Goal: Task Accomplishment & Management: Use online tool/utility

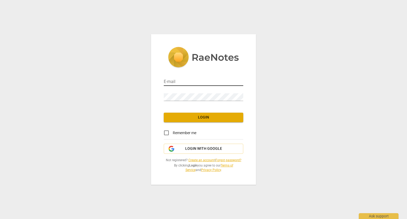
click at [197, 82] on input "email" at bounding box center [204, 82] width 80 height 8
type input "[PERSON_NAME][EMAIL_ADDRESS][DOMAIN_NAME]"
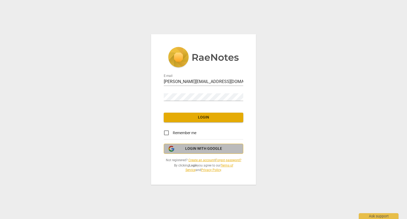
click at [216, 150] on span "Login with Google" at bounding box center [203, 148] width 37 height 5
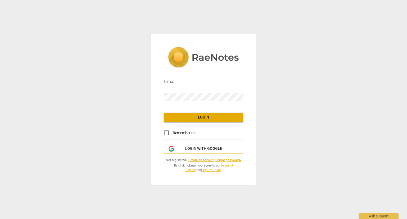
click at [209, 149] on span "Login with Google" at bounding box center [203, 148] width 37 height 5
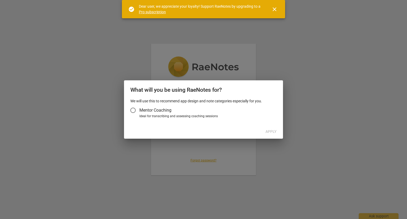
click at [169, 111] on span "Mentor Coaching" at bounding box center [156, 110] width 32 height 6
click at [140, 111] on input "Mentor Coaching" at bounding box center [133, 110] width 13 height 13
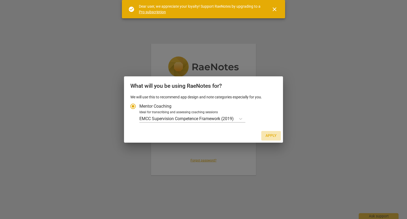
click at [273, 137] on span "Apply" at bounding box center [271, 135] width 11 height 5
radio input "false"
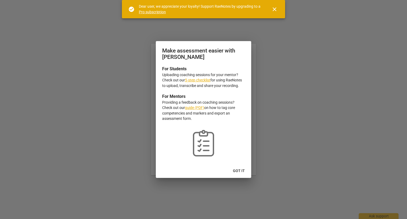
click at [239, 174] on button "Got it" at bounding box center [239, 171] width 20 height 10
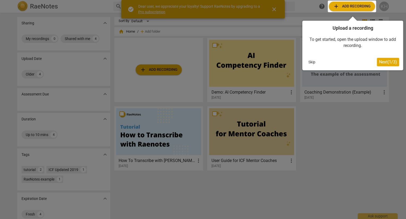
click at [393, 61] on span "Next ( 1 / 3 )" at bounding box center [388, 61] width 18 height 5
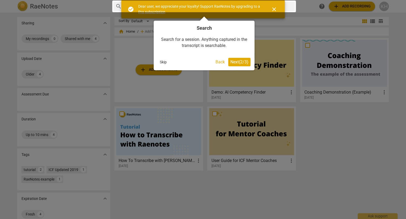
click at [239, 63] on span "Next ( 2 / 3 )" at bounding box center [239, 61] width 18 height 5
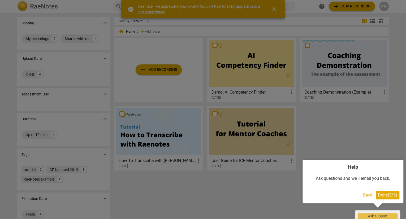
click at [386, 193] on span "Done ( 3 / 3 )" at bounding box center [387, 195] width 19 height 5
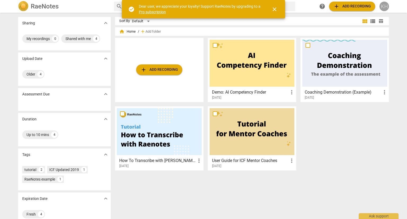
click at [387, 8] on div "KH" at bounding box center [385, 7] width 10 height 10
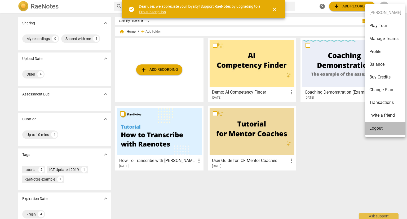
click at [387, 131] on li "Logout" at bounding box center [386, 128] width 40 height 13
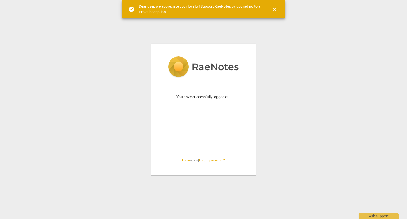
click at [183, 160] on link "Login" at bounding box center [186, 161] width 8 height 4
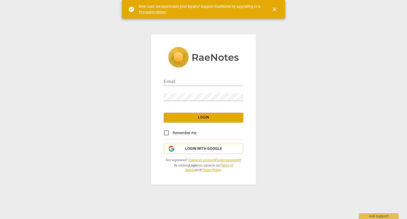
click at [188, 91] on div "Password" at bounding box center [204, 95] width 80 height 12
click at [195, 82] on input "email" at bounding box center [204, 82] width 80 height 8
type input "kathleen@thinkkinetic.co.uk"
click at [243, 93] on div at bounding box center [243, 93] width 0 height 0
click at [235, 161] on link "Forgot password?" at bounding box center [229, 160] width 26 height 4
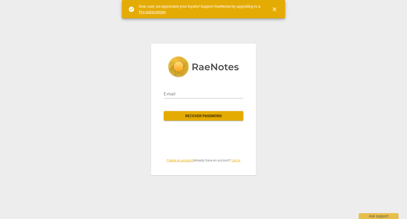
click at [214, 89] on div "E-mail" at bounding box center [204, 92] width 80 height 13
click at [216, 92] on input "email" at bounding box center [204, 94] width 80 height 8
type input "kathleen@thinkkinetic.co.uk"
click at [210, 115] on span "Recover password" at bounding box center [203, 116] width 71 height 5
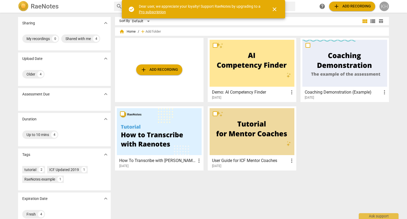
click at [385, 9] on div "KH" at bounding box center [385, 7] width 10 height 10
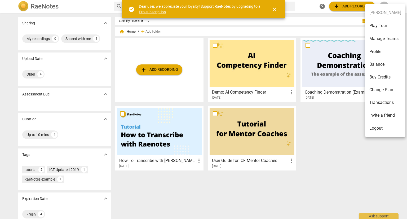
click at [318, 150] on div at bounding box center [203, 109] width 407 height 219
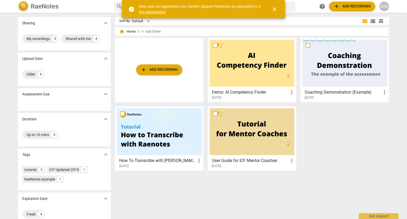
click at [42, 70] on div "Older 4" at bounding box center [64, 74] width 84 height 11
click at [36, 76] on div "Older 4" at bounding box center [33, 74] width 22 height 8
click at [388, 8] on div "KH" at bounding box center [385, 7] width 10 height 10
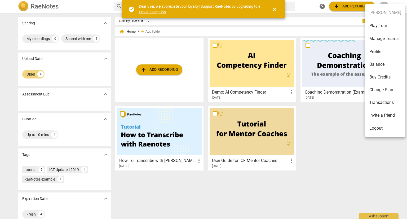
click at [352, 135] on div at bounding box center [203, 109] width 407 height 219
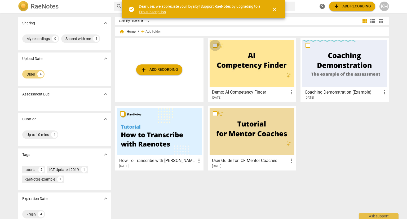
click at [215, 45] on input "checkbox" at bounding box center [215, 45] width 11 height 6
checkbox input "false"
click at [215, 45] on input "checkbox" at bounding box center [215, 45] width 11 height 6
click at [150, 72] on span "add Add recording" at bounding box center [160, 70] width 38 height 6
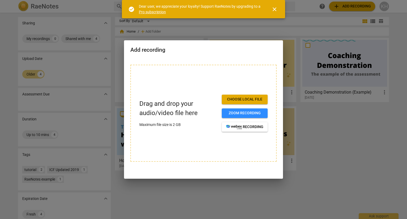
click at [275, 6] on span "close" at bounding box center [275, 9] width 6 height 6
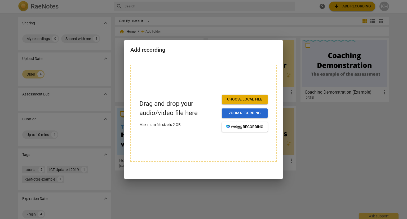
click at [257, 112] on span "Zoom recording" at bounding box center [244, 113] width 37 height 5
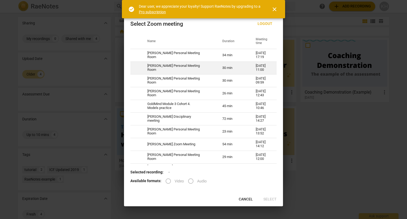
click at [193, 69] on td "[PERSON_NAME] Personal Meeting Room" at bounding box center [178, 68] width 75 height 13
radio input "true"
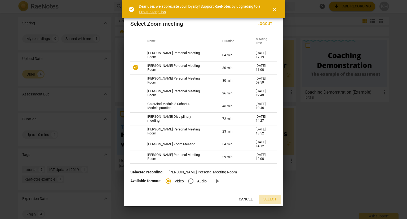
click at [264, 199] on span "Select" at bounding box center [270, 199] width 13 height 5
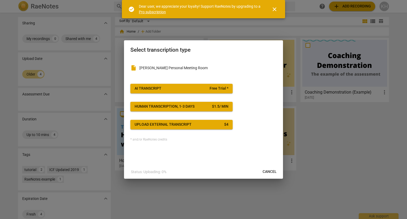
click at [221, 92] on button "AI Transcript Free Trial *" at bounding box center [181, 89] width 102 height 10
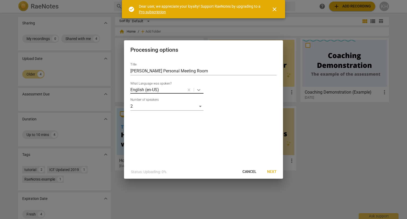
click at [197, 92] on icon at bounding box center [198, 89] width 5 height 5
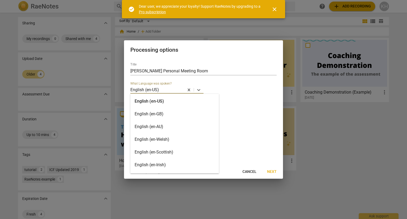
click at [170, 115] on div "English (en-GB)" at bounding box center [174, 114] width 89 height 13
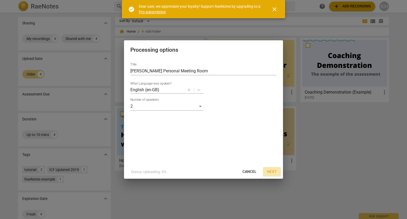
click at [277, 172] on button "Next" at bounding box center [272, 172] width 18 height 10
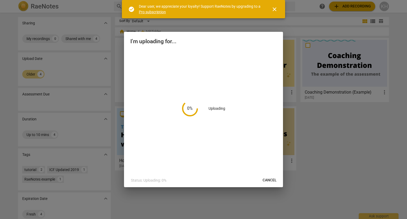
click at [276, 8] on span "close" at bounding box center [275, 9] width 6 height 6
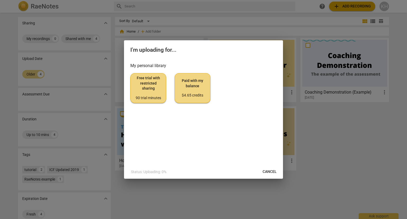
click at [147, 86] on span "Free trial with restricted sharing 90 trial minutes" at bounding box center [148, 88] width 27 height 25
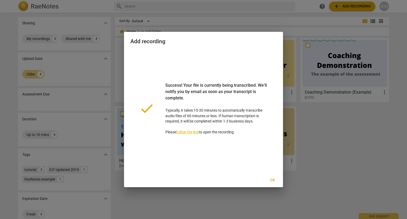
click at [275, 182] on span "Ok" at bounding box center [272, 180] width 8 height 5
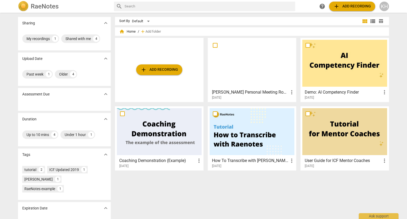
click at [281, 94] on h3 "Kathleen Helm's Personal Meeting Room" at bounding box center [250, 92] width 77 height 6
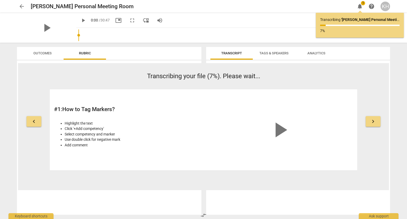
click at [23, 7] on span "arrow_back" at bounding box center [22, 6] width 6 height 6
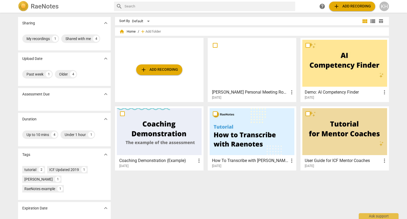
click at [156, 71] on span "add Add recording" at bounding box center [160, 70] width 38 height 6
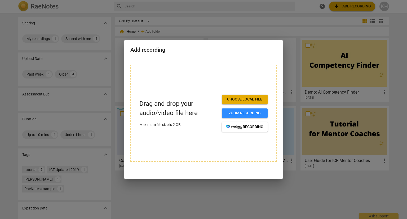
click at [254, 96] on button "Choose local file" at bounding box center [245, 100] width 46 height 10
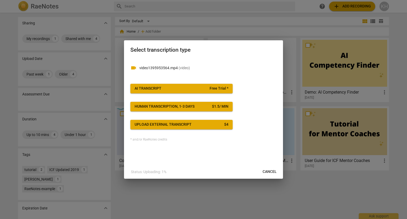
click at [222, 89] on span "Free Trial *" at bounding box center [219, 88] width 19 height 5
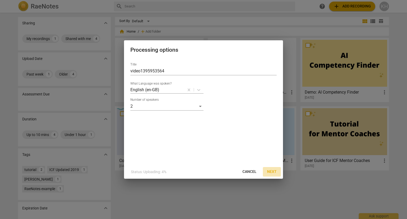
click at [276, 173] on span "Next" at bounding box center [272, 171] width 10 height 5
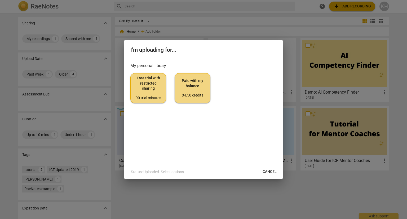
click at [150, 73] on button "Free trial with restricted sharing 90 trial minutes" at bounding box center [148, 88] width 36 height 30
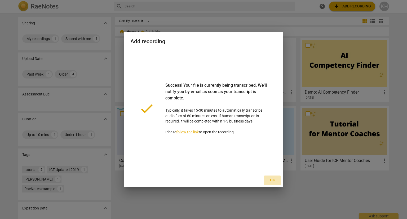
click at [274, 180] on span "Ok" at bounding box center [272, 180] width 8 height 5
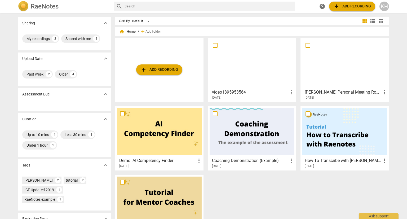
click at [343, 94] on h3 "[PERSON_NAME] Personal Meeting Room" at bounding box center [343, 92] width 77 height 6
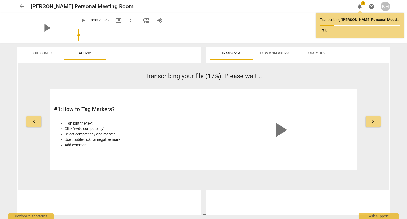
click at [402, 133] on div "arrow_back Kathleen Helm's Personal Meeting Room edit notifications 1 help KH p…" at bounding box center [203, 109] width 407 height 219
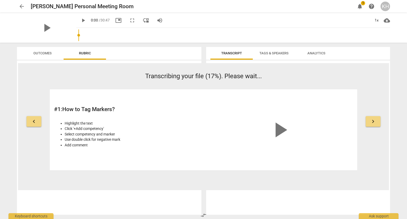
click at [401, 153] on div "arrow_back Kathleen Helm's Personal Meeting Room edit notifications 1 help KH p…" at bounding box center [203, 109] width 407 height 219
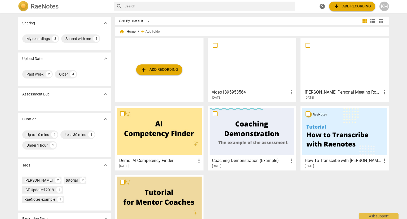
click at [288, 97] on div "[DATE]" at bounding box center [253, 97] width 83 height 5
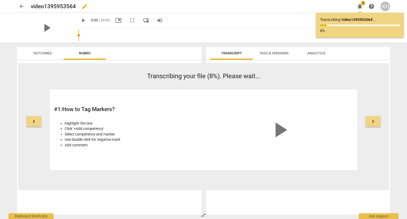
click at [91, 7] on div "video1395953564 edit" at bounding box center [191, 7] width 320 height 10
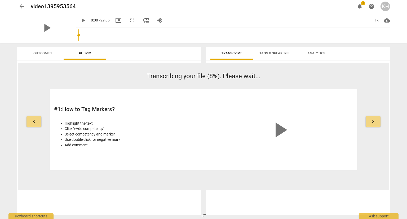
click at [76, 1] on div "arrow_back video1395953564 edit notifications 1 help KH" at bounding box center [203, 6] width 399 height 13
click at [87, 8] on span "edit" at bounding box center [85, 6] width 6 height 6
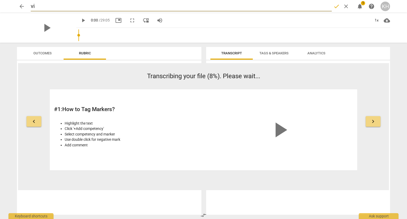
type input "v"
type input "Jenn coaching"
click at [336, 6] on span "done" at bounding box center [337, 6] width 6 height 6
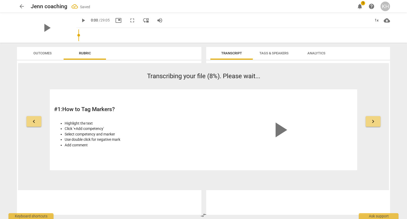
click at [21, 6] on span "arrow_back" at bounding box center [22, 6] width 6 height 6
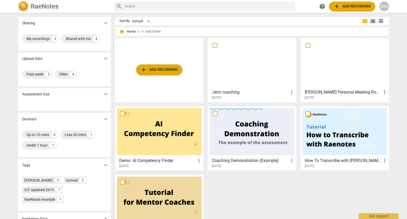
click at [341, 96] on div "[DATE]" at bounding box center [346, 97] width 83 height 5
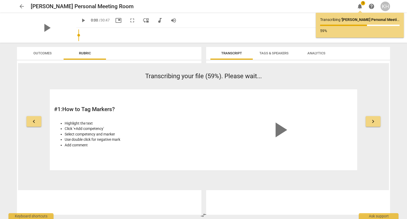
click at [258, 55] on span "Tags & Speakers" at bounding box center [274, 53] width 42 height 7
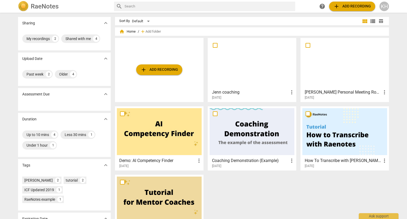
click at [166, 70] on span "add Add recording" at bounding box center [160, 70] width 38 height 6
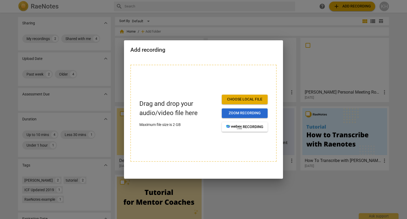
click at [244, 113] on span "Zoom recording" at bounding box center [244, 113] width 37 height 5
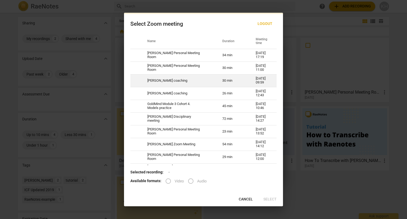
click at [154, 82] on td "[PERSON_NAME] coaching" at bounding box center [178, 80] width 75 height 13
radio input "true"
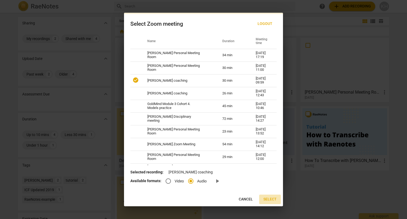
click at [273, 201] on span "Select" at bounding box center [270, 199] width 13 height 5
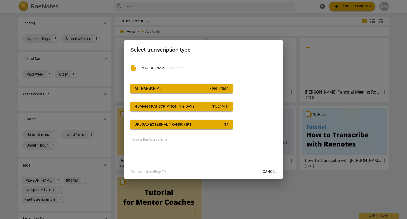
click at [190, 86] on span "AI Transcript Free Trial *" at bounding box center [182, 88] width 94 height 5
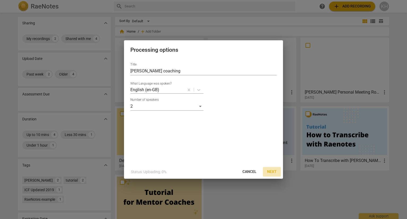
click at [275, 173] on span "Next" at bounding box center [272, 171] width 10 height 5
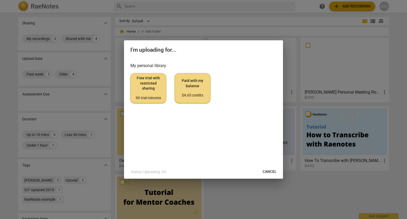
click at [164, 88] on button "Free trial with restricted sharing 90 trial minutes" at bounding box center [148, 88] width 36 height 30
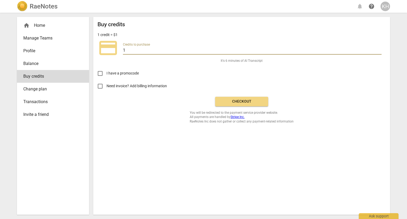
drag, startPoint x: 133, startPoint y: 50, endPoint x: 77, endPoint y: 16, distance: 65.1
click at [123, 50] on div "credit_card Credits to purchase 1" at bounding box center [242, 47] width 289 height 21
type input "2"
click at [146, 88] on span "Need invoice? Add billing information" at bounding box center [137, 86] width 61 height 6
click at [107, 88] on input "Need invoice? Add billing information" at bounding box center [100, 86] width 13 height 13
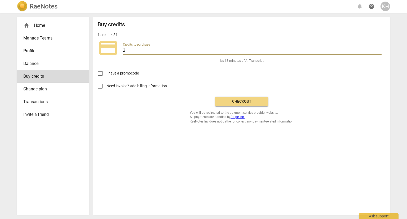
checkbox input "true"
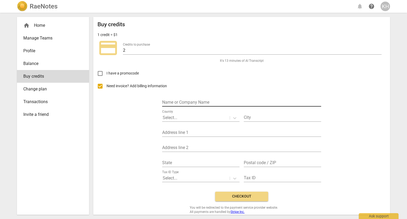
click at [209, 103] on input "text" at bounding box center [241, 103] width 159 height 8
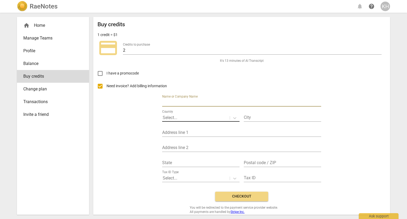
type input "[PERSON_NAME]"
type input "Huddersfield"
type input "12 May Street"
type input "Please select"
type input "HD4 5DG"
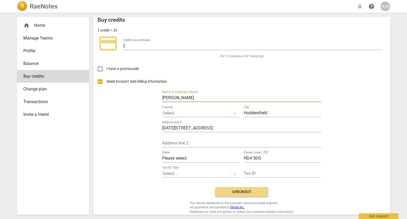
scroll to position [8, 0]
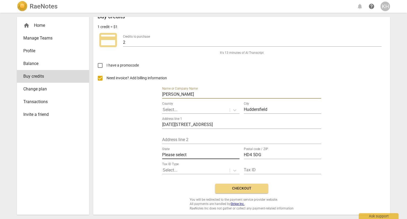
click at [184, 153] on input "Please select" at bounding box center [200, 155] width 77 height 8
type input "England"
click at [254, 191] on button "Checkout" at bounding box center [241, 189] width 53 height 10
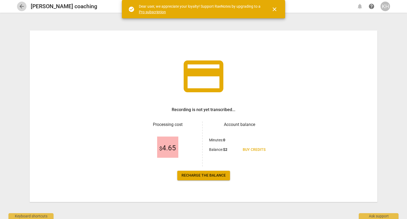
click at [24, 8] on span "arrow_back" at bounding box center [22, 6] width 6 height 6
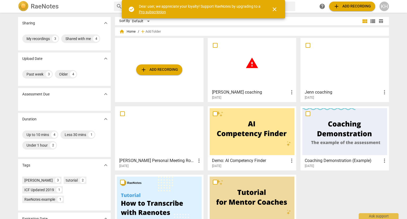
click at [240, 55] on div "warning" at bounding box center [252, 63] width 85 height 47
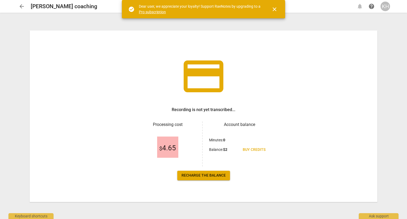
click at [256, 150] on span "Buy credits" at bounding box center [254, 149] width 23 height 5
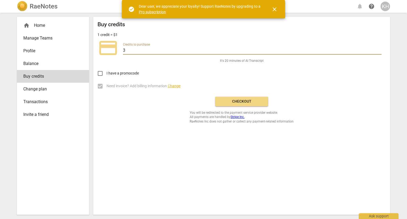
drag, startPoint x: 136, startPoint y: 52, endPoint x: 121, endPoint y: 52, distance: 14.6
click at [122, 52] on div "credit_card Credits to purchase 3" at bounding box center [242, 47] width 289 height 21
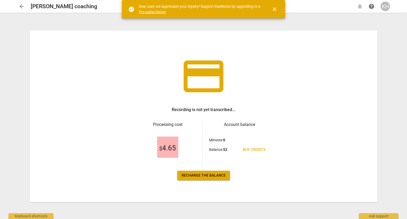
click at [21, 11] on div "arrow_back Erica coaching edit notifications help KH" at bounding box center [203, 6] width 399 height 13
click at [23, 4] on span "arrow_back" at bounding box center [22, 6] width 6 height 6
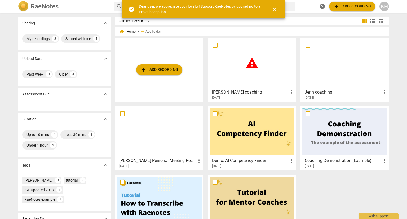
click at [176, 72] on span "add Add recording" at bounding box center [160, 70] width 38 height 6
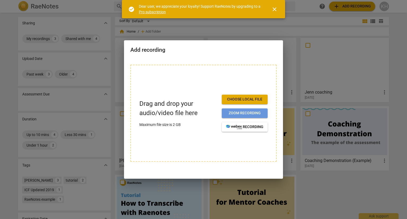
click at [249, 117] on button "Zoom recording" at bounding box center [245, 113] width 46 height 10
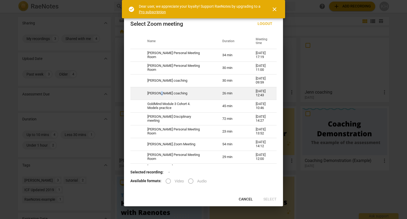
click at [160, 96] on td "[PERSON_NAME] coaching" at bounding box center [178, 93] width 75 height 13
radio input "true"
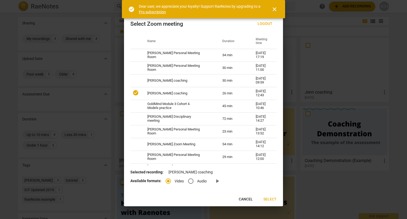
click at [273, 199] on span "Select" at bounding box center [270, 199] width 13 height 5
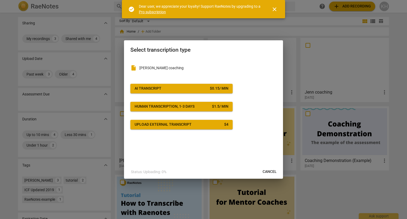
click at [190, 87] on span "AI Transcript $ 0.15 / min" at bounding box center [182, 88] width 94 height 5
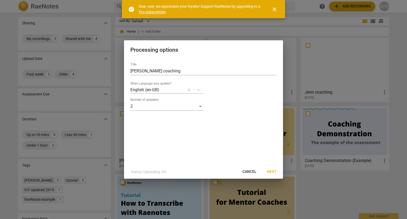
click at [272, 170] on span "Next" at bounding box center [272, 171] width 10 height 5
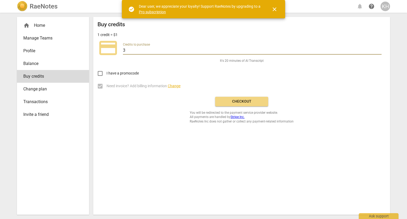
drag, startPoint x: 136, startPoint y: 53, endPoint x: 120, endPoint y: 56, distance: 16.5
click at [120, 56] on div "credit_card Credits to purchase 3" at bounding box center [242, 47] width 289 height 21
type input "6"
drag, startPoint x: 244, startPoint y: 102, endPoint x: 225, endPoint y: 37, distance: 68.2
click at [244, 103] on span "Checkout" at bounding box center [242, 101] width 45 height 5
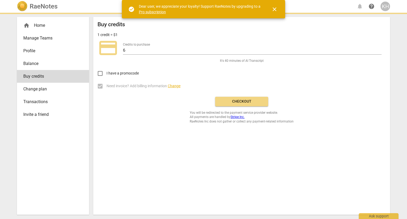
click at [277, 12] on button "close" at bounding box center [274, 9] width 13 height 13
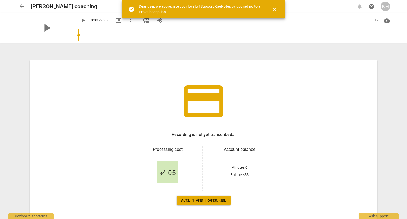
click at [24, 9] on span "arrow_back" at bounding box center [22, 6] width 6 height 6
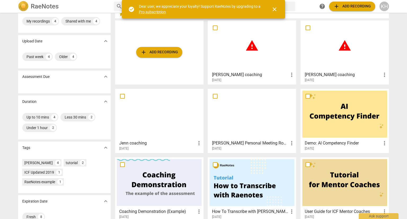
scroll to position [27, 0]
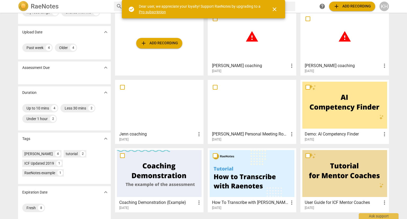
click at [253, 135] on h3 "[PERSON_NAME] Personal Meeting Room" at bounding box center [250, 134] width 77 height 6
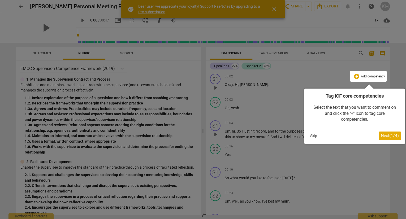
click at [313, 138] on button "Skip" at bounding box center [313, 136] width 11 height 8
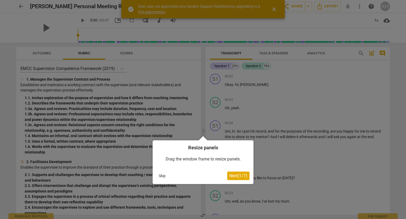
click at [159, 175] on button "Skip" at bounding box center [161, 176] width 11 height 8
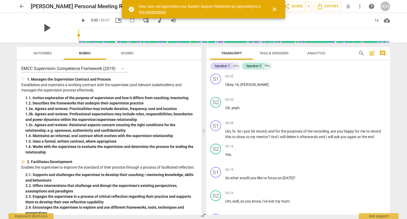
click at [45, 29] on span "play_arrow" at bounding box center [47, 28] width 14 height 14
click at [45, 29] on span "pause" at bounding box center [47, 28] width 14 height 14
type input "1"
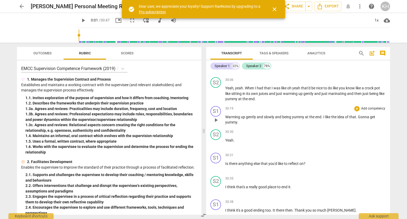
scroll to position [3274, 0]
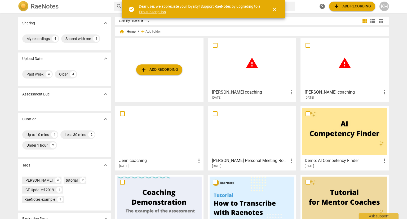
click at [355, 52] on div "warning" at bounding box center [345, 63] width 85 height 47
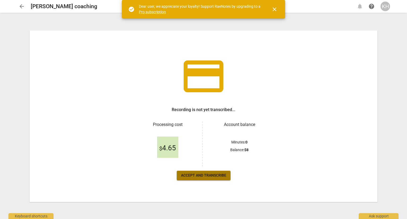
click at [208, 172] on button "Accept and transcribe" at bounding box center [204, 176] width 54 height 10
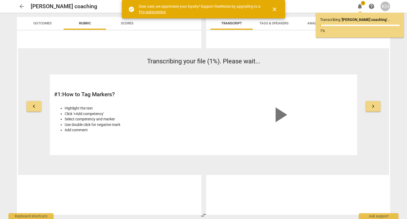
click at [275, 13] on button "close" at bounding box center [274, 9] width 13 height 13
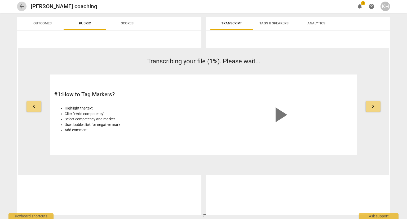
click at [23, 10] on button "arrow_back" at bounding box center [22, 7] width 10 height 10
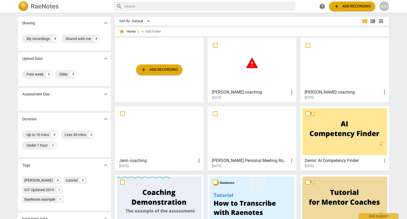
click at [269, 56] on div "warning" at bounding box center [252, 63] width 85 height 47
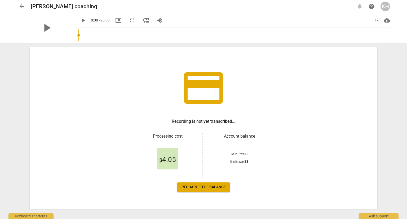
scroll to position [20, 0]
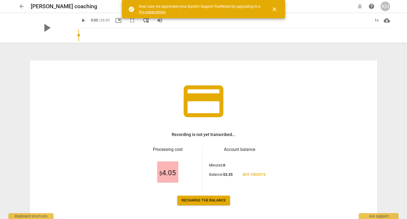
scroll to position [20, 0]
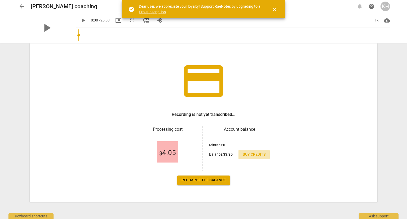
click at [256, 157] on link "Buy credits" at bounding box center [254, 155] width 31 height 10
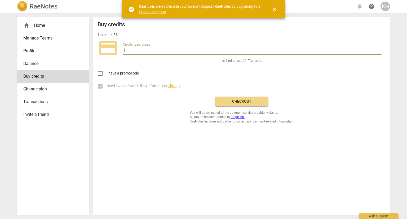
drag, startPoint x: 127, startPoint y: 51, endPoint x: 119, endPoint y: 52, distance: 8.6
click at [119, 52] on div "credit_card Credits to purchase 1" at bounding box center [242, 47] width 289 height 21
type input "8"
type input "9"
click at [239, 102] on span "Checkout" at bounding box center [242, 101] width 45 height 5
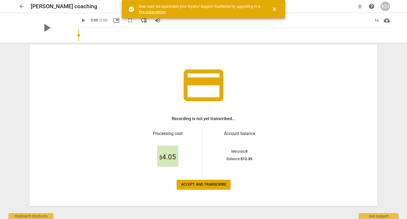
scroll to position [20, 0]
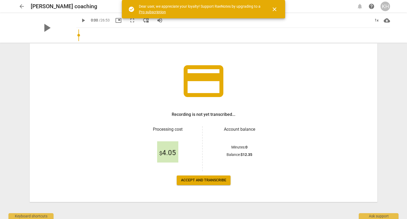
click at [205, 181] on span "Accept and transcribe" at bounding box center [203, 180] width 45 height 5
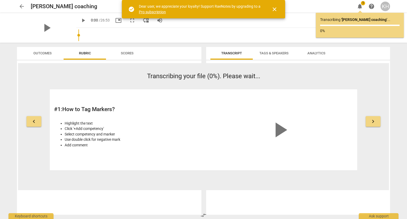
click at [20, 8] on span "arrow_back" at bounding box center [22, 6] width 6 height 6
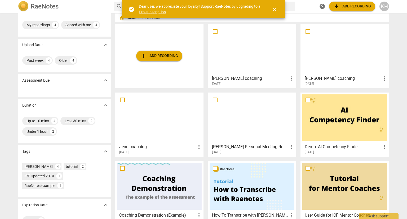
scroll to position [27, 0]
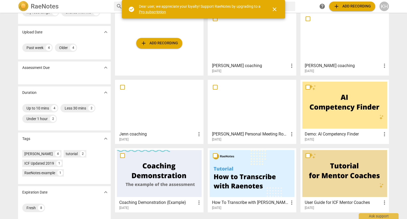
click at [267, 136] on h3 "[PERSON_NAME] Personal Meeting Room" at bounding box center [250, 134] width 77 height 6
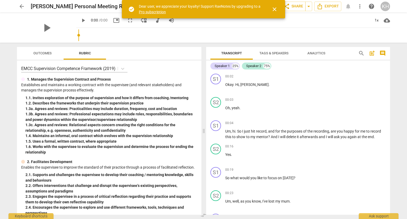
click at [103, 10] on div "[PERSON_NAME] Personal Meeting Room edit" at bounding box center [113, 7] width 165 height 10
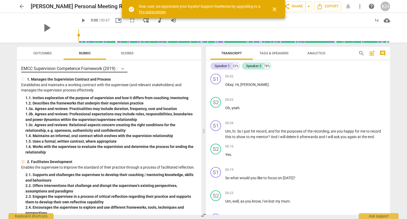
click at [123, 70] on icon at bounding box center [122, 68] width 5 height 5
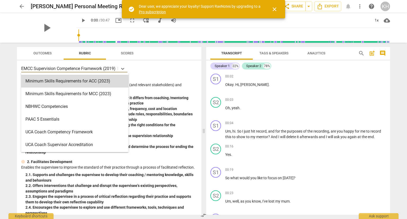
scroll to position [73, 0]
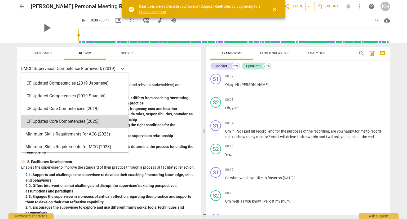
click at [98, 123] on div "ICF Updated Core Competencies (2025)" at bounding box center [74, 121] width 107 height 13
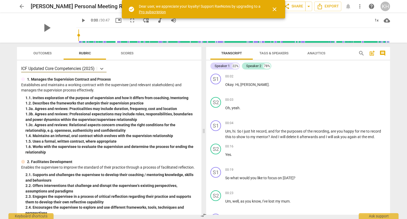
click at [275, 11] on span "close" at bounding box center [275, 9] width 6 height 6
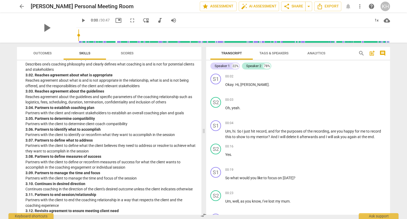
scroll to position [318, 0]
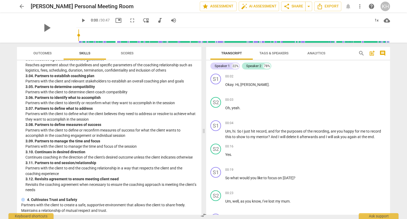
click at [123, 10] on div "arrow_back [PERSON_NAME] Personal Meeting Room edit star Assessment auto_fix_hi…" at bounding box center [203, 7] width 373 height 10
click at [143, 9] on span "edit" at bounding box center [143, 6] width 6 height 6
drag, startPoint x: 142, startPoint y: 8, endPoint x: 0, endPoint y: -23, distance: 145.7
click at [0, 0] on html "arrow_back [PERSON_NAME] Personal Meeting Room done clear star Assessment auto_…" at bounding box center [203, 0] width 407 height 0
type input "[PERSON_NAME]"
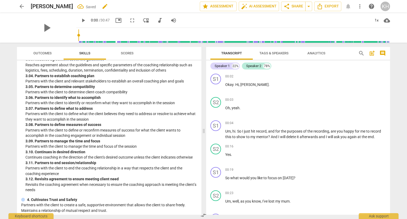
click at [53, 6] on h2 "[PERSON_NAME]" at bounding box center [52, 6] width 42 height 7
click at [47, 7] on h2 "[PERSON_NAME]" at bounding box center [52, 6] width 42 height 7
click at [90, 8] on span "edit" at bounding box center [93, 6] width 6 height 6
click at [51, 7] on input "[PERSON_NAME]" at bounding box center [104, 6] width 146 height 10
type input "[PERSON_NAME] coaching"
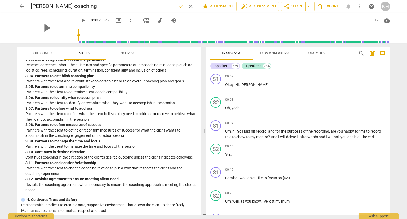
click at [177, 10] on div "[PERSON_NAME] coaching done clear" at bounding box center [113, 6] width 165 height 10
click at [181, 6] on span "done" at bounding box center [181, 6] width 6 height 6
click at [22, 9] on span "arrow_back" at bounding box center [22, 6] width 6 height 6
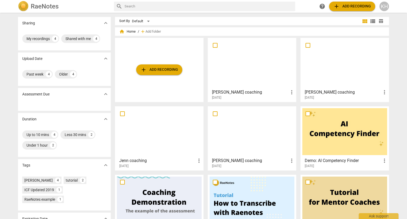
click at [261, 91] on h3 "[PERSON_NAME] coaching" at bounding box center [250, 92] width 77 height 6
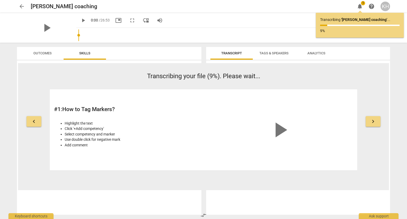
click at [22, 8] on span "arrow_back" at bounding box center [22, 6] width 6 height 6
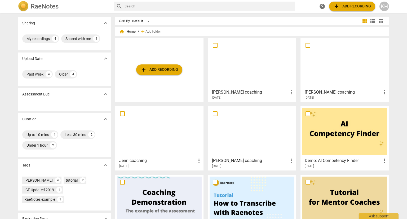
click at [178, 163] on h3 "Jenn coaching" at bounding box center [157, 161] width 77 height 6
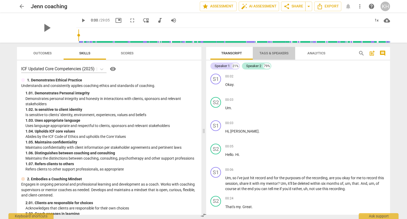
click at [274, 52] on span "Tags & Speakers" at bounding box center [274, 53] width 29 height 4
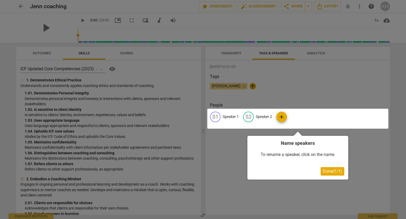
click at [234, 119] on div at bounding box center [297, 119] width 181 height 20
click at [234, 55] on div at bounding box center [203, 109] width 406 height 219
click at [340, 172] on span "Done ( 1 / 1 )" at bounding box center [332, 171] width 19 height 5
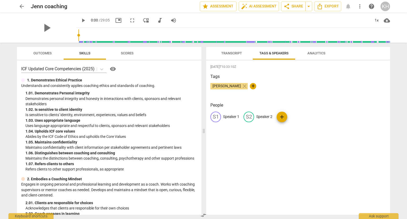
click at [223, 52] on span "Transcript" at bounding box center [231, 53] width 21 height 4
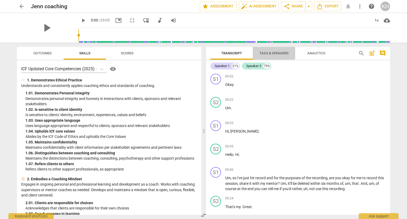
click at [284, 53] on span "Tags & Speakers" at bounding box center [274, 53] width 29 height 4
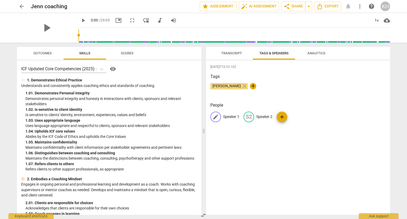
click at [232, 116] on p "Speaker 1" at bounding box center [231, 117] width 16 height 6
click at [210, 117] on div "[DATE]T10:33:10Z Tags [PERSON_NAME] close + People edit Speaker 1 delete S2 Spe…" at bounding box center [298, 137] width 184 height 154
click at [235, 115] on p "Speaker 1" at bounding box center [231, 117] width 16 height 6
type input "[PERSON_NAME]"
click at [300, 118] on p "Speaker 2" at bounding box center [299, 117] width 16 height 6
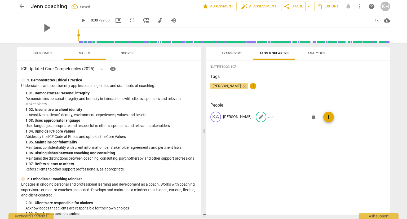
type input "Jenn"
click at [304, 155] on div "[DATE]T10:33:10Z Tags [PERSON_NAME] close + People KA [PERSON_NAME] delete add" at bounding box center [298, 137] width 184 height 154
click at [226, 60] on div "Transcript Tags & Speakers Analytics [PERSON_NAME] 21% Speaker 2 79% KA play_ar…" at bounding box center [298, 131] width 184 height 168
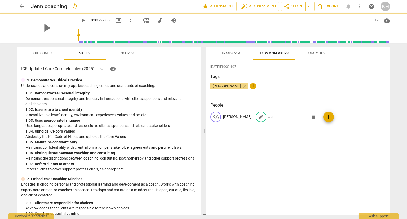
click at [232, 56] on span "Transcript" at bounding box center [231, 53] width 33 height 7
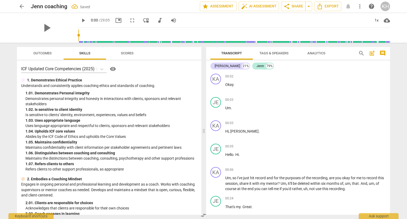
click at [234, 56] on span "Transcript" at bounding box center [231, 53] width 33 height 7
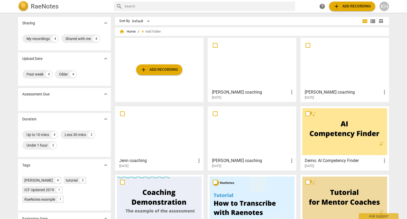
click at [216, 161] on h3 "[PERSON_NAME] coaching" at bounding box center [250, 161] width 77 height 6
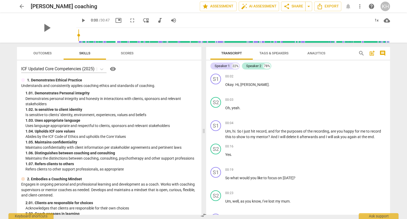
click at [277, 57] on button "Tags & Speakers" at bounding box center [274, 53] width 42 height 13
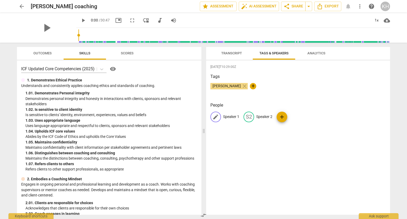
click at [236, 119] on p "Speaker 1" at bounding box center [231, 117] width 16 height 6
click at [233, 88] on span "[PERSON_NAME]" at bounding box center [227, 86] width 33 height 4
type input "[PERSON_NAME]"
click at [302, 115] on p "Speaker 2" at bounding box center [299, 117] width 16 height 6
type input "Jenn"
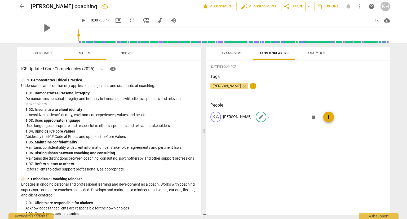
click at [279, 110] on div "People KA [PERSON_NAME] edit [PERSON_NAME] delete add" at bounding box center [299, 116] width 176 height 29
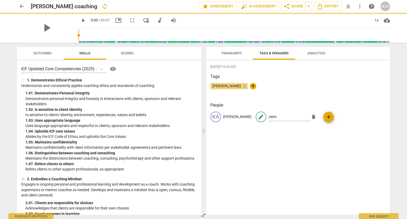
click at [285, 162] on div "[DATE]T10:29:00Z Tags [PERSON_NAME] close + People KA [PERSON_NAME] delete add" at bounding box center [298, 137] width 184 height 154
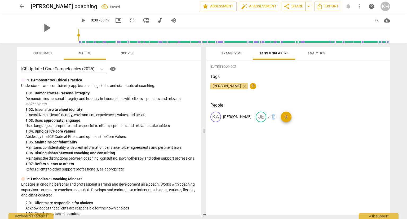
click at [269, 119] on p "Jenn" at bounding box center [273, 117] width 8 height 6
type input "[PERSON_NAME]"
click at [264, 147] on div "[DATE]T10:29:00Z Tags [PERSON_NAME] close + People KA [PERSON_NAME] edit [PERSO…" at bounding box center [298, 137] width 184 height 154
click at [229, 53] on span "Transcript" at bounding box center [231, 53] width 21 height 4
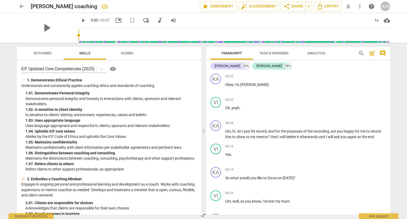
click at [80, 19] on span "play_arrow" at bounding box center [83, 20] width 6 height 6
click at [80, 18] on span "pause" at bounding box center [83, 20] width 6 height 6
click at [80, 23] on span "play_arrow" at bounding box center [83, 20] width 6 height 6
click at [207, 130] on div "KA play_arrow pause 00:04 + Add competency keyboard_arrow_right Um , hi . So I …" at bounding box center [298, 129] width 184 height 23
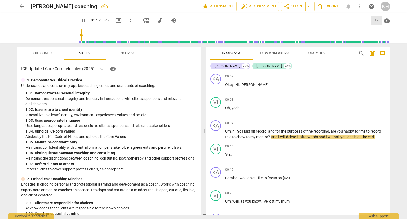
click at [380, 22] on div "1x" at bounding box center [377, 20] width 10 height 8
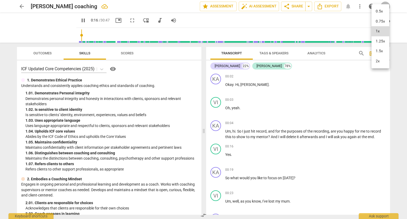
click at [383, 43] on li "1.25x" at bounding box center [381, 41] width 18 height 10
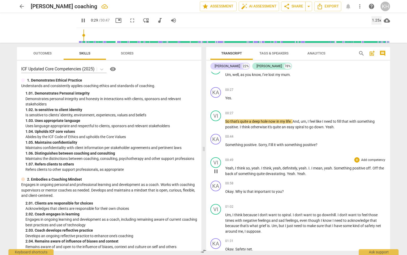
scroll to position [133, 0]
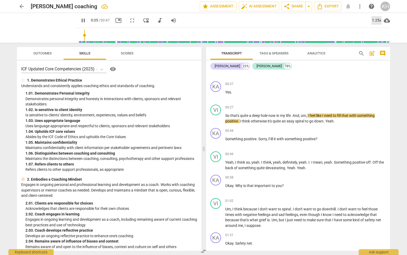
click at [376, 21] on div "1.25x" at bounding box center [377, 20] width 10 height 8
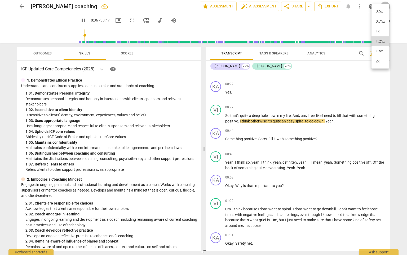
click at [381, 52] on li "1.5x" at bounding box center [381, 51] width 18 height 10
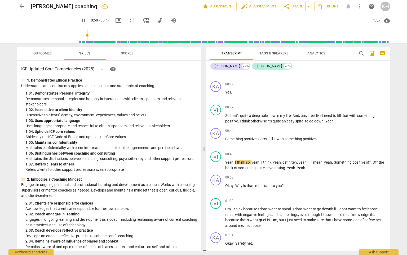
click at [80, 23] on span "pause" at bounding box center [83, 20] width 6 height 6
click at [262, 139] on span "Sorry" at bounding box center [263, 139] width 8 height 4
click at [259, 137] on span "Sorry" at bounding box center [263, 139] width 8 height 4
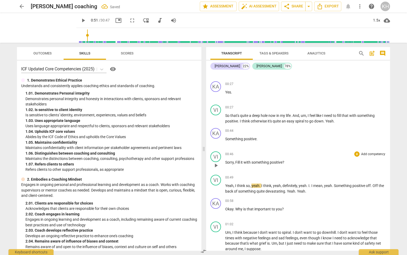
click at [236, 160] on span "Fill" at bounding box center [238, 162] width 5 height 4
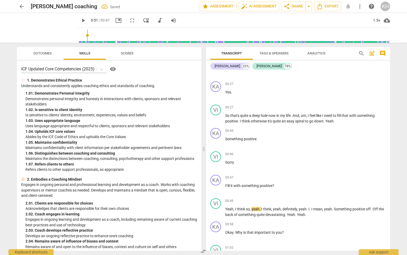
click at [91, 20] on span "0:51" at bounding box center [94, 20] width 7 height 4
click at [80, 21] on span "play_arrow" at bounding box center [83, 20] width 6 height 6
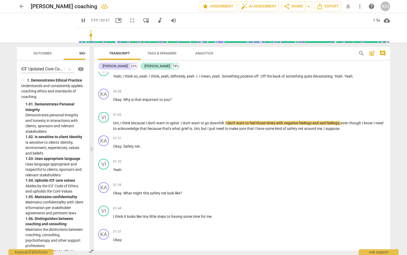
scroll to position [265, 0]
drag, startPoint x: 203, startPoint y: 147, endPoint x: 407, endPoint y: 137, distance: 204.7
click at [90, 144] on span at bounding box center [91, 149] width 3 height 212
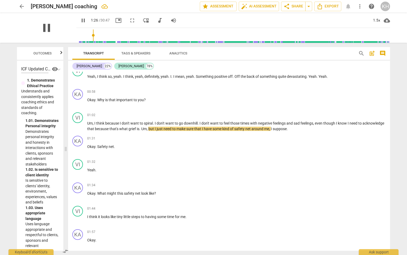
click at [45, 29] on span "pause" at bounding box center [47, 28] width 14 height 14
click at [147, 127] on span "Um" at bounding box center [144, 129] width 6 height 4
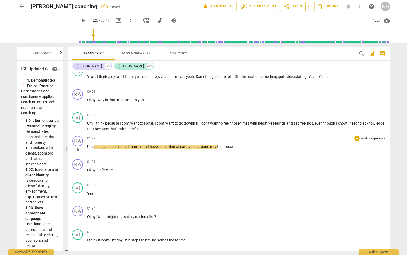
click at [94, 144] on p "Um , but I just need to make sure that I have some kind of safety net around me…" at bounding box center [236, 147] width 299 height 6
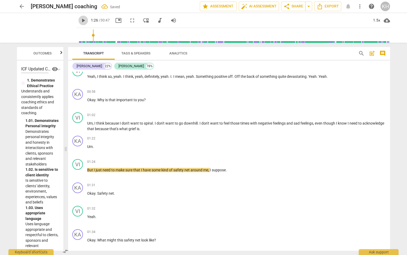
click at [80, 18] on span "play_arrow" at bounding box center [83, 20] width 6 height 6
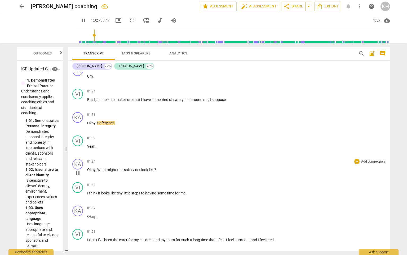
scroll to position [345, 0]
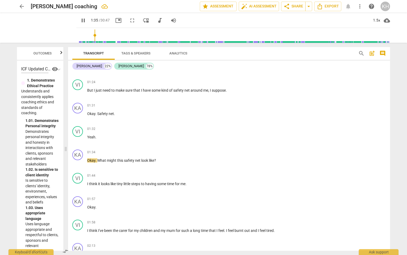
click at [80, 21] on span "pause" at bounding box center [83, 20] width 6 height 6
click at [88, 135] on span "Yeah" at bounding box center [91, 137] width 8 height 4
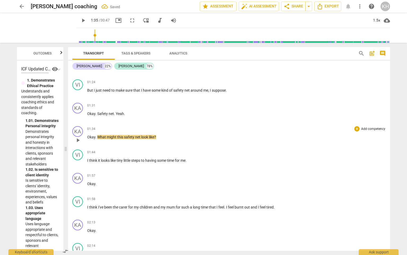
click at [87, 133] on div "KA play_arrow pause 01:34 + Add competency keyboard_arrow_right Okay . What mig…" at bounding box center [229, 135] width 322 height 23
click at [80, 20] on span "play_arrow" at bounding box center [83, 20] width 6 height 6
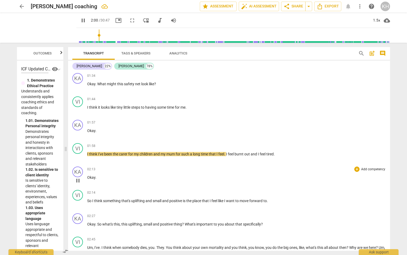
scroll to position [424, 0]
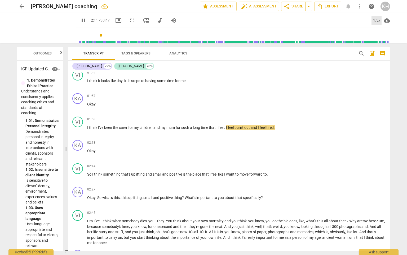
click at [378, 16] on div "1.5x" at bounding box center [377, 20] width 10 height 8
drag, startPoint x: 380, startPoint y: 43, endPoint x: 379, endPoint y: 40, distance: 3.2
click at [379, 43] on li "1.25x" at bounding box center [381, 41] width 18 height 10
click at [380, 19] on div "1.25x" at bounding box center [377, 20] width 10 height 8
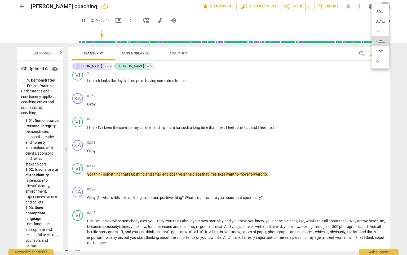
click at [380, 52] on li "1.5x" at bounding box center [381, 51] width 18 height 10
click at [377, 17] on div "1.5x" at bounding box center [377, 20] width 10 height 8
click at [375, 58] on li "2x" at bounding box center [381, 61] width 18 height 10
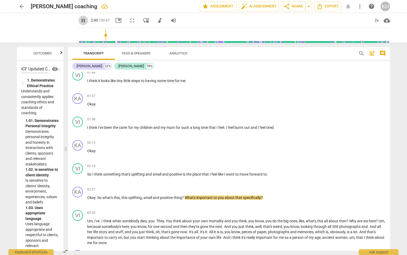
click at [80, 17] on span "pause" at bounding box center [83, 20] width 6 height 6
click at [94, 39] on input "range" at bounding box center [235, 35] width 312 height 17
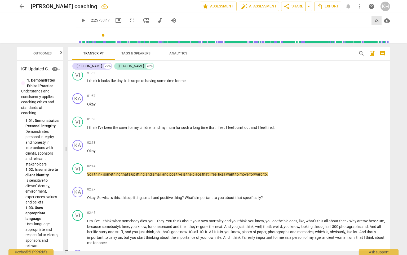
click at [375, 20] on div "2x" at bounding box center [377, 20] width 10 height 8
click at [378, 51] on li "1.5x" at bounding box center [381, 51] width 18 height 10
click at [80, 21] on span "play_arrow" at bounding box center [83, 20] width 6 height 6
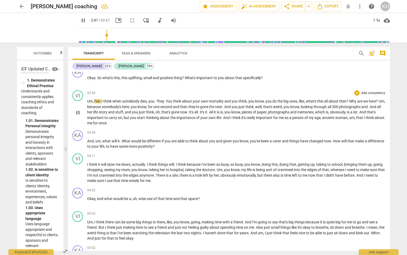
scroll to position [557, 0]
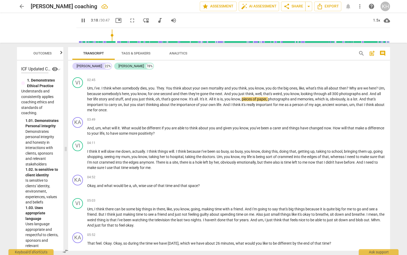
click at [79, 19] on span "pause" at bounding box center [84, 20] width 10 height 6
type input "199"
drag, startPoint x: 347, startPoint y: 88, endPoint x: 342, endPoint y: 88, distance: 4.5
click at [340, 92] on span "300" at bounding box center [335, 94] width 7 height 4
click at [80, 23] on span "play_arrow" at bounding box center [83, 20] width 6 height 6
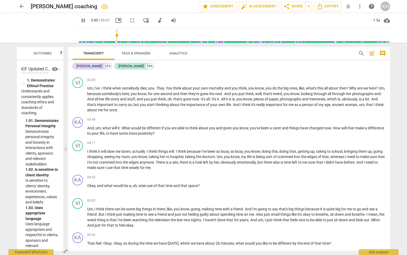
click at [80, 20] on span "pause" at bounding box center [83, 20] width 6 height 6
type input "226"
drag, startPoint x: 93, startPoint y: 122, endPoint x: 85, endPoint y: 122, distance: 7.2
click at [85, 122] on div "KA play_arrow pause 03:49 + Add competency keyboard_arrow_right And , um , what…" at bounding box center [229, 126] width 322 height 23
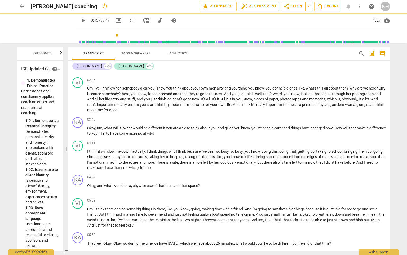
click at [80, 17] on span "play_arrow" at bounding box center [83, 20] width 6 height 6
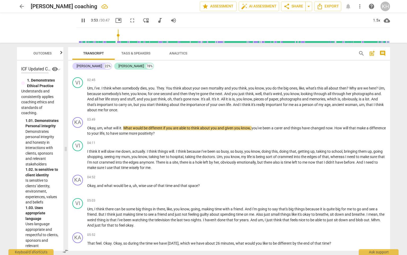
click at [80, 22] on span "pause" at bounding box center [83, 20] width 6 height 6
type input "234"
drag, startPoint x: 103, startPoint y: 124, endPoint x: 97, endPoint y: 124, distance: 6.9
click at [97, 125] on p "Okay , um , what will it . What would be different if you are able to think abo…" at bounding box center [236, 130] width 299 height 11
drag, startPoint x: 144, startPoint y: 124, endPoint x: 136, endPoint y: 122, distance: 8.5
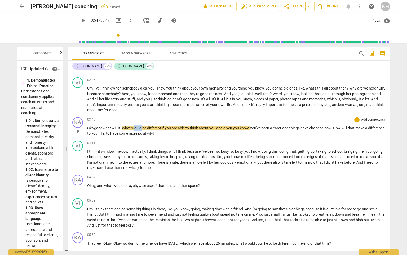
click at [136, 125] on p "Okay , and what will it . What would be different if you are able to think abou…" at bounding box center [236, 130] width 299 height 11
click at [80, 21] on span "play_arrow" at bounding box center [83, 20] width 6 height 6
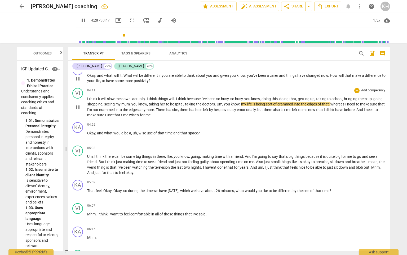
scroll to position [610, 0]
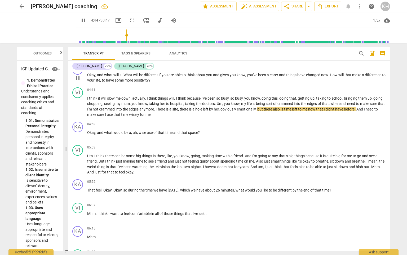
click at [81, 19] on div "pause 4:44 / 30:47 picture_in_picture fullscreen move_down audiotrack volume_up" at bounding box center [128, 21] width 104 height 10
click at [80, 21] on span "pause" at bounding box center [83, 20] width 6 height 6
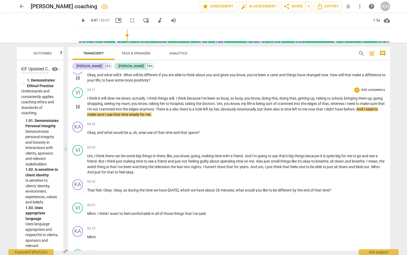
type input "287"
click at [156, 107] on span "." at bounding box center [155, 109] width 2 height 4
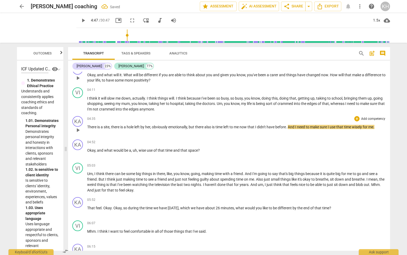
click at [88, 125] on span "There" at bounding box center [92, 127] width 10 height 4
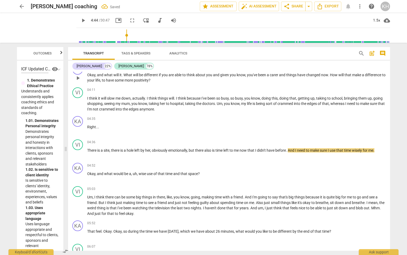
click at [119, 40] on input "range" at bounding box center [235, 35] width 312 height 17
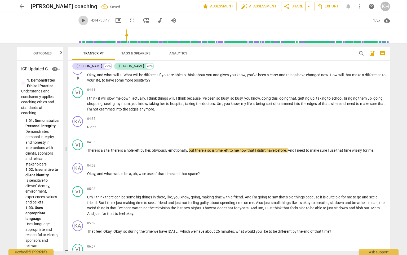
click at [80, 19] on span "play_arrow" at bounding box center [83, 20] width 6 height 6
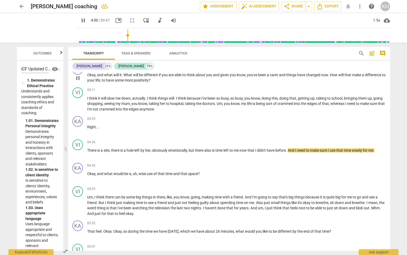
click at [118, 38] on input "range" at bounding box center [235, 35] width 312 height 17
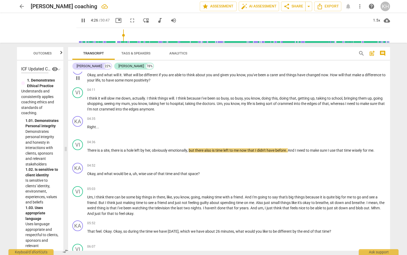
click at [116, 39] on input "range" at bounding box center [235, 35] width 312 height 17
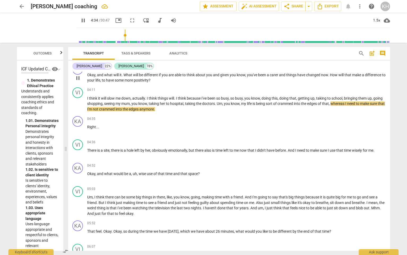
click at [80, 19] on span "pause" at bounding box center [83, 20] width 6 height 6
type input "275"
click at [344, 101] on span "whereas" at bounding box center [338, 103] width 15 height 4
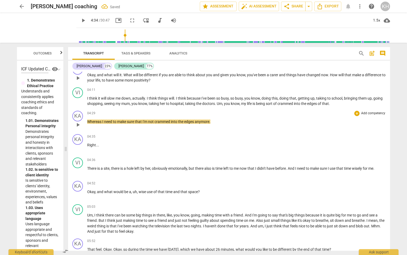
click at [88, 119] on span "Whereas" at bounding box center [94, 121] width 15 height 4
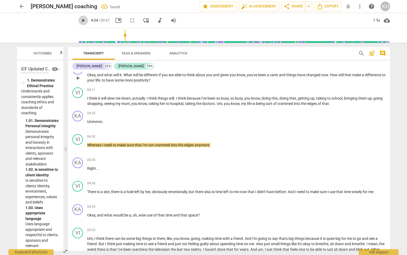
click at [80, 19] on span "play_arrow" at bounding box center [83, 20] width 6 height 6
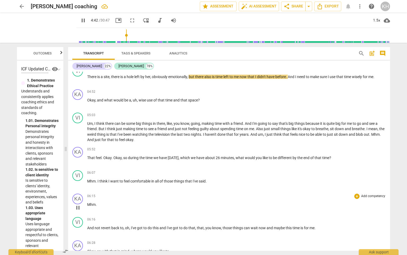
scroll to position [716, 0]
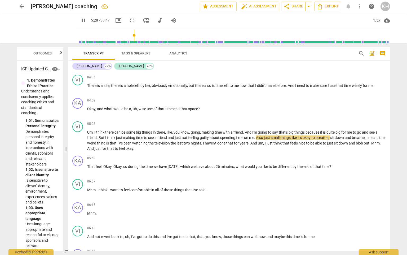
click at [80, 18] on span "pause" at bounding box center [83, 20] width 6 height 6
type input "329"
click at [259, 135] on span "Also" at bounding box center [260, 137] width 8 height 4
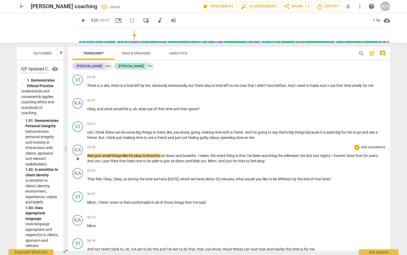
click at [89, 153] on span "Also" at bounding box center [91, 155] width 8 height 4
click at [88, 153] on span "Also" at bounding box center [91, 155] width 8 height 4
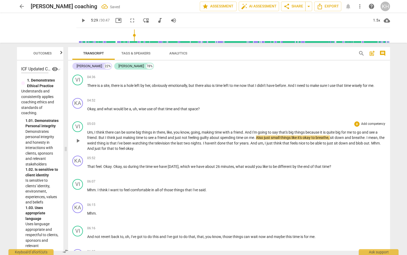
click at [256, 135] on span "." at bounding box center [255, 137] width 2 height 4
drag, startPoint x: 258, startPoint y: 132, endPoint x: 261, endPoint y: 134, distance: 3.2
click at [258, 135] on span "Also" at bounding box center [260, 137] width 8 height 4
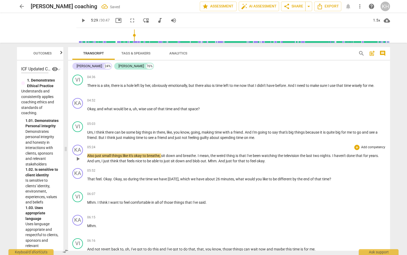
click at [88, 153] on span "Also" at bounding box center [91, 155] width 8 height 4
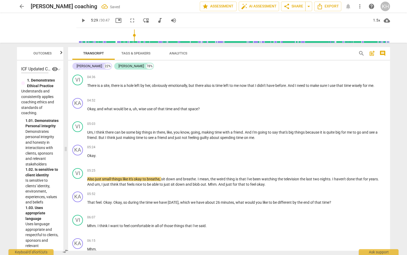
click at [80, 20] on span "play_arrow" at bounding box center [83, 20] width 6 height 6
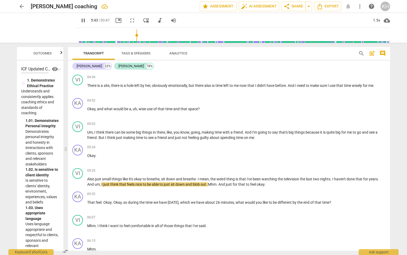
click at [80, 18] on span "pause" at bounding box center [83, 20] width 6 height 6
type input "344"
drag, startPoint x: 100, startPoint y: 176, endPoint x: 84, endPoint y: 177, distance: 15.9
click at [84, 177] on div "VI play_arrow pause 05:25 + Add competency keyboard_arrow_right Also just small…" at bounding box center [229, 177] width 322 height 23
click at [80, 19] on span "play_arrow" at bounding box center [83, 20] width 6 height 6
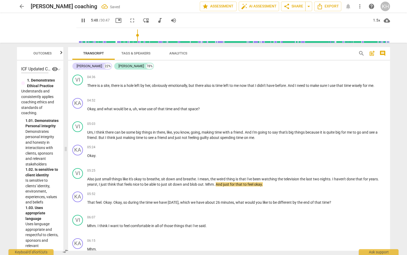
click at [80, 20] on span "pause" at bounding box center [83, 20] width 6 height 6
click at [207, 176] on p "Also just small things like it's okay to breathe , sit down and breathe . I mea…" at bounding box center [236, 181] width 299 height 11
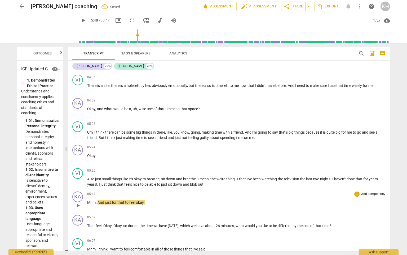
click at [96, 200] on span "." at bounding box center [97, 202] width 2 height 4
click at [98, 200] on span "And" at bounding box center [101, 202] width 7 height 4
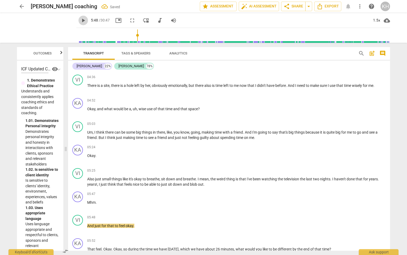
click at [80, 21] on span "play_arrow" at bounding box center [83, 20] width 6 height 6
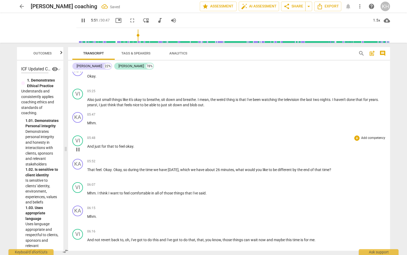
scroll to position [795, 0]
click at [79, 24] on button "pause" at bounding box center [84, 21] width 10 height 10
type input "356"
drag, startPoint x: 105, startPoint y: 164, endPoint x: 95, endPoint y: 162, distance: 10.2
click at [95, 167] on p "That feel . Okay . Okay , so during the time we have [DATE] , which we have abo…" at bounding box center [236, 170] width 299 height 6
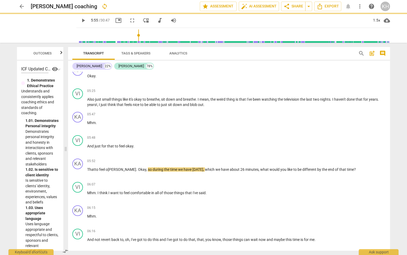
click at [80, 20] on span "play_arrow" at bounding box center [83, 20] width 6 height 6
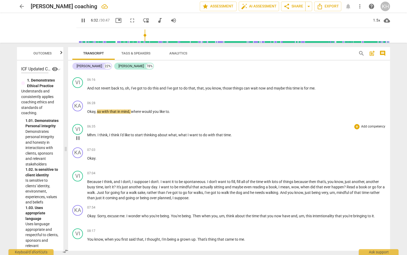
scroll to position [955, 0]
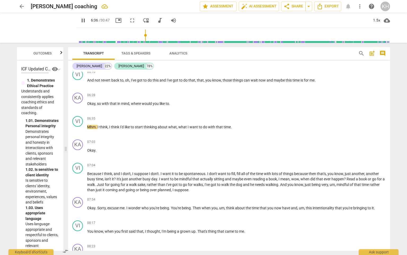
click at [80, 20] on span "pause" at bounding box center [83, 20] width 6 height 6
type input "396"
click at [168, 101] on span "to" at bounding box center [167, 103] width 3 height 4
click at [179, 101] on p "Okay , so with that in mind , where would you like to start ." at bounding box center [236, 104] width 299 height 6
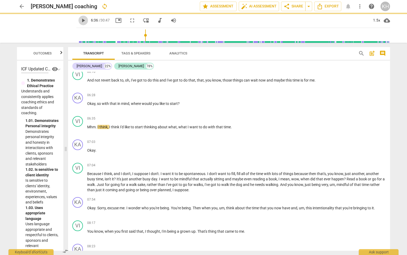
click at [80, 23] on span "play_arrow" at bounding box center [83, 20] width 6 height 6
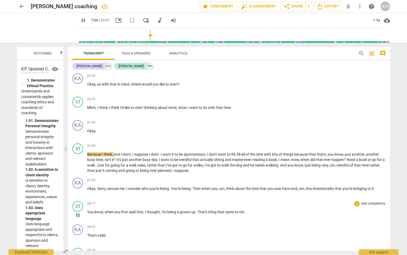
scroll to position [1008, 0]
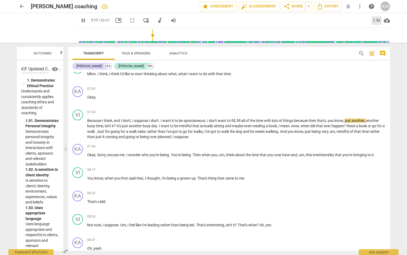
click at [374, 18] on div "1.5x" at bounding box center [377, 20] width 10 height 8
click at [380, 60] on li "2x" at bounding box center [381, 61] width 18 height 10
click at [80, 21] on span "pause" at bounding box center [83, 20] width 6 height 6
click at [154, 36] on input "range" at bounding box center [235, 35] width 312 height 17
click at [151, 38] on input "range" at bounding box center [235, 35] width 312 height 17
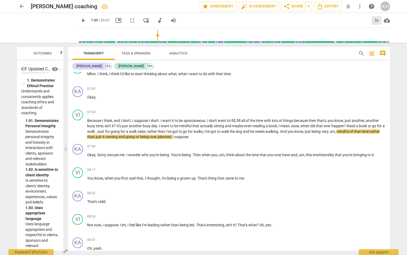
click at [377, 19] on div "2x" at bounding box center [377, 20] width 10 height 8
click at [380, 39] on li "1.25x" at bounding box center [381, 41] width 18 height 10
click at [80, 20] on span "play_arrow" at bounding box center [83, 20] width 6 height 6
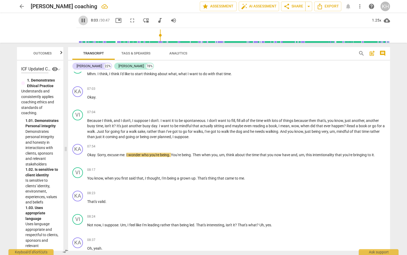
click at [80, 21] on span "pause" at bounding box center [83, 20] width 6 height 6
click at [80, 21] on span "play_arrow" at bounding box center [83, 20] width 6 height 6
click at [375, 21] on div "1.25x" at bounding box center [377, 20] width 10 height 8
click at [379, 56] on ul "0.5x 0.75x 1x 1.25x 1.5x 2x" at bounding box center [381, 36] width 18 height 64
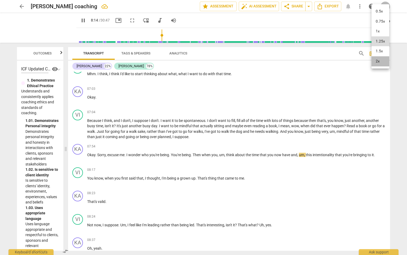
click at [382, 58] on li "2x" at bounding box center [381, 61] width 18 height 10
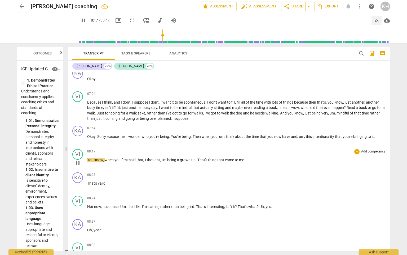
scroll to position [1034, 0]
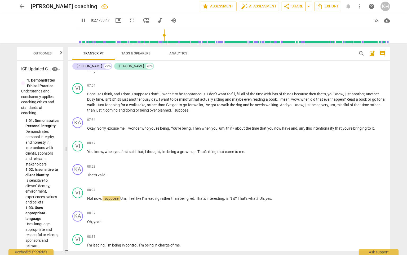
click at [80, 20] on span "pause" at bounding box center [83, 20] width 6 height 6
type input "508"
drag, startPoint x: 100, startPoint y: 189, endPoint x: 86, endPoint y: 189, distance: 14.1
click at [85, 189] on div "VI play_arrow pause 08:24 + Add competency keyboard_arrow_right Not now , I sup…" at bounding box center [229, 196] width 322 height 23
click at [80, 22] on span "play_arrow" at bounding box center [83, 20] width 6 height 6
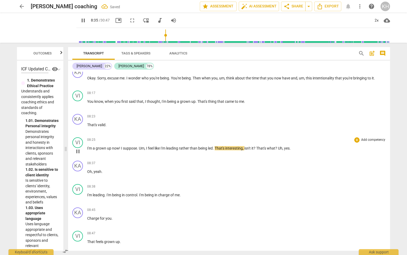
scroll to position [1087, 0]
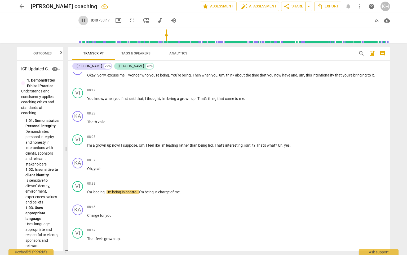
click at [80, 21] on span "pause" at bounding box center [83, 20] width 6 height 6
click at [159, 40] on input "range" at bounding box center [235, 35] width 312 height 17
click at [379, 20] on div "2x" at bounding box center [377, 20] width 10 height 8
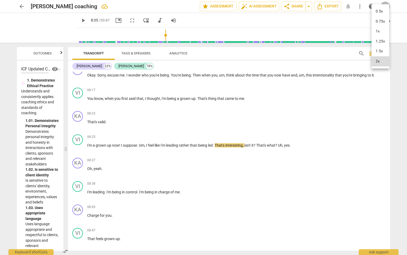
click at [379, 50] on li "1.5x" at bounding box center [381, 51] width 18 height 10
click at [80, 21] on span "play_arrow" at bounding box center [83, 20] width 6 height 6
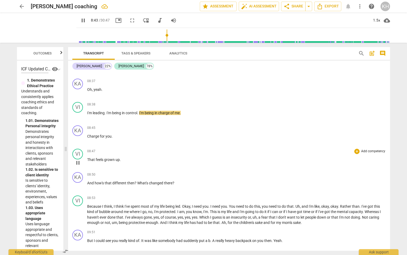
scroll to position [1193, 0]
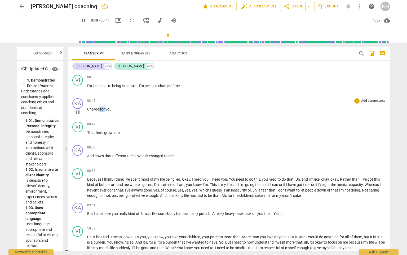
drag, startPoint x: 105, startPoint y: 102, endPoint x: 99, endPoint y: 98, distance: 7.5
click at [99, 106] on p "Charge for you ." at bounding box center [236, 109] width 299 height 6
type input "530"
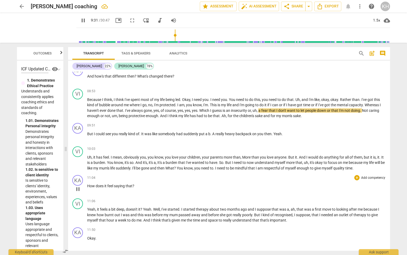
scroll to position [1299, 0]
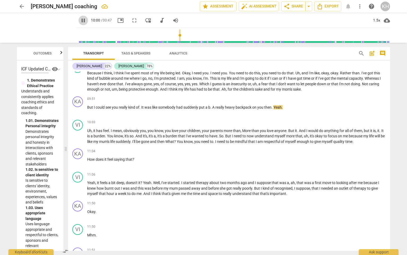
click at [80, 21] on span "pause" at bounding box center [83, 20] width 6 height 6
type input "601"
drag, startPoint x: 93, startPoint y: 98, endPoint x: 84, endPoint y: 100, distance: 9.1
click at [84, 100] on div "KA play_arrow pause 09:51 + Add competency keyboard_arrow_right But I could see…" at bounding box center [229, 105] width 322 height 23
click at [206, 105] on span "." at bounding box center [205, 107] width 2 height 4
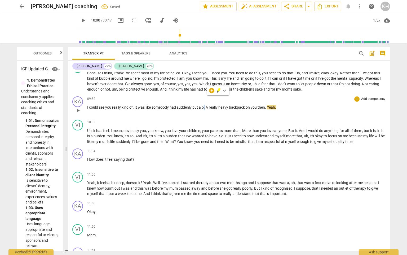
click at [206, 105] on span "." at bounding box center [205, 107] width 2 height 4
click at [167, 105] on span "somebody" at bounding box center [161, 107] width 18 height 4
click at [172, 38] on input "range" at bounding box center [235, 35] width 312 height 17
click at [80, 21] on span "pause" at bounding box center [83, 20] width 6 height 6
type input "600"
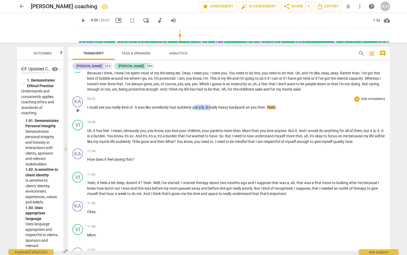
drag, startPoint x: 195, startPoint y: 97, endPoint x: 211, endPoint y: 98, distance: 15.4
click at [211, 105] on p "I could see you really kind of . It was like somebody had suddenly put a b . A …" at bounding box center [236, 108] width 299 height 6
drag, startPoint x: 69, startPoint y: 21, endPoint x: 72, endPoint y: 21, distance: 3.0
click at [79, 21] on span "play_arrow" at bounding box center [84, 20] width 10 height 6
click at [80, 22] on span "pause" at bounding box center [83, 20] width 6 height 6
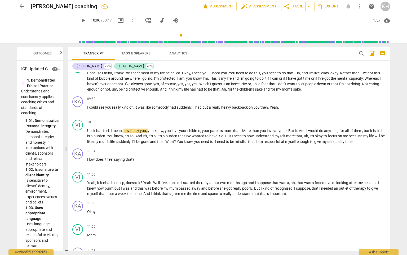
click at [80, 20] on span "play_arrow" at bounding box center [83, 20] width 6 height 6
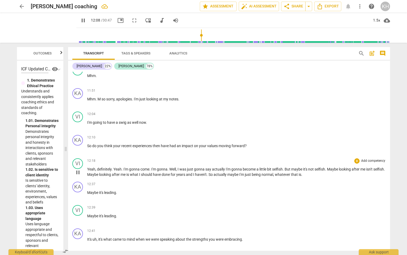
scroll to position [1485, 0]
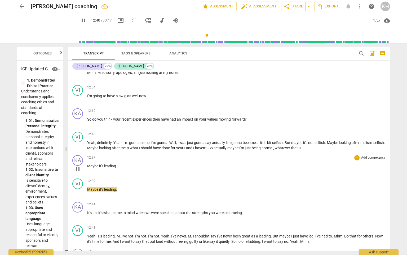
drag, startPoint x: 121, startPoint y: 156, endPoint x: 117, endPoint y: 156, distance: 3.7
click at [120, 163] on p "Maybe it's leading ." at bounding box center [236, 166] width 299 height 6
type input "762"
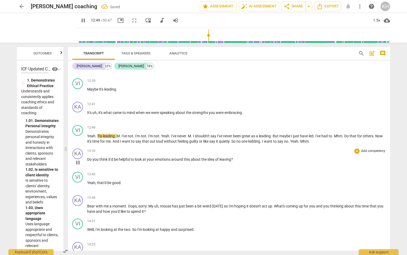
scroll to position [1591, 0]
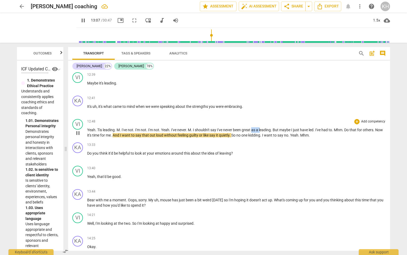
drag, startPoint x: 259, startPoint y: 118, endPoint x: 253, endPoint y: 119, distance: 6.2
click at [253, 127] on p "Yeah . Tis leading . M . I've not . I'm not . I'm not . Yeah . I've never . M .…" at bounding box center [236, 132] width 299 height 11
type input "788"
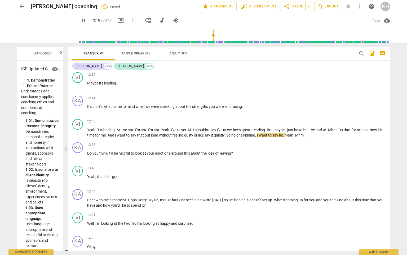
click at [79, 22] on span "pause" at bounding box center [84, 20] width 10 height 6
type input "799"
drag, startPoint x: 262, startPoint y: 126, endPoint x: 252, endPoint y: 124, distance: 10.5
click at [251, 127] on p "Yeah . Tis leading . M . I've not . I'm not . I'm not . Yeah . I've never . M .…" at bounding box center [236, 132] width 299 height 11
click at [255, 133] on span "kcan hear" at bounding box center [251, 135] width 16 height 4
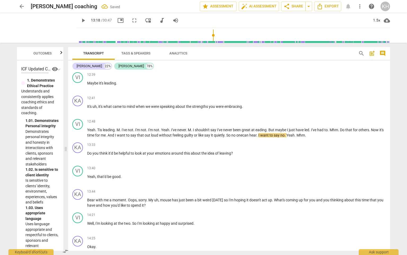
click at [80, 19] on span "play_arrow" at bounding box center [83, 20] width 6 height 6
click at [80, 20] on span "pause" at bounding box center [83, 20] width 6 height 6
click at [288, 133] on span "." at bounding box center [287, 135] width 2 height 4
click at [80, 23] on span "play_arrow" at bounding box center [83, 20] width 6 height 6
click at [80, 23] on span "pause" at bounding box center [83, 20] width 6 height 6
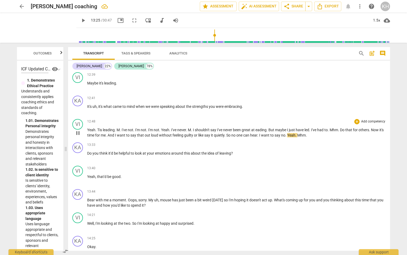
type input "805"
drag, startPoint x: 303, startPoint y: 124, endPoint x: 314, endPoint y: 135, distance: 15.6
click at [295, 127] on p "Yeah . Tis leading . M . I've not . I'm not . I'm not . Yeah . I've never . M .…" at bounding box center [236, 132] width 299 height 11
click at [80, 18] on span "play_arrow" at bounding box center [83, 20] width 6 height 6
click at [80, 19] on span "pause" at bounding box center [83, 20] width 6 height 6
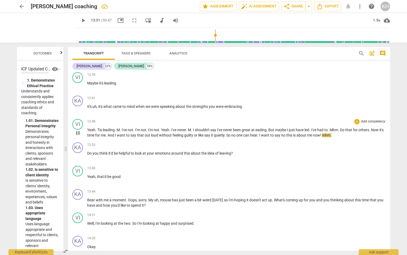
type input "811"
click at [339, 127] on p "Yeah . Tis leading . M . I've not . I'm not . I'm not . Yeah . I've never . M .…" at bounding box center [236, 132] width 299 height 11
click at [80, 19] on span "play_arrow" at bounding box center [83, 20] width 6 height 6
click at [80, 21] on span "pause" at bounding box center [83, 20] width 6 height 6
type input "824"
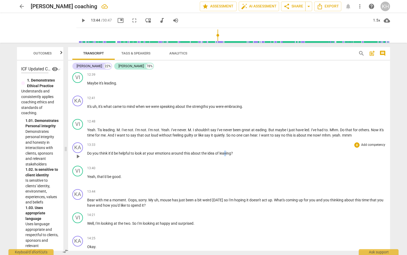
click at [225, 151] on span "leaving" at bounding box center [226, 153] width 12 height 4
click at [211, 38] on input "range" at bounding box center [235, 35] width 312 height 17
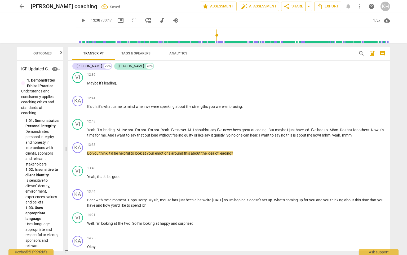
click at [80, 19] on span "play_arrow" at bounding box center [83, 20] width 6 height 6
click at [80, 21] on span "pause" at bounding box center [83, 20] width 6 height 6
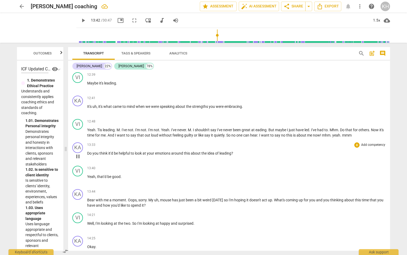
type input "822"
drag, startPoint x: 121, startPoint y: 164, endPoint x: 107, endPoint y: 164, distance: 14.9
click at [107, 174] on p "Yeah , that'd be good ." at bounding box center [236, 177] width 299 height 6
click at [79, 22] on span "play_arrow" at bounding box center [84, 20] width 10 height 6
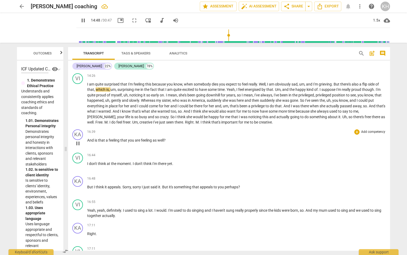
scroll to position [1750, 0]
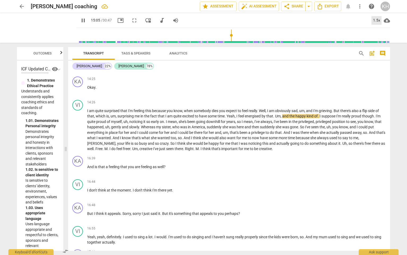
click at [379, 21] on div "1.5x" at bounding box center [377, 20] width 10 height 8
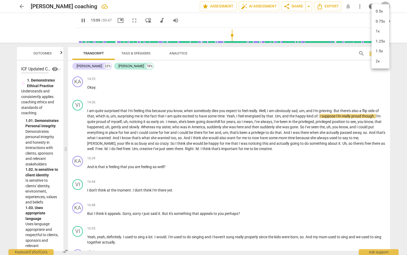
click at [381, 51] on li "1.5x" at bounding box center [381, 51] width 18 height 10
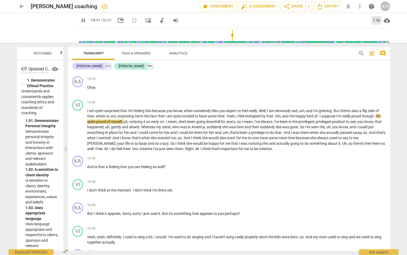
click at [376, 17] on div "1.5x" at bounding box center [377, 20] width 10 height 8
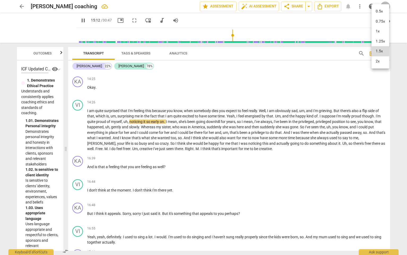
click at [379, 61] on li "2x" at bounding box center [381, 61] width 18 height 10
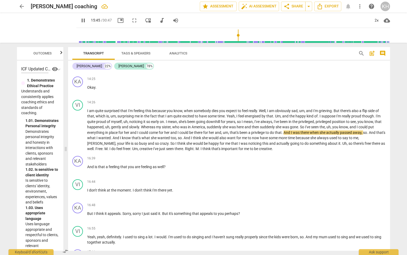
click at [80, 22] on span "pause" at bounding box center [83, 20] width 6 height 6
type input "946"
drag, startPoint x: 169, startPoint y: 120, endPoint x: 167, endPoint y: 121, distance: 3.2
click at [168, 130] on span "her" at bounding box center [167, 132] width 6 height 4
drag, startPoint x: 164, startPoint y: 119, endPoint x: 157, endPoint y: 119, distance: 6.6
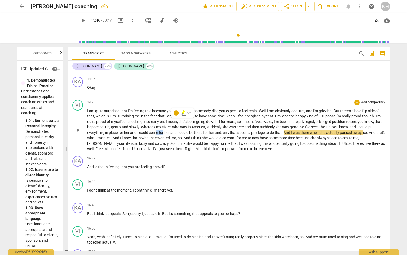
click at [157, 119] on p "I am quite surprised that I'm feeling this because you know , when somebody die…" at bounding box center [236, 129] width 299 height 43
click at [80, 23] on span "play_arrow" at bounding box center [83, 20] width 6 height 6
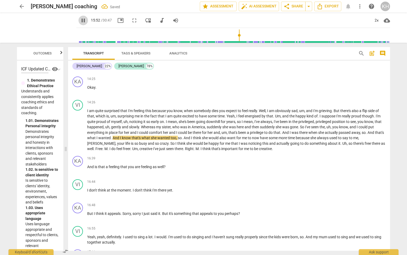
click at [80, 23] on span "pause" at bounding box center [83, 20] width 6 height 6
type input "953"
click at [364, 130] on span "so" at bounding box center [364, 132] width 4 height 4
click at [368, 130] on span "." at bounding box center [367, 132] width 2 height 4
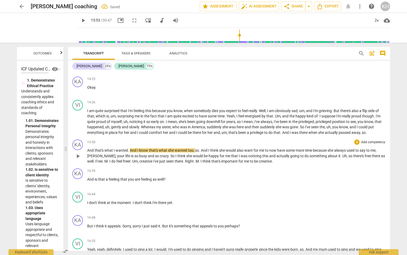
click at [88, 148] on span "And" at bounding box center [90, 150] width 7 height 4
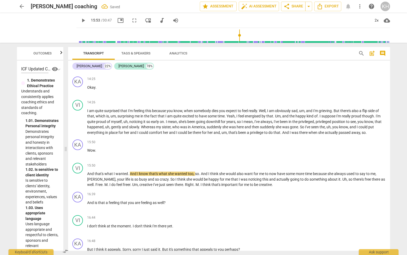
click at [80, 21] on span "play_arrow" at bounding box center [83, 20] width 6 height 6
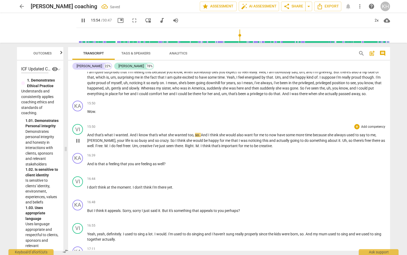
scroll to position [1803, 0]
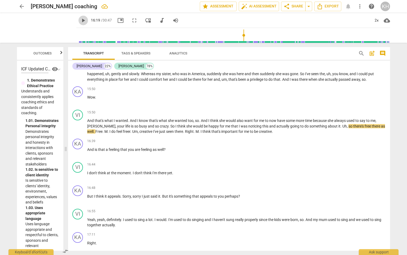
click at [80, 18] on span "play_arrow" at bounding box center [83, 20] width 6 height 6
click at [80, 22] on span "pause" at bounding box center [83, 20] width 6 height 6
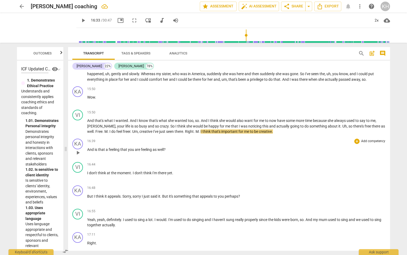
click at [185, 129] on span "Right" at bounding box center [189, 131] width 9 height 4
click at [166, 129] on span "seen" at bounding box center [170, 131] width 8 height 4
click at [183, 129] on span "." at bounding box center [184, 131] width 2 height 4
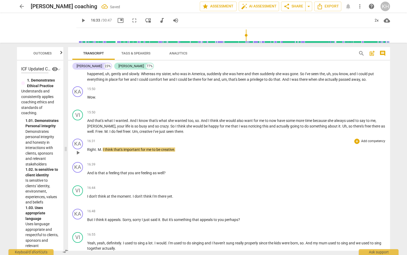
click at [98, 147] on span "M" at bounding box center [99, 149] width 3 height 4
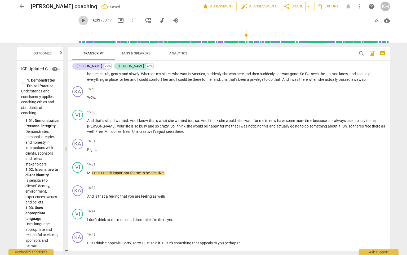
click at [80, 23] on span "play_arrow" at bounding box center [83, 20] width 6 height 6
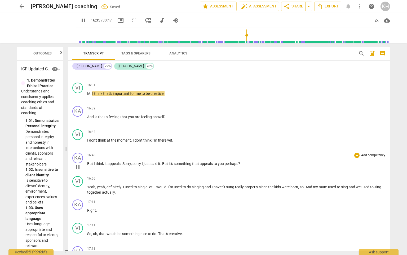
scroll to position [1883, 0]
click at [79, 16] on button "pause" at bounding box center [84, 21] width 10 height 10
type input "1017"
drag, startPoint x: 106, startPoint y: 149, endPoint x: 101, endPoint y: 150, distance: 5.3
click at [102, 160] on p "But I think it appeals . Sorry , sorry I just said it . But it's something that…" at bounding box center [236, 163] width 299 height 6
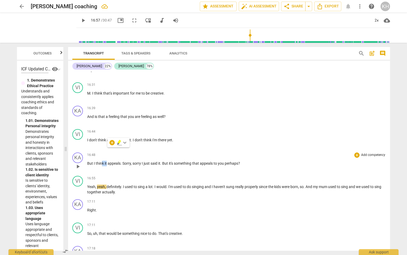
click at [102, 161] on span "think" at bounding box center [100, 163] width 9 height 4
click at [103, 161] on span "think" at bounding box center [100, 163] width 9 height 4
drag, startPoint x: 104, startPoint y: 150, endPoint x: 94, endPoint y: 150, distance: 10.1
click at [94, 160] on p "But I think it appeals . Sorry , sorry I just said it . But it's something that…" at bounding box center [236, 163] width 299 height 6
click at [109, 161] on span "appeals" at bounding box center [103, 163] width 13 height 4
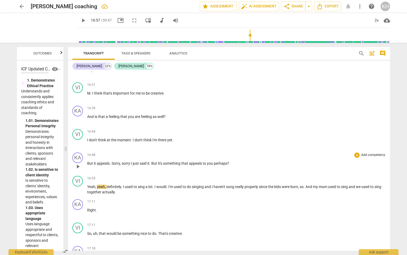
click at [110, 161] on span "." at bounding box center [111, 163] width 2 height 4
click at [112, 161] on span "Sorry" at bounding box center [116, 163] width 8 height 4
click at [109, 161] on span "appeals" at bounding box center [103, 163] width 13 height 4
click at [80, 21] on span "play_arrow" at bounding box center [83, 20] width 6 height 6
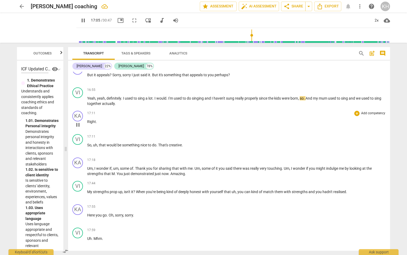
scroll to position [1963, 0]
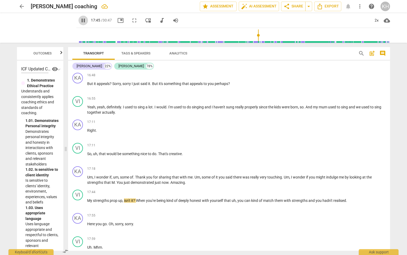
click at [80, 18] on span "pause" at bounding box center [83, 20] width 6 height 6
type input "1066"
click at [172, 180] on span "Amazing" at bounding box center [178, 182] width 15 height 4
click at [169, 180] on span "." at bounding box center [170, 182] width 2 height 4
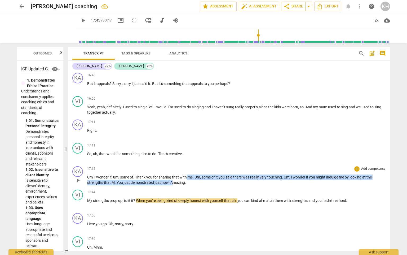
drag, startPoint x: 187, startPoint y: 165, endPoint x: 173, endPoint y: 171, distance: 15.5
click at [173, 174] on p "Um , I wonder if , um , some of . Thank you for sharing that with me . Um , som…" at bounding box center [236, 179] width 299 height 11
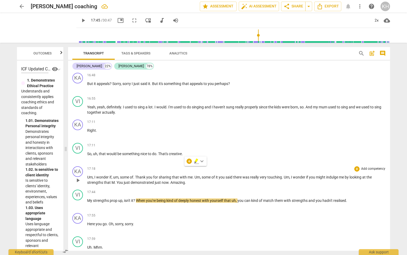
drag, startPoint x: 187, startPoint y: 171, endPoint x: 174, endPoint y: 168, distance: 13.2
click at [173, 168] on div "KA play_arrow pause 17:18 + Add competency keyboard_arrow_right Um , I wonder i…" at bounding box center [229, 175] width 322 height 23
drag, startPoint x: 172, startPoint y: 167, endPoint x: 196, endPoint y: 172, distance: 24.3
click at [195, 171] on div "KA play_arrow pause 17:18 + Add competency keyboard_arrow_right Um , I wonder i…" at bounding box center [229, 175] width 322 height 23
click at [91, 198] on span "My" at bounding box center [90, 200] width 6 height 4
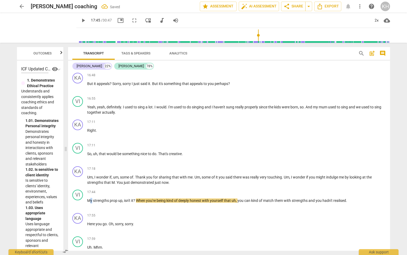
drag, startPoint x: 92, startPoint y: 186, endPoint x: 312, endPoint y: 254, distance: 230.2
click at [88, 198] on span "My" at bounding box center [90, 200] width 6 height 4
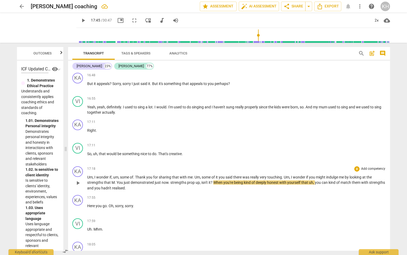
click at [172, 180] on span "strengths" at bounding box center [179, 182] width 17 height 4
click at [171, 180] on span "strengths" at bounding box center [179, 182] width 17 height 4
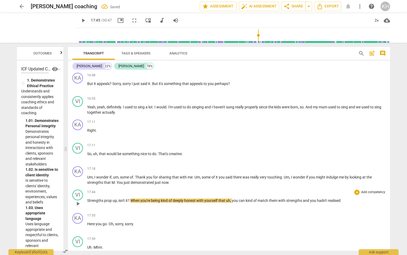
click at [88, 198] on span "Strengths" at bounding box center [95, 200] width 17 height 4
click at [89, 198] on span "Strengths" at bounding box center [95, 200] width 17 height 4
click at [80, 22] on span "play_arrow" at bounding box center [83, 20] width 6 height 6
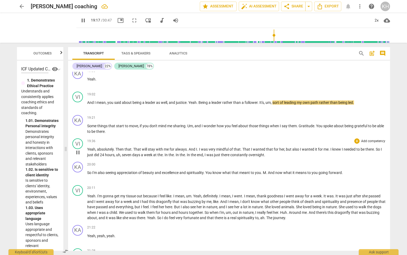
scroll to position [2254, 0]
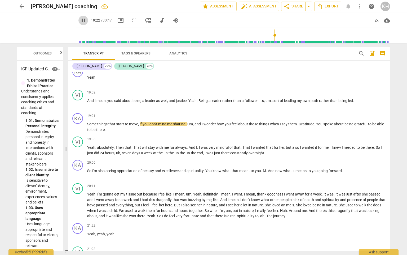
click at [80, 19] on span "pause" at bounding box center [83, 20] width 6 height 6
type input "1163"
drag, startPoint x: 138, startPoint y: 108, endPoint x: 117, endPoint y: 109, distance: 21.0
click at [117, 121] on p "Some things that start to move , if you don't mind me sharing . Um , and I wond…" at bounding box center [236, 126] width 299 height 11
click at [80, 22] on span "play_arrow" at bounding box center [83, 20] width 6 height 6
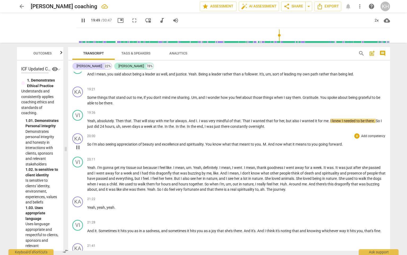
scroll to position [2307, 0]
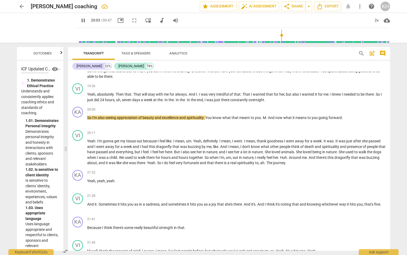
click at [80, 23] on span "pause" at bounding box center [83, 20] width 6 height 6
type input "1204"
drag, startPoint x: 91, startPoint y: 102, endPoint x: 87, endPoint y: 100, distance: 5.0
click at [87, 105] on div "KA play_arrow pause 20:00 + Add competency keyboard_arrow_right So I'm also see…" at bounding box center [229, 116] width 322 height 23
click at [266, 92] on p "Yeah , absolutely . Then that . That will stay with me for always . And I . I w…" at bounding box center [236, 97] width 299 height 11
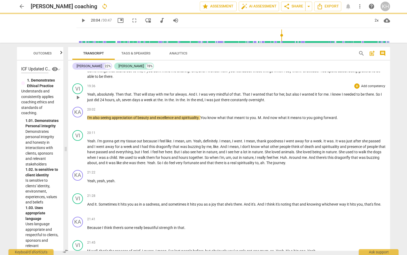
click at [264, 98] on span "overnight" at bounding box center [257, 100] width 16 height 4
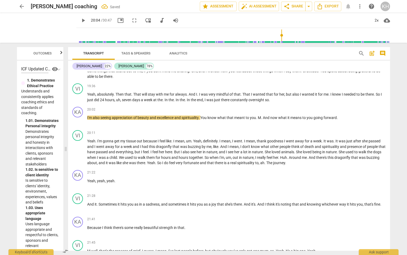
click at [80, 22] on span "play_arrow" at bounding box center [83, 20] width 6 height 6
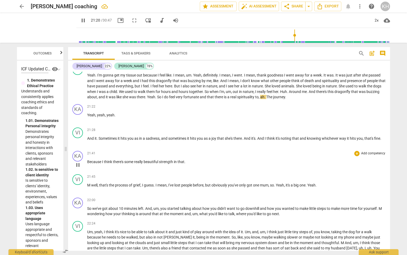
scroll to position [2360, 0]
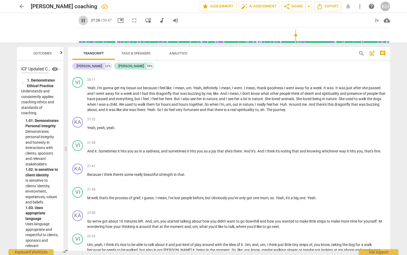
click at [80, 22] on span "pause" at bounding box center [83, 20] width 6 height 6
click at [89, 117] on div "21:22 + Add competency keyboard_arrow_right Yeah , yeah , yeah ." at bounding box center [236, 126] width 299 height 19
click at [89, 125] on span "Yeah" at bounding box center [91, 127] width 8 height 4
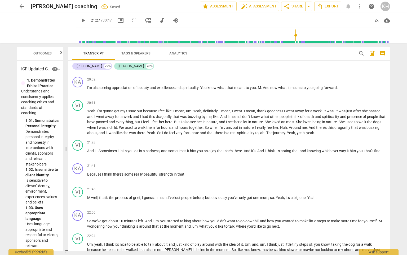
click at [80, 23] on span "play_arrow" at bounding box center [83, 20] width 6 height 6
click at [80, 22] on span "pause" at bounding box center [83, 20] width 6 height 6
type input "1307"
drag, startPoint x: 102, startPoint y: 156, endPoint x: 90, endPoint y: 155, distance: 12.0
click at [90, 171] on p "Because I think there's some really beautiful strength in that ." at bounding box center [236, 174] width 299 height 6
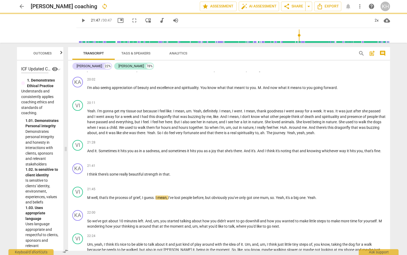
click at [80, 20] on span "play_arrow" at bounding box center [83, 20] width 6 height 6
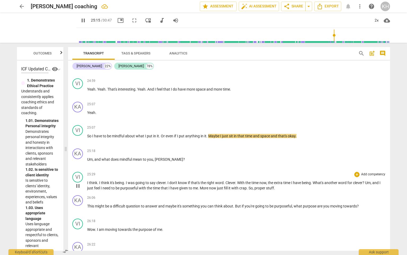
scroll to position [2656, 0]
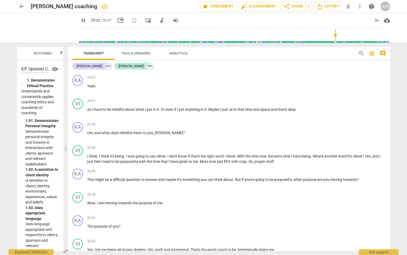
click at [80, 22] on span "pause" at bounding box center [83, 20] width 6 height 6
type input "1523"
drag, startPoint x: 172, startPoint y: 116, endPoint x: 154, endPoint y: 114, distance: 17.6
click at [154, 130] on p "Um , and what does mindful mean to you , [PERSON_NAME] ?" at bounding box center [236, 133] width 299 height 6
click at [80, 19] on span "play_arrow" at bounding box center [83, 20] width 6 height 6
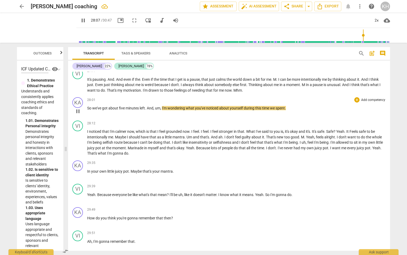
scroll to position [2974, 0]
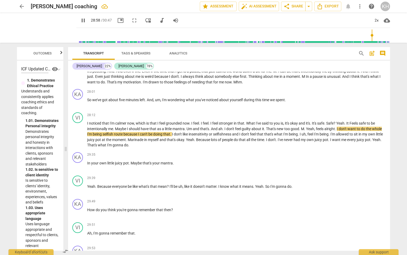
click at [80, 21] on span "pause" at bounding box center [83, 20] width 6 height 6
type input "1740"
click at [294, 127] on span "good" at bounding box center [295, 129] width 8 height 4
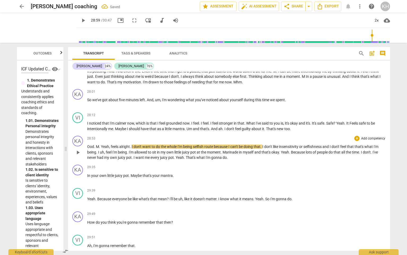
click at [89, 144] on span "Ood" at bounding box center [90, 146] width 7 height 4
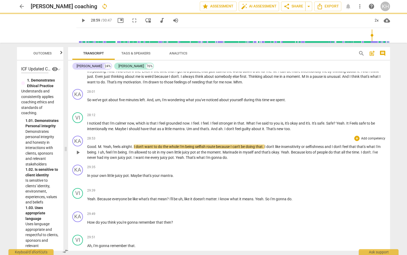
click at [99, 144] on span "M" at bounding box center [99, 146] width 3 height 4
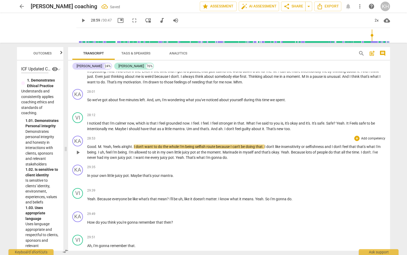
click at [98, 144] on span "M" at bounding box center [99, 146] width 3 height 4
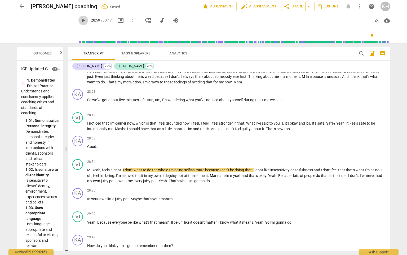
click at [79, 19] on span "play_arrow" at bounding box center [84, 20] width 10 height 6
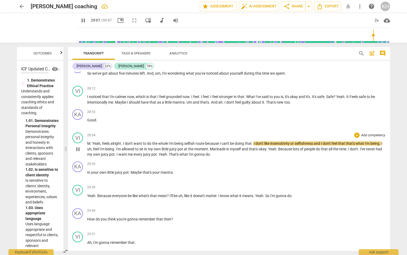
scroll to position [3027, 0]
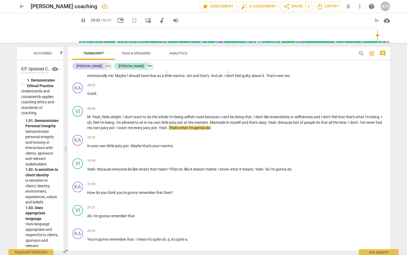
click at [80, 20] on span "pause" at bounding box center [83, 20] width 6 height 6
type input "1773"
drag, startPoint x: 149, startPoint y: 107, endPoint x: 142, endPoint y: 105, distance: 7.1
click at [142, 125] on span "every" at bounding box center [139, 127] width 10 height 4
click at [80, 21] on span "play_arrow" at bounding box center [83, 20] width 6 height 6
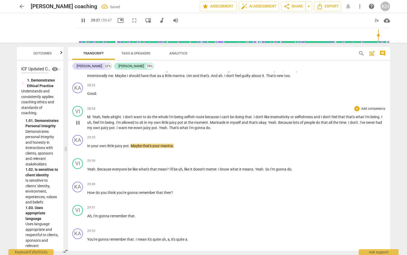
click at [143, 125] on span "eown" at bounding box center [139, 127] width 10 height 4
type input "1779"
click at [80, 20] on span "pause" at bounding box center [83, 20] width 6 height 6
click at [379, 38] on input "range" at bounding box center [235, 35] width 312 height 17
click at [375, 22] on div "2x" at bounding box center [377, 20] width 10 height 8
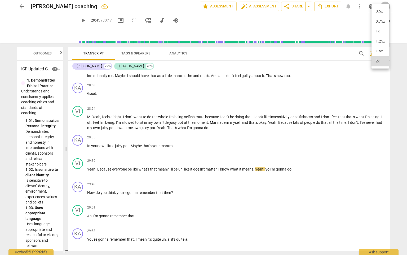
click at [376, 50] on li "1.5x" at bounding box center [381, 51] width 18 height 10
click at [80, 20] on span "play_arrow" at bounding box center [83, 20] width 6 height 6
click at [379, 39] on input "range" at bounding box center [235, 35] width 312 height 17
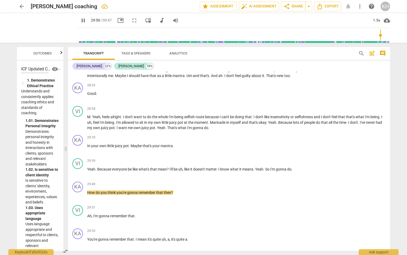
click at [80, 19] on span "pause" at bounding box center [83, 20] width 6 height 6
type input "1790"
click at [255, 167] on span "." at bounding box center [255, 169] width 2 height 4
click at [323, 166] on p "Yeah . Because everyone be like what's that mean ? I'll be uh , like it doesn't…" at bounding box center [236, 169] width 299 height 6
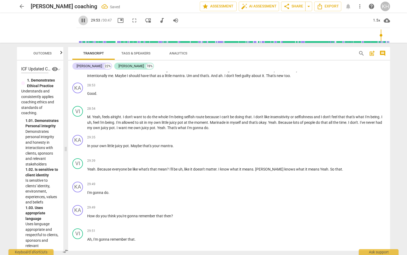
drag, startPoint x: 72, startPoint y: 22, endPoint x: 76, endPoint y: 30, distance: 8.9
click at [80, 22] on span "pause" at bounding box center [83, 20] width 6 height 6
type input "1793"
click at [87, 181] on div "29:49 + Add competency keyboard_arrow_right I'm gonna do ." at bounding box center [236, 190] width 299 height 19
click at [88, 190] on p "I'm gonna do ." at bounding box center [236, 193] width 299 height 6
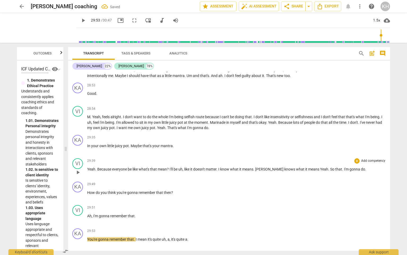
click at [342, 167] on span "." at bounding box center [343, 169] width 2 height 4
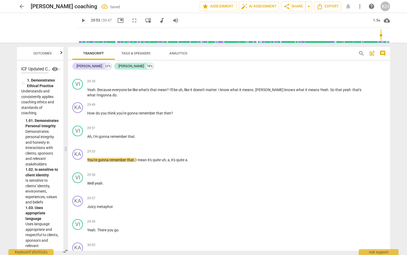
scroll to position [3107, 0]
click at [80, 20] on span "play_arrow" at bounding box center [83, 20] width 6 height 6
click at [80, 20] on span "pause" at bounding box center [83, 20] width 6 height 6
type input "1799"
drag, startPoint x: 94, startPoint y: 161, endPoint x: 229, endPoint y: 126, distance: 139.1
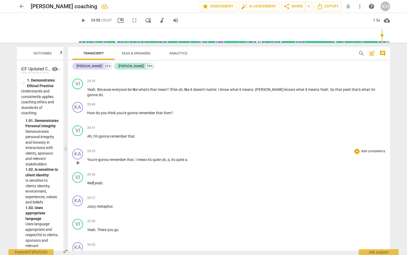
click at [87, 170] on div "VI play_arrow pause 29:56 + Add competency keyboard_arrow_right Well yeah ." at bounding box center [229, 181] width 322 height 23
click at [188, 157] on span "a" at bounding box center [186, 159] width 2 height 4
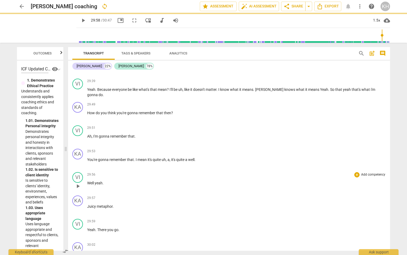
click at [96, 181] on span "yeah" at bounding box center [99, 183] width 8 height 4
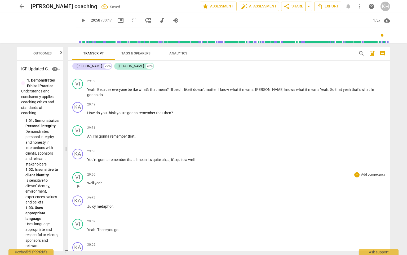
click at [94, 181] on span "Well" at bounding box center [90, 183] width 7 height 4
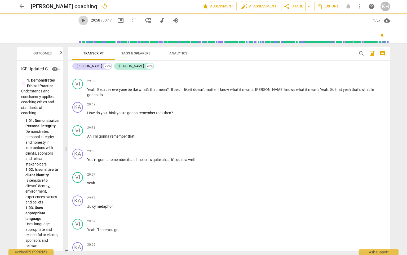
click at [80, 23] on span "play_arrow" at bounding box center [83, 20] width 6 height 6
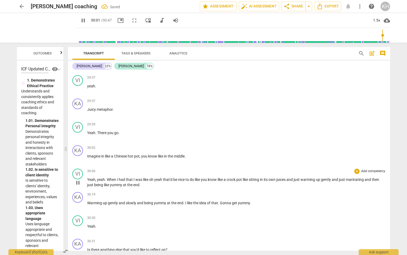
scroll to position [3213, 0]
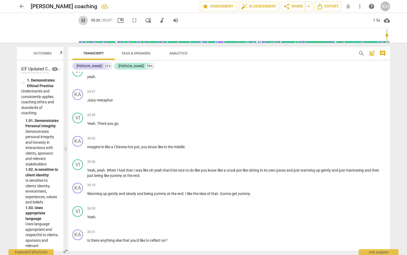
click at [79, 24] on button "pause" at bounding box center [84, 21] width 10 height 10
type input "1827"
drag, startPoint x: 97, startPoint y: 194, endPoint x: 86, endPoint y: 193, distance: 10.9
click at [86, 204] on div "VI play_arrow pause 30:30 + Add competency keyboard_arrow_right Yeah ." at bounding box center [229, 215] width 322 height 23
click at [80, 20] on span "play_arrow" at bounding box center [83, 20] width 6 height 6
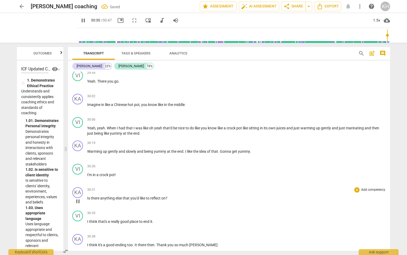
scroll to position [3255, 0]
click at [76, 19] on div "pause 30:46 / 30:47 picture_in_picture fullscreen move_down audiotrack volume_up" at bounding box center [129, 21] width 106 height 10
click at [80, 19] on span "pause" at bounding box center [83, 20] width 6 height 6
type input "1847"
drag, startPoint x: 155, startPoint y: 221, endPoint x: 138, endPoint y: 222, distance: 16.7
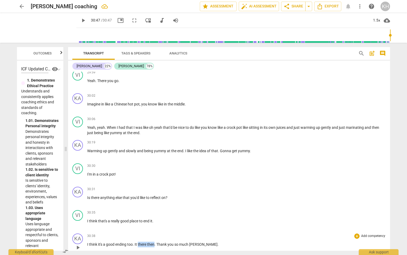
click at [138, 219] on p "I think it's a good ending too . It there then . Thank you so much [PERSON_NAME…" at bounding box center [236, 244] width 299 height 6
click at [80, 19] on span "play_arrow" at bounding box center [83, 20] width 6 height 6
click at [80, 19] on span "pause" at bounding box center [83, 20] width 6 height 6
type input "1"
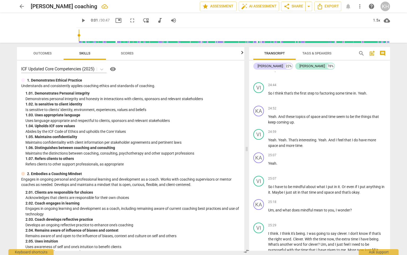
scroll to position [3830, 0]
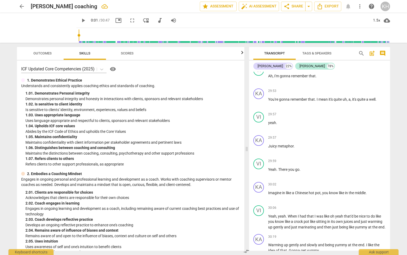
drag, startPoint x: 65, startPoint y: 149, endPoint x: 107, endPoint y: 43, distance: 114.0
click at [249, 168] on span at bounding box center [246, 149] width 3 height 212
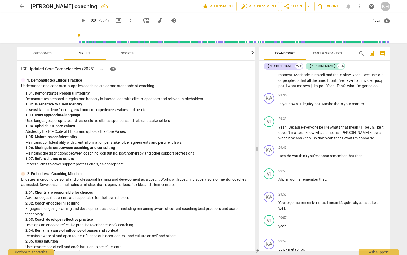
scroll to position [3950, 0]
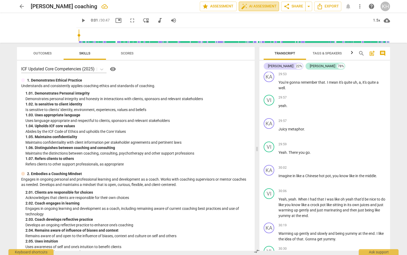
click at [247, 6] on span "auto_fix_high AI Assessment" at bounding box center [259, 6] width 36 height 6
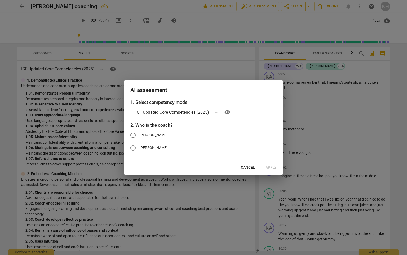
drag, startPoint x: 145, startPoint y: 133, endPoint x: 171, endPoint y: 135, distance: 25.3
click at [146, 134] on span "[PERSON_NAME]" at bounding box center [154, 135] width 28 height 6
click at [140, 134] on input "[PERSON_NAME]" at bounding box center [133, 135] width 13 height 13
radio input "true"
click at [273, 168] on span "Apply" at bounding box center [271, 167] width 11 height 5
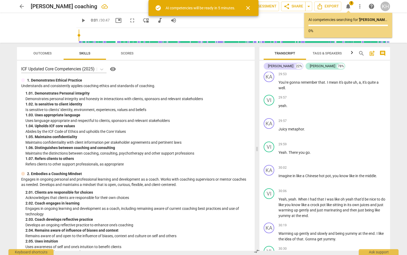
click at [19, 8] on span "arrow_back" at bounding box center [22, 6] width 6 height 6
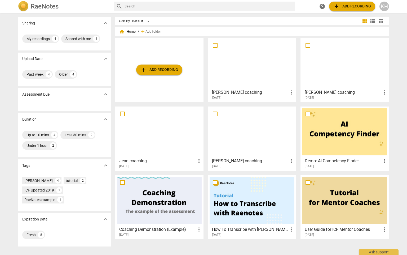
click at [166, 124] on div at bounding box center [159, 131] width 85 height 47
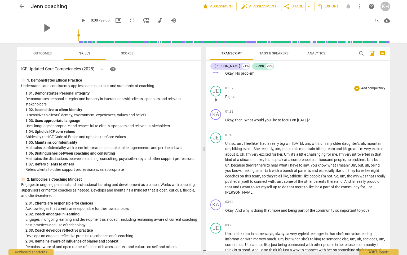
scroll to position [398, 0]
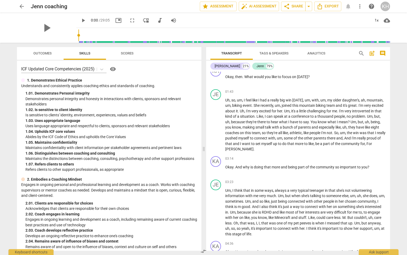
drag, startPoint x: 390, startPoint y: 103, endPoint x: 390, endPoint y: 105, distance: 2.7
click at [390, 105] on div "Transcript Tags & Speakers Analytics search post_add comment [PERSON_NAME] 21% …" at bounding box center [299, 149] width 190 height 212
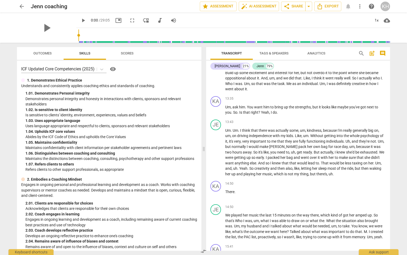
scroll to position [0, 0]
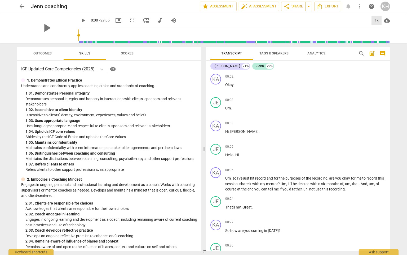
click at [380, 17] on div "1x" at bounding box center [377, 20] width 10 height 8
click at [382, 52] on li "1.5x" at bounding box center [381, 51] width 18 height 10
click at [50, 56] on span "Outcomes" at bounding box center [42, 53] width 31 height 7
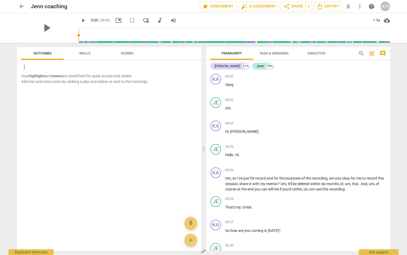
click at [81, 55] on span "Skills" at bounding box center [85, 53] width 24 height 7
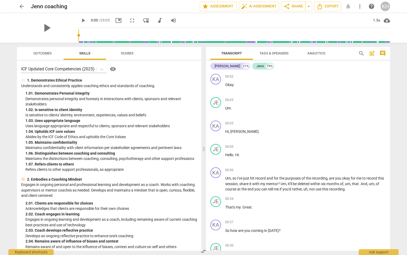
click at [86, 21] on span "play_arrow" at bounding box center [83, 20] width 6 height 6
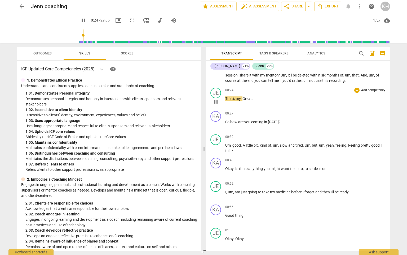
scroll to position [106, 0]
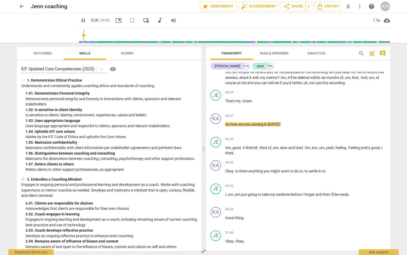
click at [86, 20] on span "pause" at bounding box center [83, 20] width 6 height 6
type input "29"
click at [245, 99] on span "Great" at bounding box center [247, 101] width 9 height 4
drag, startPoint x: 240, startPoint y: 99, endPoint x: 233, endPoint y: 98, distance: 7.2
click at [233, 98] on p "That's my . Great ." at bounding box center [305, 101] width 161 height 6
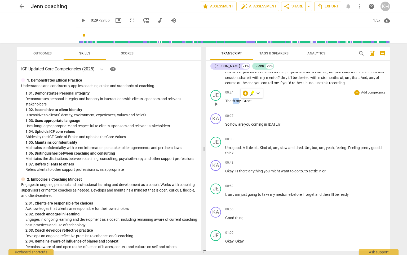
click at [239, 102] on p "That's my . Great ." at bounding box center [305, 101] width 161 height 6
drag, startPoint x: 242, startPoint y: 100, endPoint x: 234, endPoint y: 100, distance: 8.2
click at [234, 100] on p "That's my . Great ." at bounding box center [305, 101] width 161 height 6
click at [259, 99] on p "That''s fine Great ." at bounding box center [305, 101] width 161 height 6
click at [227, 124] on span "So" at bounding box center [227, 124] width 5 height 4
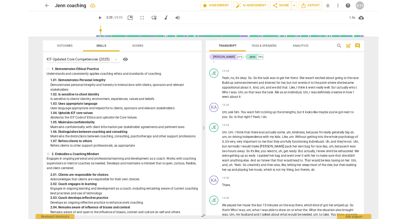
scroll to position [1208, 0]
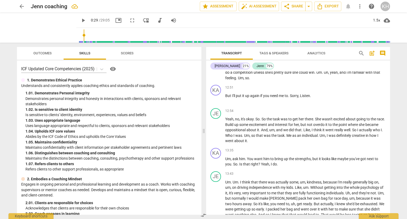
click at [24, 6] on span "arrow_back" at bounding box center [22, 6] width 6 height 6
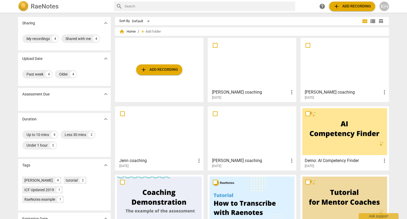
click at [331, 92] on h3 "[PERSON_NAME] coaching" at bounding box center [343, 92] width 77 height 6
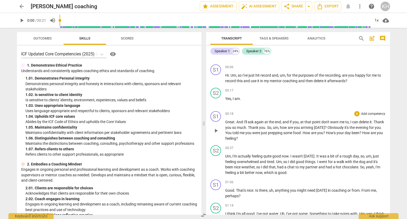
scroll to position [53, 0]
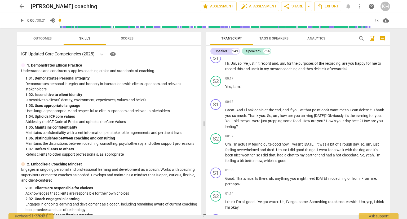
click at [389, 64] on div "S1 play_arrow pause 00:02 + Add competency keyboard_arrow_right Okay . [PERSON_…" at bounding box center [298, 136] width 184 height 158
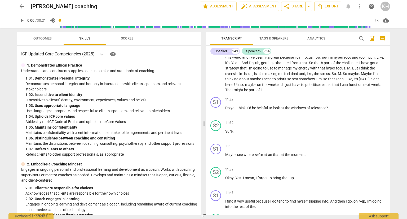
scroll to position [2650, 0]
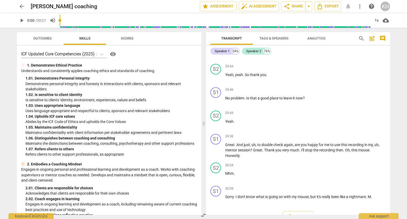
click at [370, 19] on input "range" at bounding box center [215, 20] width 311 height 17
click at [368, 20] on input "range" at bounding box center [216, 20] width 309 height 17
click at [25, 22] on span "play_arrow" at bounding box center [22, 20] width 6 height 6
click at [361, 21] on input "range" at bounding box center [216, 20] width 309 height 17
click at [366, 23] on input "range" at bounding box center [216, 20] width 309 height 17
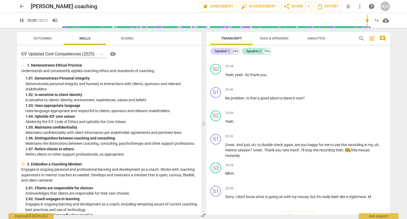
click at [20, 24] on button "pause" at bounding box center [22, 21] width 10 height 10
click at [23, 24] on button "play_arrow" at bounding box center [22, 21] width 10 height 10
drag, startPoint x: 346, startPoint y: 140, endPoint x: 374, endPoint y: 189, distance: 56.4
click at [372, 187] on div "S1 play_arrow pause 00:02 + Add competency keyboard_arrow_right Okay . [PERSON_…" at bounding box center [298, 136] width 184 height 158
type input "1810"
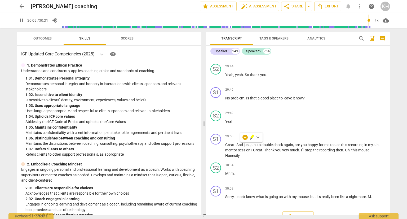
scroll to position [2644, 0]
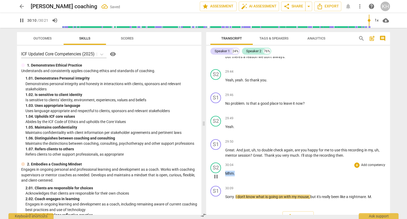
type input "1811"
drag, startPoint x: 240, startPoint y: 163, endPoint x: 220, endPoint y: 160, distance: 20.5
click at [220, 160] on div "S2 play_arrow pause 30:04 + Add competency keyboard_arrow_right Mhm ." at bounding box center [298, 171] width 184 height 23
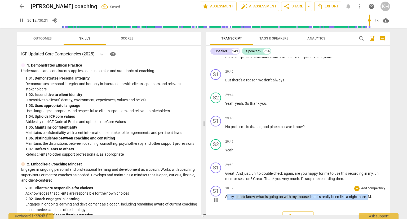
type input "1813"
drag, startPoint x: 370, startPoint y: 186, endPoint x: 228, endPoint y: 186, distance: 142.2
click at [228, 194] on p "Sorry . I don't know what is going on with my mouse , but it's really been like…" at bounding box center [305, 197] width 161 height 6
click at [243, 194] on p "M ." at bounding box center [305, 197] width 161 height 6
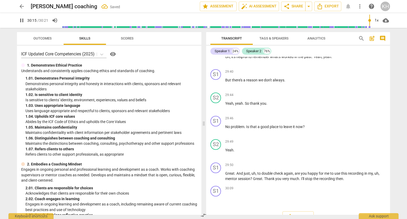
scroll to position [2598, 0]
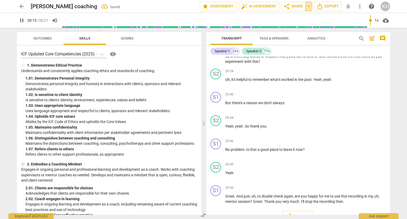
click at [308, 8] on span "arrow_drop_down" at bounding box center [309, 6] width 6 height 6
click at [309, 6] on span "arrow_drop_down" at bounding box center [309, 6] width 6 height 6
type input "1821"
click at [398, 60] on div "arrow_back [PERSON_NAME] coaching edit star Assessment auto_fix_high AI Assessm…" at bounding box center [203, 109] width 407 height 219
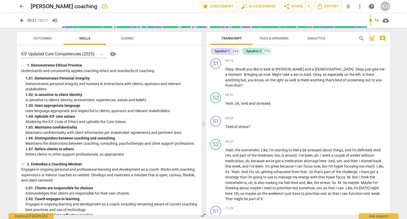
scroll to position [822, 0]
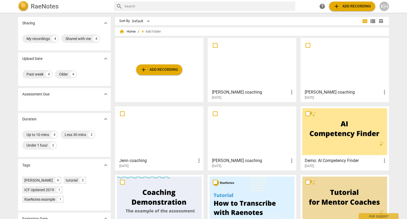
click at [271, 58] on div at bounding box center [252, 63] width 85 height 47
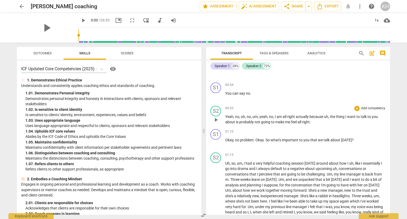
scroll to position [186, 0]
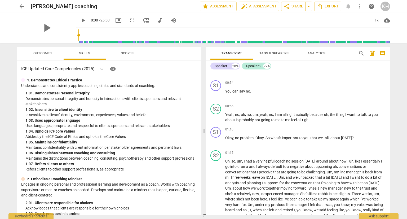
click at [80, 19] on span "play_arrow" at bounding box center [83, 20] width 6 height 6
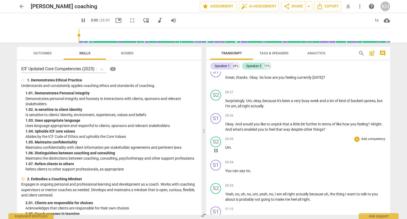
scroll to position [27, 0]
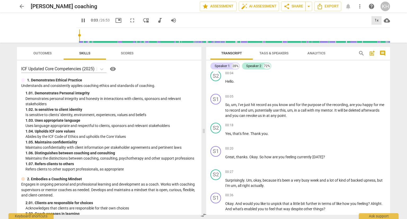
click at [377, 23] on div "1x" at bounding box center [377, 20] width 10 height 8
click at [380, 39] on li "1.25x" at bounding box center [381, 41] width 18 height 10
click at [381, 18] on div "1.25x" at bounding box center [377, 20] width 10 height 8
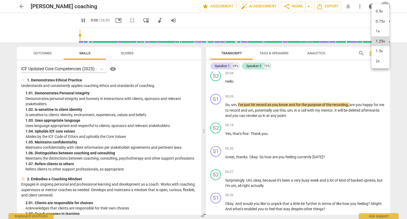
click at [380, 49] on li "1.5x" at bounding box center [381, 51] width 18 height 10
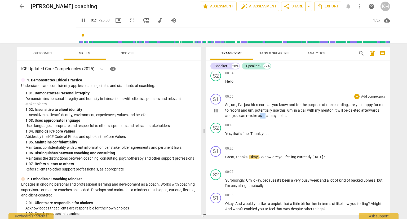
drag, startPoint x: 284, startPoint y: 116, endPoint x: 278, endPoint y: 116, distance: 6.1
click at [278, 116] on p "So , um , I've just hit record as you know and for the purpose of the recording…" at bounding box center [305, 110] width 161 height 16
type input "24"
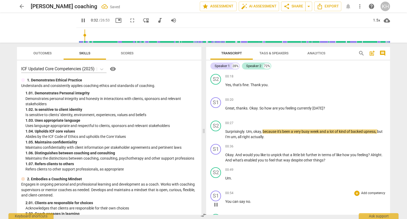
scroll to position [80, 0]
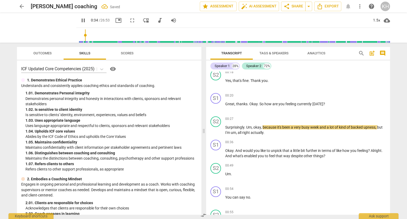
click at [405, 122] on div "arrow_back [PERSON_NAME] coaching Saved edit star Assessment auto_fix_high AI A…" at bounding box center [203, 109] width 407 height 219
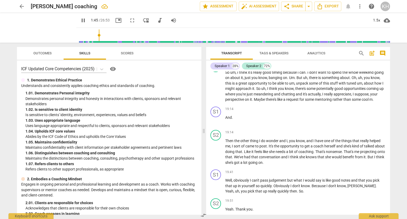
scroll to position [0, 0]
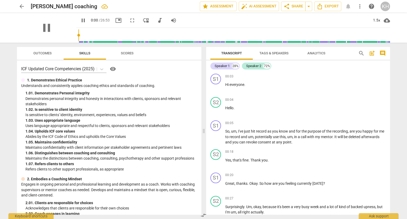
drag, startPoint x: 79, startPoint y: 36, endPoint x: 70, endPoint y: 37, distance: 8.5
click at [79, 37] on input "range" at bounding box center [235, 35] width 312 height 17
click at [246, 86] on p "Hi everyone ." at bounding box center [305, 85] width 161 height 6
drag, startPoint x: 246, startPoint y: 86, endPoint x: 239, endPoint y: 85, distance: 7.5
click at [232, 85] on p "Hi everyone ." at bounding box center [305, 85] width 161 height 6
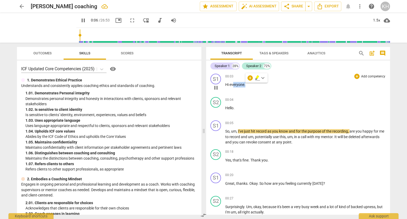
type input "7"
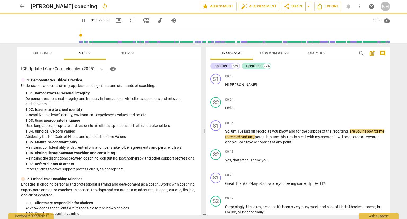
click at [79, 20] on span "pause" at bounding box center [84, 20] width 10 height 6
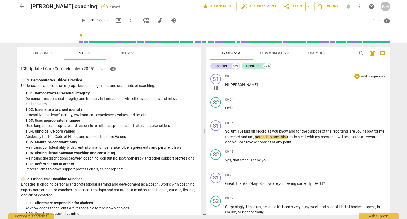
type input "12"
click at [268, 54] on span "Tags & Speakers" at bounding box center [274, 53] width 29 height 4
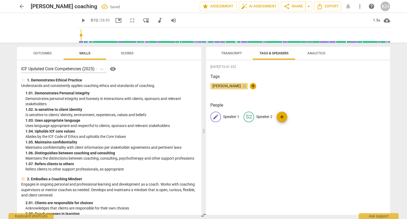
click at [228, 116] on p "Speaker 1" at bounding box center [231, 117] width 16 height 6
type input "[PERSON_NAME]"
click at [299, 118] on p "Speaker 2" at bounding box center [299, 117] width 16 height 6
type input "[PERSON_NAME]"
click at [237, 54] on span "Transcript" at bounding box center [231, 53] width 21 height 4
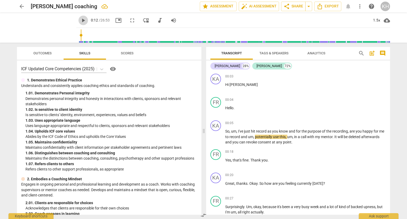
click at [80, 20] on span "play_arrow" at bounding box center [83, 20] width 6 height 6
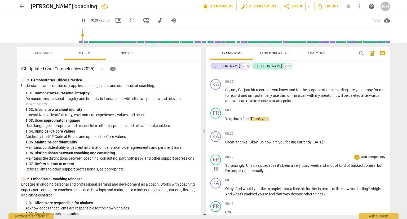
scroll to position [53, 0]
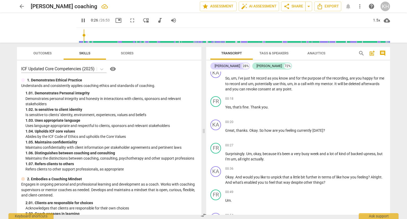
click at [80, 20] on span "pause" at bounding box center [83, 20] width 6 height 6
type input "27"
drag, startPoint x: 312, startPoint y: 129, endPoint x: 301, endPoint y: 128, distance: 10.9
click at [301, 128] on span "currently" at bounding box center [304, 130] width 15 height 4
click at [80, 19] on span "play_arrow" at bounding box center [83, 20] width 6 height 6
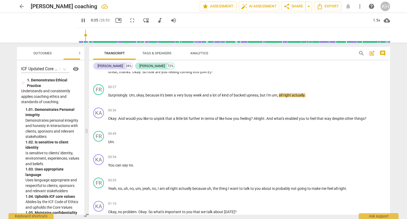
scroll to position [101, 0]
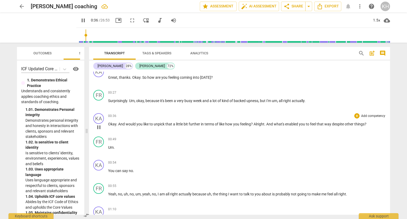
drag, startPoint x: 195, startPoint y: 129, endPoint x: 120, endPoint y: 130, distance: 75.1
click at [85, 127] on span at bounding box center [86, 131] width 3 height 176
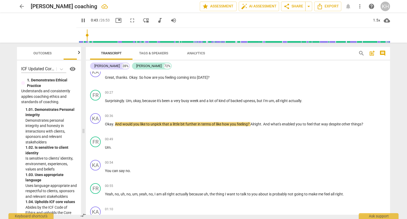
click at [80, 18] on span "pause" at bounding box center [83, 20] width 6 height 6
click at [80, 18] on span "play_arrow" at bounding box center [83, 20] width 6 height 6
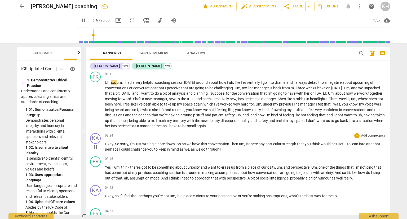
scroll to position [260, 0]
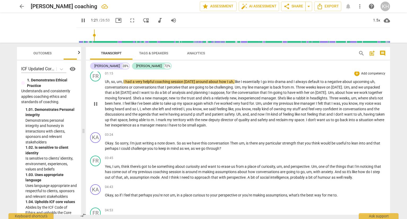
click at [241, 80] on span "like" at bounding box center [238, 82] width 6 height 4
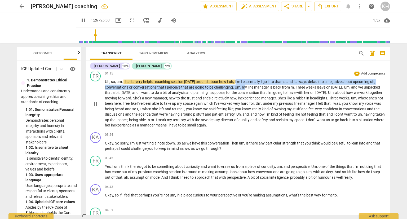
drag, startPoint x: 242, startPoint y: 79, endPoint x: 245, endPoint y: 82, distance: 5.3
click at [245, 82] on p "Uh , so , um , I had a very helpful coaching session [DATE] around about how I …" at bounding box center [245, 103] width 281 height 49
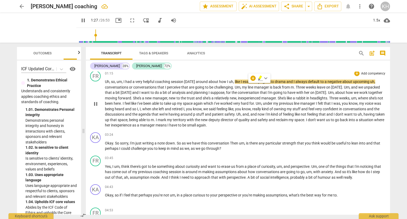
click at [287, 107] on span "owning" at bounding box center [280, 109] width 13 height 4
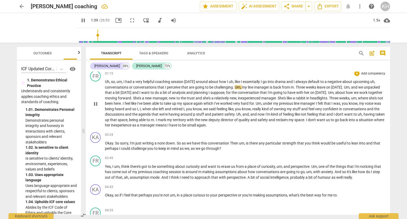
drag, startPoint x: 405, startPoint y: 0, endPoint x: 241, endPoint y: 126, distance: 207.0
click at [241, 126] on div "FR play_arrow pause 01:15 + Add competency keyboard_arrow_right Uh , so , um , …" at bounding box center [238, 100] width 304 height 62
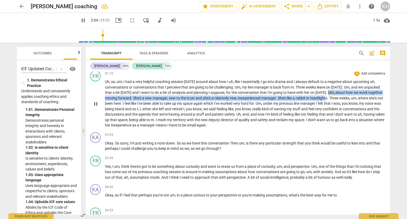
drag, startPoint x: 352, startPoint y: 91, endPoint x: 351, endPoint y: 97, distance: 6.2
click at [351, 97] on p "Uh , so , um , I had a very helpful coaching session [DATE] around about how I …" at bounding box center [245, 103] width 281 height 49
click at [206, 123] on span "again" at bounding box center [201, 125] width 9 height 4
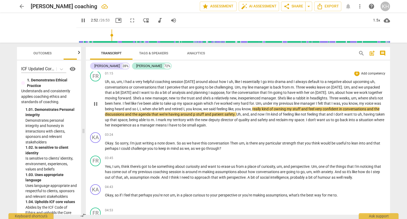
drag, startPoint x: 407, startPoint y: 9, endPoint x: 253, endPoint y: 88, distance: 173.3
click at [253, 88] on p "Uh , so , um , I had a very helpful coaching session [DATE] around about how I …" at bounding box center [245, 103] width 281 height 49
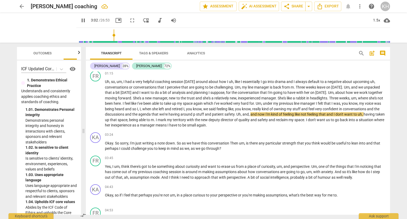
click at [80, 23] on span "pause" at bounding box center [83, 20] width 6 height 6
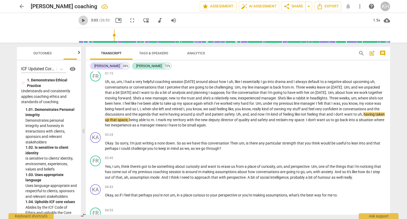
click at [80, 21] on span "play_arrow" at bounding box center [83, 20] width 6 height 6
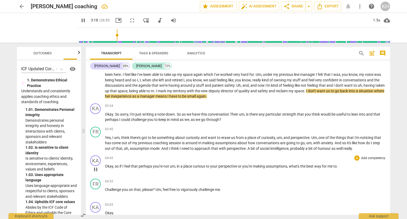
scroll to position [286, 0]
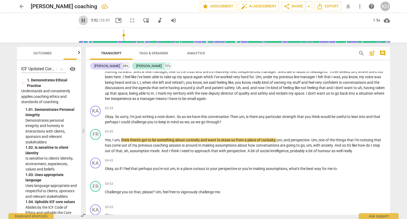
click at [80, 21] on span "pause" at bounding box center [83, 20] width 6 height 6
type input "233"
click at [230, 143] on span "assumptions" at bounding box center [226, 145] width 22 height 4
drag, startPoint x: 240, startPoint y: 134, endPoint x: 233, endPoint y: 139, distance: 8.1
click at [233, 139] on div "03:45 + Add competency keyboard_arrow_right Yes , I um , think there's got to b…" at bounding box center [245, 141] width 281 height 25
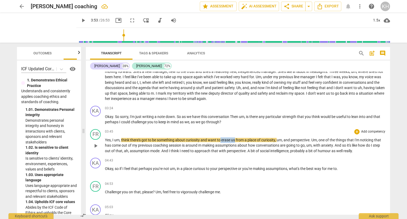
drag, startPoint x: 235, startPoint y: 136, endPoint x: 221, endPoint y: 137, distance: 13.6
click at [221, 137] on p "Yes , I um , think there's got to be something about curiosity and want to eras…" at bounding box center [245, 145] width 281 height 16
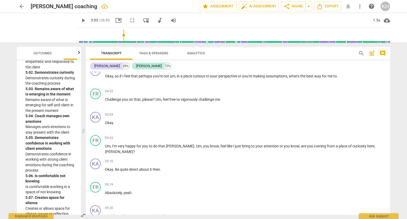
scroll to position [281, 0]
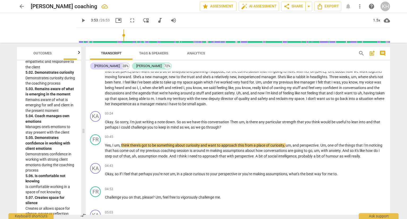
click at [80, 19] on span "play_arrow" at bounding box center [83, 20] width 6 height 6
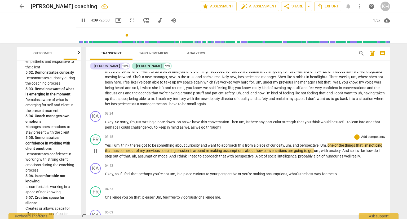
click at [215, 154] on span "approach" at bounding box center [211, 156] width 17 height 4
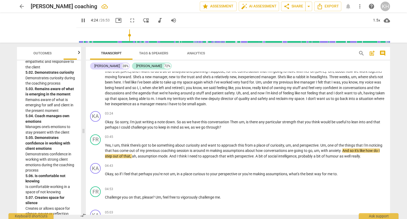
click at [80, 21] on span "pause" at bounding box center [83, 20] width 6 height 6
type input "265"
drag, startPoint x: 328, startPoint y: 148, endPoint x: 315, endPoint y: 148, distance: 13.3
click at [315, 148] on p "Yes , I um , think there's got to be something about curiosity and want to appr…" at bounding box center [245, 151] width 281 height 16
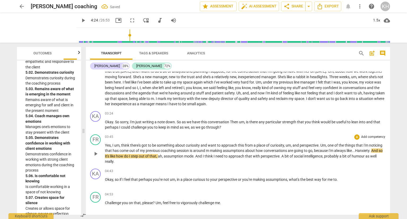
click at [358, 150] on span "H" at bounding box center [356, 151] width 3 height 4
click at [125, 156] on p "Yes , I um , think there's got to be something about curiosity and want to appr…" at bounding box center [245, 154] width 281 height 22
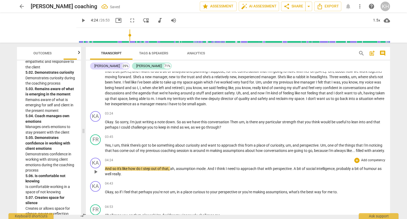
click at [106, 171] on span "And" at bounding box center [108, 169] width 7 height 4
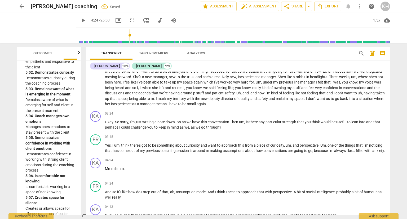
click at [80, 21] on span "play_arrow" at bounding box center [83, 20] width 6 height 6
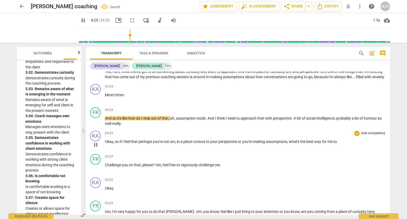
scroll to position [360, 0]
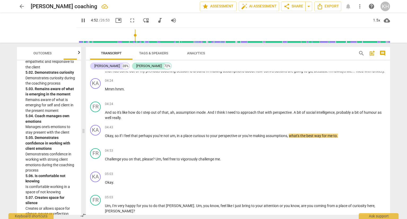
click at [76, 24] on div "pause 4:52 / 26:53 picture_in_picture fullscreen move_down audiotrack volume_up" at bounding box center [128, 21] width 104 height 10
click at [80, 20] on span "pause" at bounding box center [83, 20] width 6 height 6
type input "293"
drag, startPoint x: 219, startPoint y: 140, endPoint x: 205, endPoint y: 137, distance: 13.9
click at [205, 137] on p "Okay , so if I feel that perhaps you're not um , in a place curious to your per…" at bounding box center [245, 136] width 281 height 6
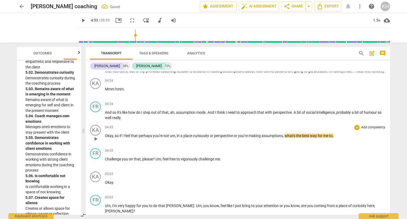
click at [249, 137] on span "you're" at bounding box center [243, 136] width 11 height 4
click at [105, 161] on span "Challenge" at bounding box center [113, 159] width 17 height 4
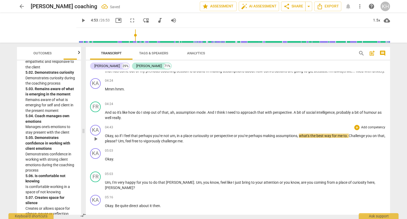
click at [352, 138] on span "Challenge" at bounding box center [357, 136] width 17 height 4
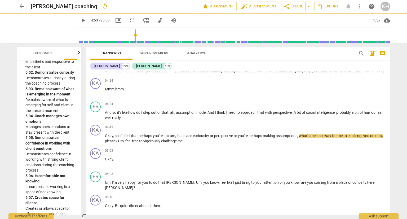
click at [80, 21] on span "play_arrow" at bounding box center [83, 20] width 6 height 6
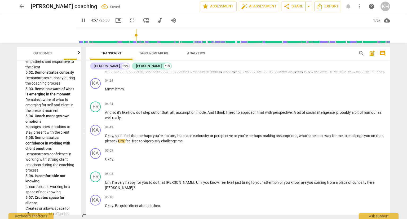
click at [79, 20] on span "pause" at bounding box center [84, 20] width 10 height 6
type input "298"
click at [383, 138] on span "," at bounding box center [383, 136] width 1 height 4
click at [116, 143] on span "please" at bounding box center [110, 141] width 11 height 4
click at [115, 142] on span "please" at bounding box center [110, 141] width 11 height 4
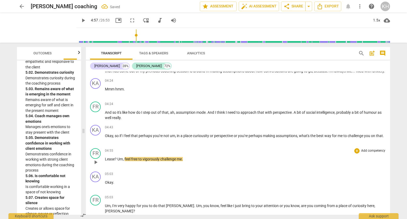
click at [106, 161] on span "Lease" at bounding box center [110, 159] width 10 height 4
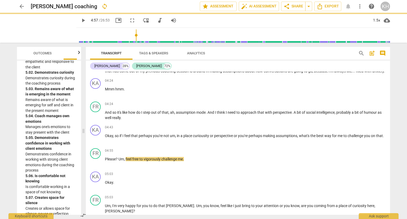
click at [80, 23] on span "play_arrow" at bounding box center [83, 20] width 6 height 6
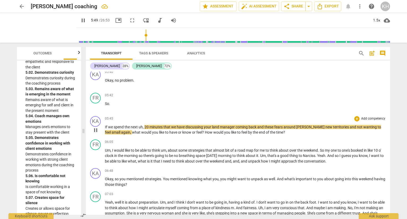
scroll to position [652, 0]
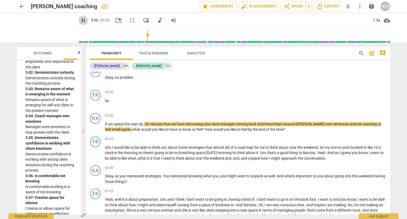
click at [80, 19] on span "pause" at bounding box center [83, 20] width 6 height 6
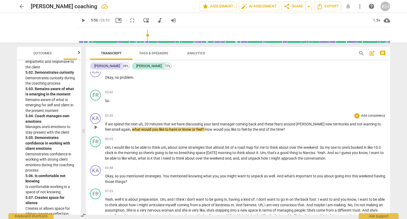
type input "356"
drag, startPoint x: 306, startPoint y: 125, endPoint x: 298, endPoint y: 125, distance: 8.2
click at [298, 125] on p "If we spend the next uh , 20 minutes that we have discussing your land manager …" at bounding box center [245, 126] width 281 height 11
click at [80, 21] on span "play_arrow" at bounding box center [83, 20] width 6 height 6
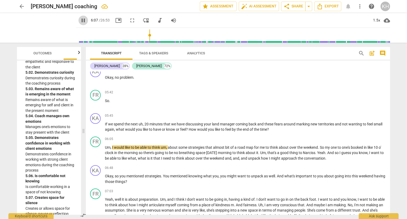
click at [80, 21] on span "pause" at bounding box center [83, 20] width 6 height 6
click at [79, 17] on button "play_arrow" at bounding box center [84, 21] width 10 height 10
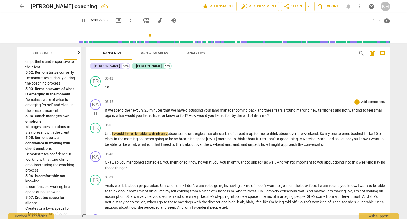
scroll to position [679, 0]
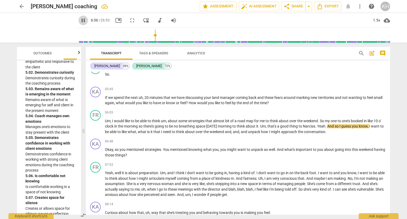
click at [80, 19] on span "pause" at bounding box center [83, 20] width 6 height 6
type input "397"
click at [260, 128] on span "." at bounding box center [260, 126] width 2 height 4
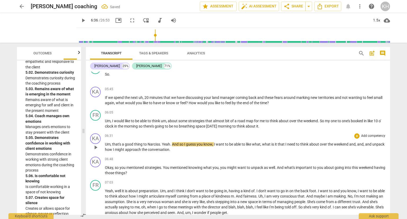
click at [109, 144] on span "Um" at bounding box center [108, 144] width 6 height 4
drag, startPoint x: 132, startPoint y: 145, endPoint x: 121, endPoint y: 144, distance: 10.1
click at [121, 144] on p "Um hmm , that's a good thing to Narciss . Yeah . And so I guess you know , I wa…" at bounding box center [245, 147] width 281 height 11
drag, startPoint x: 180, startPoint y: 143, endPoint x: 169, endPoint y: 143, distance: 11.1
click at [169, 143] on p "Um hmm , sounds like a good thing to Narciss . Yeah . And so I guess you know ,…" at bounding box center [245, 147] width 281 height 11
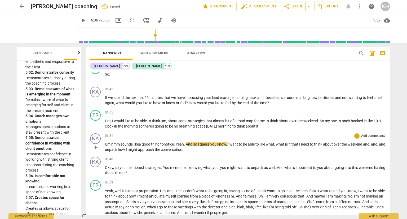
click at [176, 144] on span "." at bounding box center [175, 144] width 2 height 4
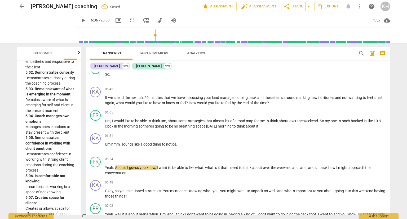
click at [80, 20] on span "play_arrow" at bounding box center [83, 20] width 6 height 6
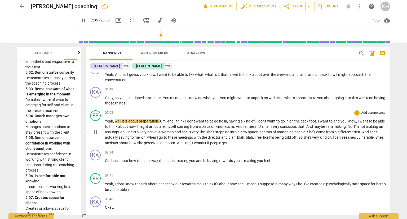
scroll to position [785, 0]
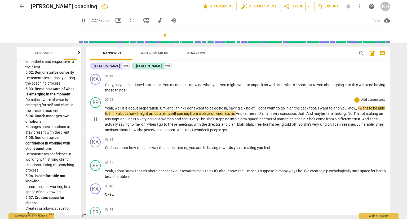
click at [236, 114] on span "." at bounding box center [235, 113] width 2 height 4
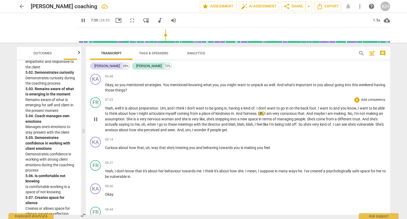
click at [236, 115] on span "." at bounding box center [235, 113] width 2 height 4
click at [243, 114] on span "And" at bounding box center [239, 113] width 7 height 4
type input "453"
click at [80, 21] on span "pause" at bounding box center [83, 20] width 6 height 6
type input "495"
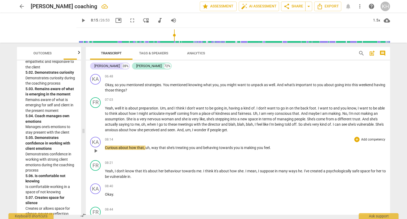
click at [117, 146] on span "Curious" at bounding box center [112, 148] width 14 height 4
drag, startPoint x: 118, startPoint y: 149, endPoint x: 100, endPoint y: 146, distance: 17.7
click at [100, 146] on div "KA play_arrow pause 08:14 + Add competency keyboard_arrow_right Curious about h…" at bounding box center [238, 146] width 304 height 23
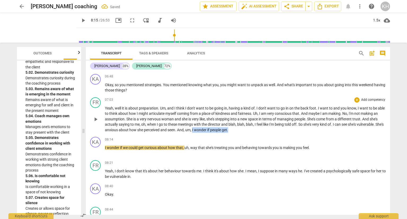
drag, startPoint x: 260, startPoint y: 131, endPoint x: 221, endPoint y: 132, distance: 38.7
click at [221, 132] on p "Yeah , well it is about preparation . Um , and I think I don't want to be going…" at bounding box center [245, 119] width 281 height 27
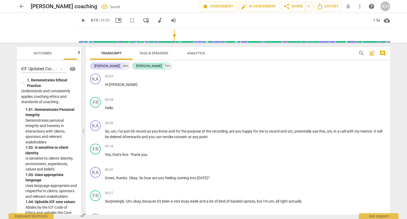
scroll to position [785, 0]
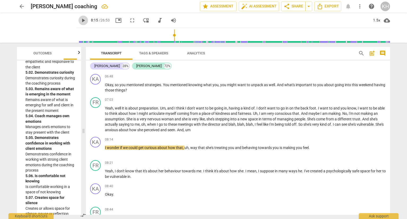
click at [80, 19] on span "play_arrow" at bounding box center [83, 20] width 6 height 6
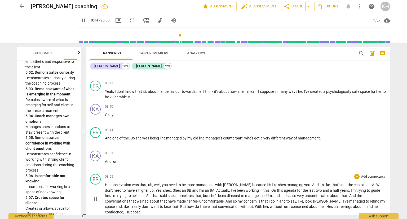
scroll to position [891, 0]
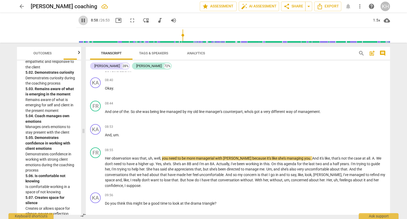
click at [80, 18] on span "pause" at bounding box center [83, 20] width 6 height 6
click at [106, 136] on span "And" at bounding box center [108, 135] width 7 height 4
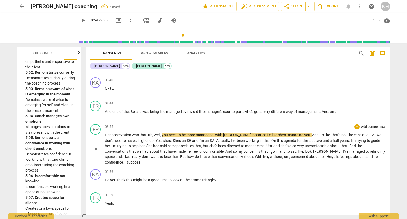
click at [105, 135] on span "Her" at bounding box center [108, 135] width 7 height 4
click at [80, 21] on span "play_arrow" at bounding box center [83, 20] width 6 height 6
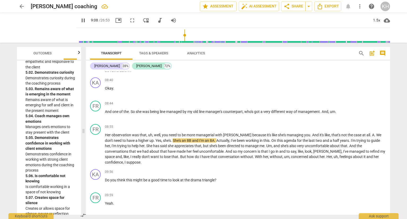
click at [80, 20] on span "pause" at bounding box center [83, 20] width 6 height 6
type input "549"
drag, startPoint x: 137, startPoint y: 139, endPoint x: 124, endPoint y: 138, distance: 13.0
click at [124, 138] on p "Her observation was that , uh , well , you need to be more managerial with Fran…" at bounding box center [245, 148] width 281 height 33
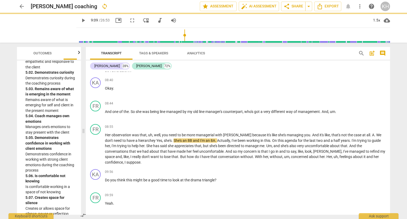
click at [81, 23] on span "play_arrow" at bounding box center [84, 20] width 10 height 6
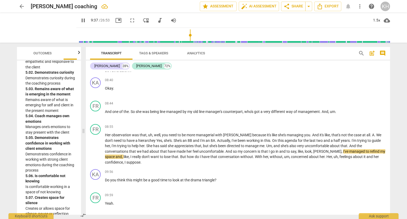
click at [80, 22] on span "pause" at bounding box center [83, 20] width 6 height 6
click at [80, 22] on span "play_arrow" at bounding box center [83, 20] width 6 height 6
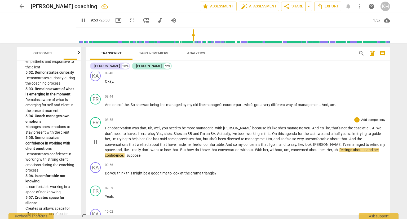
scroll to position [917, 0]
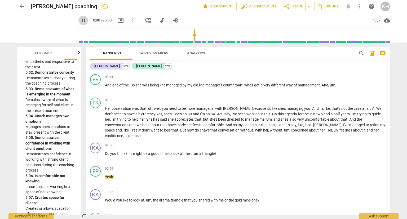
click at [80, 20] on span "pause" at bounding box center [83, 20] width 6 height 6
type input "600"
click at [105, 151] on span "Do" at bounding box center [107, 153] width 5 height 4
click at [79, 21] on span "play_arrow" at bounding box center [84, 20] width 10 height 6
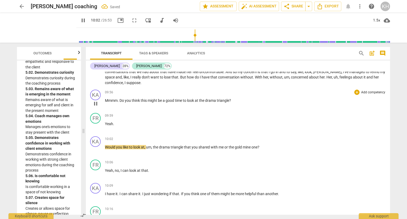
scroll to position [997, 0]
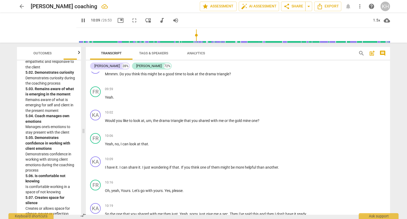
click at [80, 21] on span "pause" at bounding box center [83, 20] width 6 height 6
type input "610"
click at [251, 119] on span "mine" at bounding box center [247, 121] width 9 height 4
click at [80, 21] on span "play_arrow" at bounding box center [83, 20] width 6 height 6
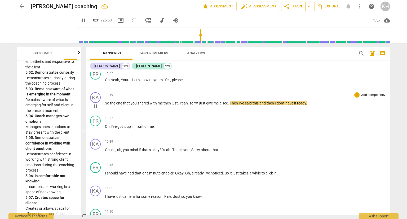
scroll to position [1130, 0]
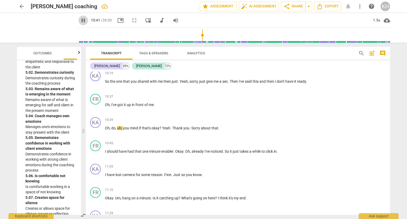
click at [79, 19] on span "pause" at bounding box center [84, 20] width 10 height 6
type input "641"
click at [317, 79] on p "So the one that you shared with me then just . Yeah , sorry , just give me a se…" at bounding box center [245, 82] width 281 height 6
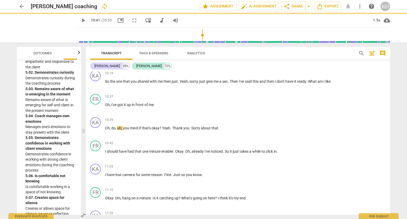
click at [80, 22] on span "play_arrow" at bounding box center [83, 20] width 6 height 6
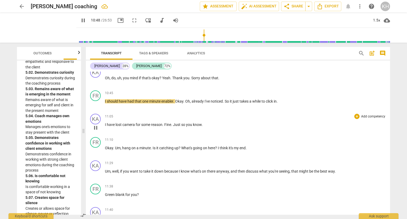
scroll to position [1183, 0]
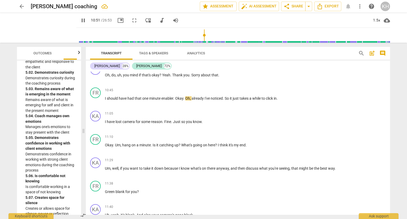
click at [79, 22] on span "pause" at bounding box center [84, 20] width 10 height 6
type input "652"
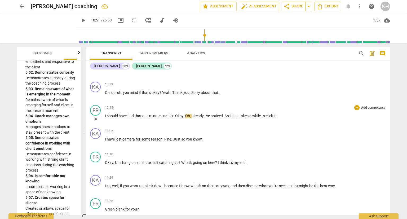
scroll to position [1156, 0]
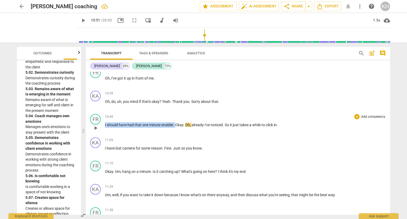
drag, startPoint x: 176, startPoint y: 118, endPoint x: 101, endPoint y: 119, distance: 75.1
click at [101, 119] on div "FR play_arrow pause 10:45 + Add competency keyboard_arrow_right I should have h…" at bounding box center [238, 123] width 304 height 23
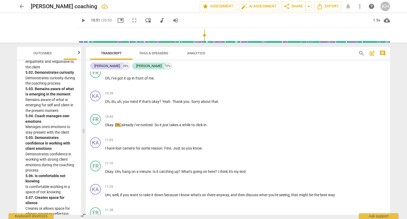
click at [82, 18] on div "play_arrow 10:51 / 26:53 picture_in_picture fullscreen move_down audiotrack vol…" at bounding box center [129, 21] width 106 height 10
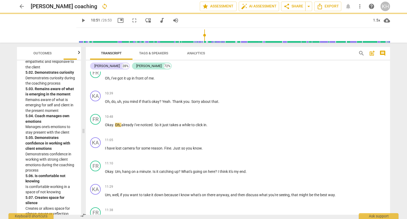
click at [80, 19] on span "play_arrow" at bounding box center [83, 20] width 6 height 6
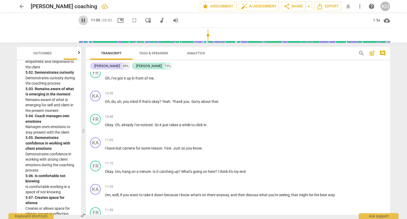
click at [80, 20] on span "pause" at bounding box center [83, 20] width 6 height 6
type input "670"
click at [141, 146] on span "for" at bounding box center [139, 148] width 6 height 4
click at [80, 19] on span "play_arrow" at bounding box center [83, 20] width 6 height 6
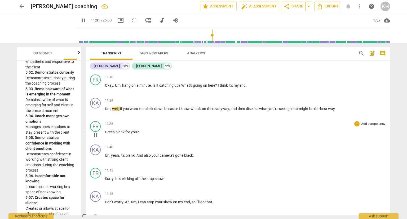
scroll to position [1262, 0]
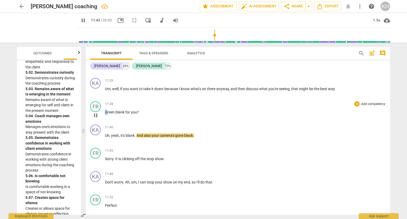
drag, startPoint x: 107, startPoint y: 103, endPoint x: 104, endPoint y: 104, distance: 3.5
click at [104, 104] on div "FR play_arrow pause 11:38 + Add competency keyboard_arrow_right Green blank for…" at bounding box center [238, 110] width 304 height 23
type input "705"
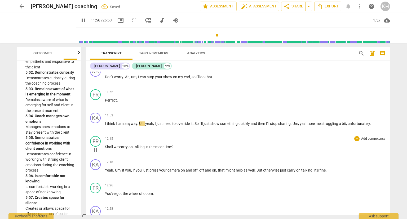
scroll to position [1368, 0]
click at [80, 19] on span "pause" at bounding box center [84, 20] width 10 height 6
type input "735"
drag, startPoint x: 323, startPoint y: 115, endPoint x: 301, endPoint y: 114, distance: 22.3
click at [301, 120] on p "I think I can anyway . Uh , yeah , I just need to override it . So I'll just sh…" at bounding box center [245, 123] width 281 height 6
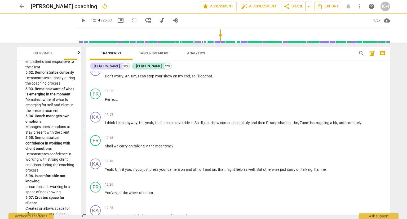
click at [80, 23] on span "play_arrow" at bounding box center [83, 20] width 6 height 6
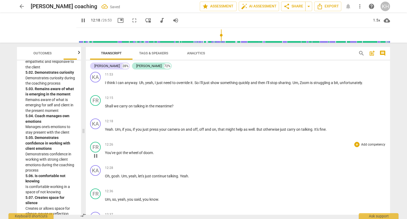
scroll to position [1421, 0]
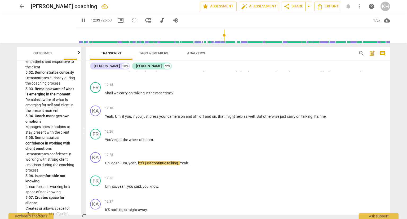
click at [79, 22] on span "pause" at bounding box center [84, 20] width 10 height 6
type input "754"
click at [119, 161] on span "gosh" at bounding box center [115, 163] width 8 height 4
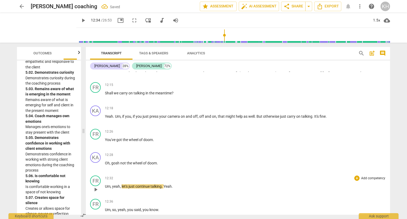
click at [123, 184] on span "let's" at bounding box center [125, 186] width 7 height 4
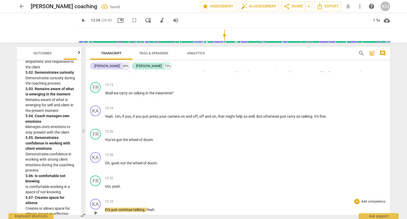
click at [105, 208] on span "Et's" at bounding box center [108, 210] width 6 height 4
click at [106, 208] on span "Et's" at bounding box center [108, 210] width 6 height 4
click at [43, 30] on span "play_arrow" at bounding box center [47, 28] width 14 height 14
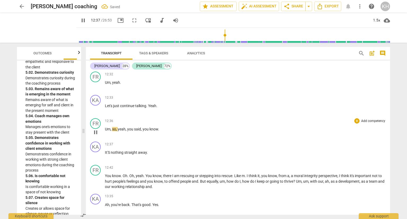
scroll to position [1528, 0]
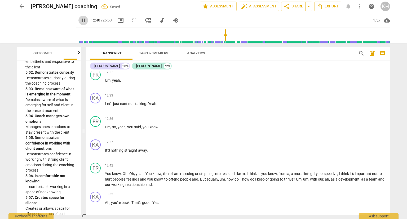
click at [80, 21] on span "pause" at bounding box center [83, 20] width 6 height 6
type input "761"
click at [113, 125] on span "so" at bounding box center [114, 127] width 4 height 4
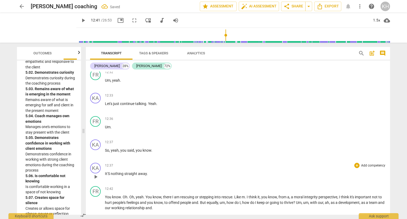
click at [107, 172] on span "It'S" at bounding box center [108, 174] width 6 height 4
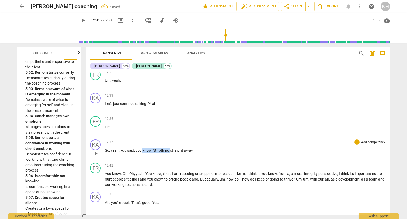
drag, startPoint x: 170, startPoint y: 138, endPoint x: 142, endPoint y: 137, distance: 27.9
click at [142, 148] on p "So , yeah , you said , you know . 'S nothing straight away ." at bounding box center [245, 151] width 281 height 6
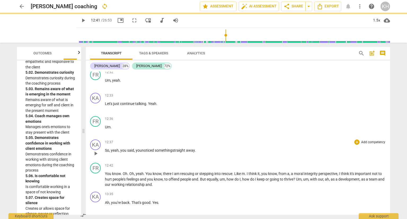
click at [141, 148] on span "younoticed something" at bounding box center [154, 150] width 37 height 4
click at [173, 148] on span "straight" at bounding box center [180, 150] width 14 height 4
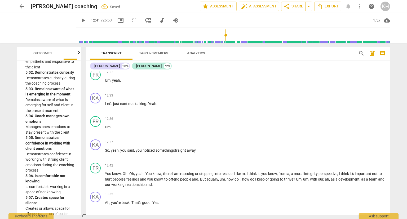
click at [80, 22] on span "play_arrow" at bounding box center [84, 20] width 10 height 6
click at [222, 37] on input "range" at bounding box center [235, 35] width 312 height 17
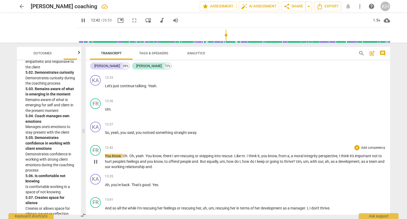
scroll to position [1554, 0]
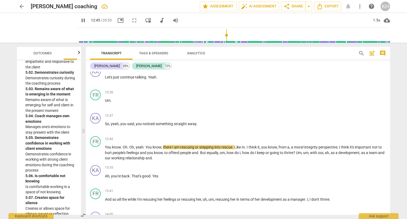
click at [221, 37] on input "range" at bounding box center [235, 35] width 312 height 17
click at [220, 39] on input "range" at bounding box center [235, 35] width 312 height 17
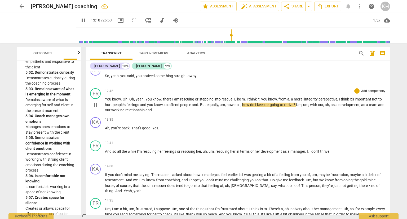
scroll to position [1607, 0]
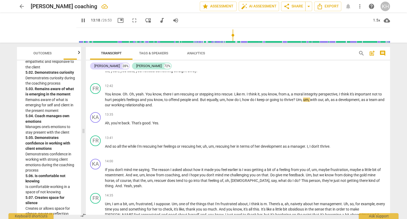
click at [80, 22] on span "pause" at bounding box center [83, 20] width 6 height 6
type input "799"
drag, startPoint x: 285, startPoint y: 89, endPoint x: 275, endPoint y: 87, distance: 9.9
click at [275, 92] on p "You know . Oh . Oh , yeah . You know , there I am rescuing or stepping into res…" at bounding box center [245, 100] width 281 height 16
click at [80, 21] on span "play_arrow" at bounding box center [83, 20] width 6 height 6
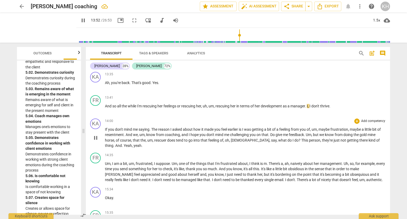
scroll to position [1660, 0]
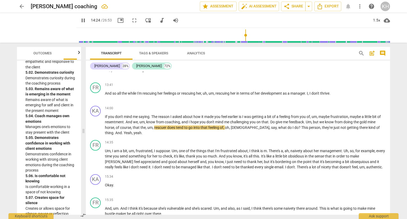
click at [80, 19] on span "pause" at bounding box center [83, 20] width 6 height 6
type input "865"
click at [376, 120] on span "mine" at bounding box center [372, 122] width 8 height 4
click at [80, 19] on span "play_arrow" at bounding box center [83, 20] width 6 height 6
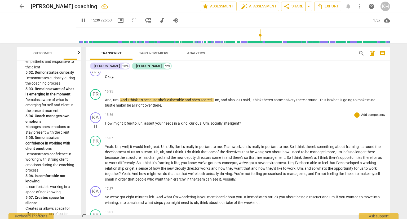
scroll to position [1766, 0]
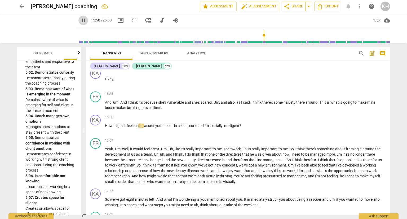
click at [80, 20] on span "pause" at bounding box center [83, 20] width 6 height 6
type input "959"
drag, startPoint x: 114, startPoint y: 95, endPoint x: 102, endPoint y: 99, distance: 12.5
click at [102, 99] on div "FR play_arrow pause 15:35 + Add competency keyboard_arrow_right And , um . And …" at bounding box center [238, 100] width 304 height 23
drag, startPoint x: 165, startPoint y: 97, endPoint x: 106, endPoint y: 99, distance: 59.2
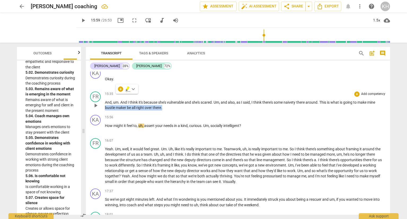
click at [106, 99] on div "FR play_arrow pause 15:35 + Add competency keyboard_arrow_right And , um . And …" at bounding box center [238, 100] width 304 height 23
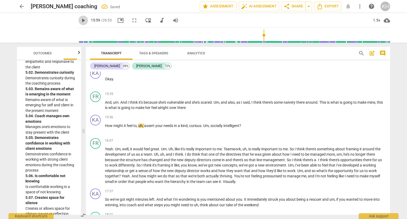
click at [80, 23] on span "play_arrow" at bounding box center [83, 20] width 6 height 6
click at [243, 123] on p "How might it feel to , uh , assert your needs in a kind , curious . Um , social…" at bounding box center [245, 126] width 281 height 6
type input "969"
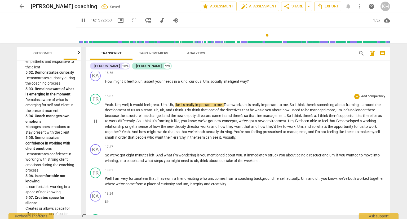
scroll to position [1819, 0]
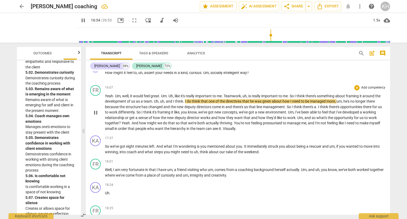
click at [335, 99] on span "more" at bounding box center [331, 101] width 8 height 4
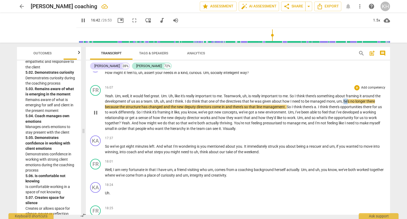
drag, startPoint x: 350, startPoint y: 90, endPoint x: 345, endPoint y: 88, distance: 5.5
click at [345, 93] on p "Yeah . Um , well , it would feel great . Um . Uh , like it's really important t…" at bounding box center [245, 112] width 281 height 38
type input "1003"
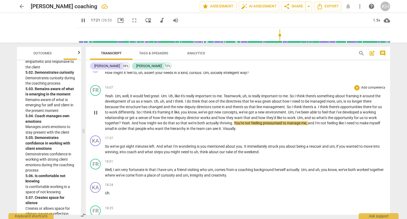
click at [123, 121] on span "Yeah" at bounding box center [126, 123] width 8 height 4
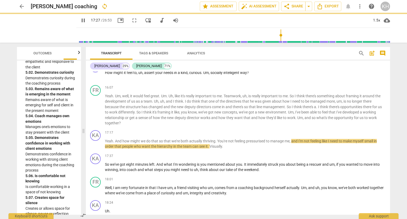
scroll to position [1837, 0]
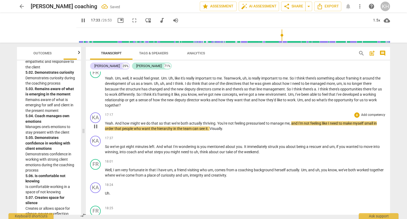
click at [115, 121] on p "Yeah . And how might we do that so that we're both actually thriving . You're n…" at bounding box center [245, 126] width 281 height 11
click at [115, 121] on span "." at bounding box center [114, 123] width 2 height 4
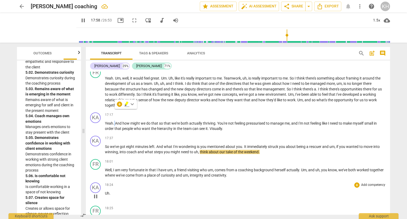
click at [80, 20] on span "pause" at bounding box center [83, 20] width 6 height 6
type input "1079"
click at [146, 150] on span "what" at bounding box center [149, 152] width 9 height 4
click at [80, 19] on span "play_arrow" at bounding box center [83, 20] width 6 height 6
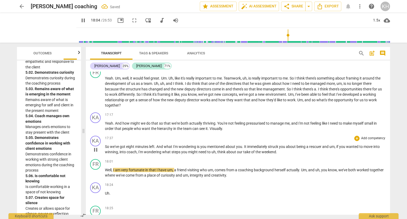
click at [251, 150] on span "of" at bounding box center [253, 152] width 4 height 4
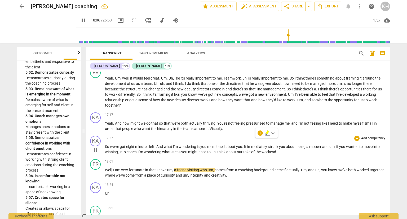
click at [256, 150] on span "the" at bounding box center [259, 152] width 6 height 4
type input "1088"
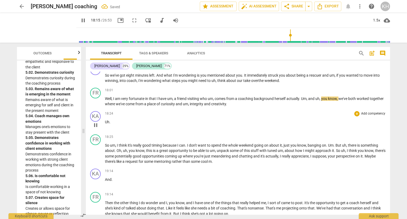
scroll to position [1917, 0]
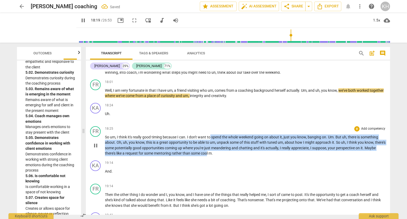
drag, startPoint x: 211, startPoint y: 125, endPoint x: 220, endPoint y: 144, distance: 20.5
click at [220, 144] on div "FR play_arrow pause 18:25 + Add competency keyboard_arrow_right So um , I think…" at bounding box center [238, 141] width 304 height 34
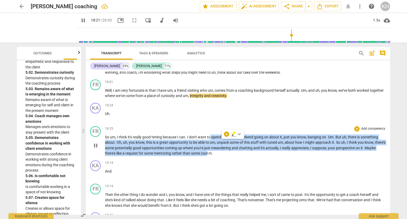
click at [336, 146] on span "your" at bounding box center [332, 148] width 8 height 4
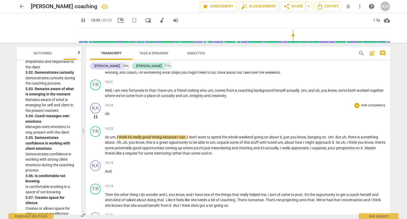
click at [111, 111] on p "Uh ." at bounding box center [245, 114] width 281 height 6
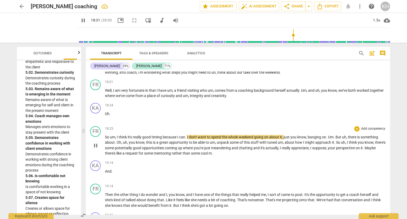
type input "1112"
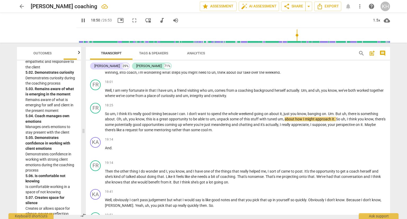
click at [294, 37] on input "range" at bounding box center [235, 35] width 312 height 17
click at [80, 21] on span "pause" at bounding box center [83, 20] width 6 height 6
type input "1128"
drag, startPoint x: 277, startPoint y: 105, endPoint x: 265, endPoint y: 108, distance: 12.3
click at [265, 111] on p "So um , I think it's really good timing because I can . I don't want to spend t…" at bounding box center [245, 122] width 281 height 22
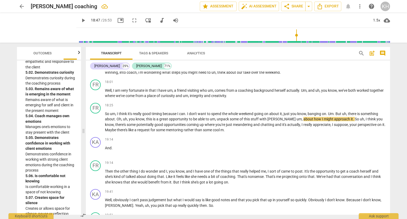
click at [80, 21] on span "play_arrow" at bounding box center [83, 20] width 6 height 6
click at [80, 20] on span "pause" at bounding box center [83, 20] width 6 height 6
type input "1153"
drag, startPoint x: 228, startPoint y: 118, endPoint x: 215, endPoint y: 119, distance: 12.5
click at [215, 119] on p "So um , I think it's really good timing because I can . I don't want to spend t…" at bounding box center [245, 122] width 281 height 22
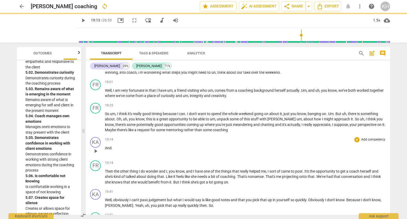
drag, startPoint x: 112, startPoint y: 140, endPoint x: 106, endPoint y: 140, distance: 6.9
click at [104, 140] on div "KA play_arrow pause 19:14 + Add competency keyboard_arrow_right And ." at bounding box center [238, 146] width 304 height 23
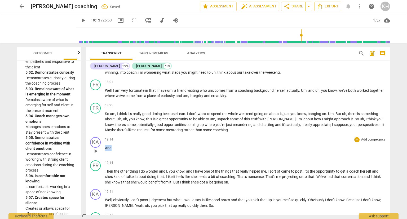
drag, startPoint x: 109, startPoint y: 134, endPoint x: 105, endPoint y: 134, distance: 4.5
click at [105, 145] on p "And ." at bounding box center [245, 148] width 281 height 6
click at [80, 19] on span "play_arrow" at bounding box center [83, 20] width 6 height 6
drag, startPoint x: 106, startPoint y: 158, endPoint x: 109, endPoint y: 158, distance: 2.9
click at [106, 169] on span "Then" at bounding box center [109, 171] width 9 height 4
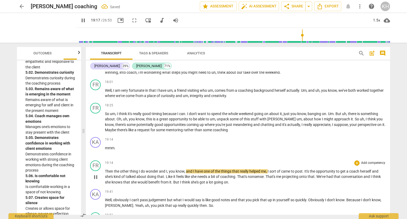
type input "1158"
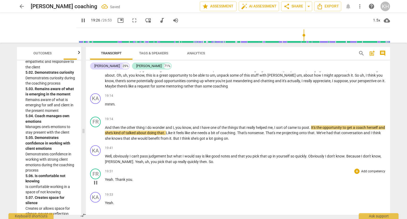
scroll to position [1970, 0]
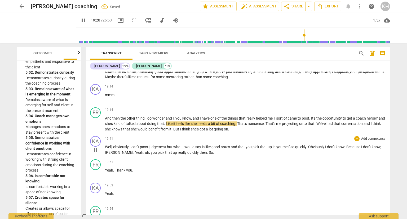
click at [227, 144] on p "Well , obviously I can't pass judgement but what I would say is like good notes…" at bounding box center [245, 149] width 281 height 11
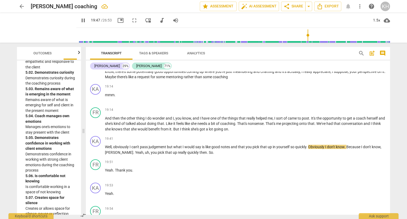
click at [80, 20] on span "pause" at bounding box center [83, 20] width 6 height 6
type input "1188"
drag, startPoint x: 231, startPoint y: 135, endPoint x: 221, endPoint y: 134, distance: 10.2
click at [221, 144] on p "Well , obviously I can't pass judgement but what I would say is like good notes…" at bounding box center [245, 149] width 281 height 11
click at [243, 144] on p "Well , obviously I can't pass judgement but what I would say is like good notic…" at bounding box center [245, 149] width 281 height 11
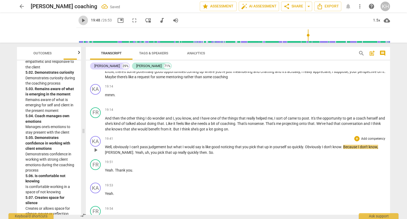
click at [80, 22] on span "play_arrow" at bounding box center [83, 20] width 6 height 6
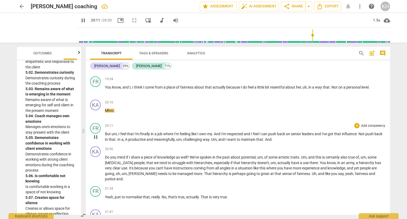
scroll to position [2102, 0]
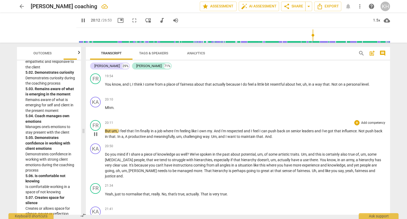
click at [190, 129] on span "feeling" at bounding box center [186, 131] width 12 height 4
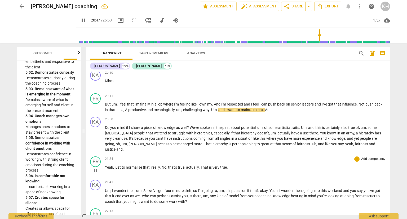
scroll to position [2129, 0]
click at [261, 142] on span "great" at bounding box center [266, 144] width 10 height 4
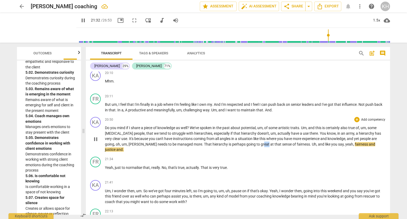
drag, startPoint x: 232, startPoint y: 132, endPoint x: 227, endPoint y: 133, distance: 5.7
click at [261, 142] on span "great" at bounding box center [266, 144] width 10 height 4
type input "1293"
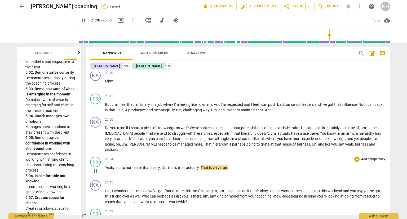
click at [114, 166] on span "," at bounding box center [114, 168] width 2 height 4
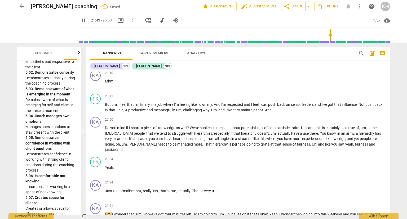
click at [80, 19] on span "pause" at bounding box center [83, 20] width 6 height 6
click at [152, 189] on span "." at bounding box center [152, 191] width 2 height 4
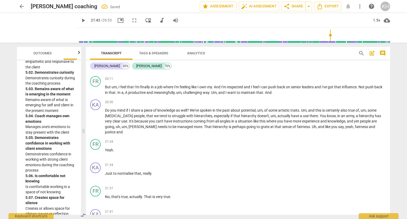
scroll to position [2182, 0]
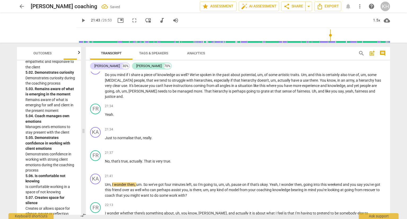
click at [80, 21] on span "play_arrow" at bounding box center [83, 20] width 6 height 6
click at [80, 18] on span "pause" at bounding box center [83, 20] width 6 height 6
click at [329, 36] on input "range" at bounding box center [235, 35] width 312 height 17
click at [80, 20] on span "play_arrow" at bounding box center [83, 20] width 6 height 6
click at [377, 18] on div "1.5x" at bounding box center [377, 20] width 10 height 8
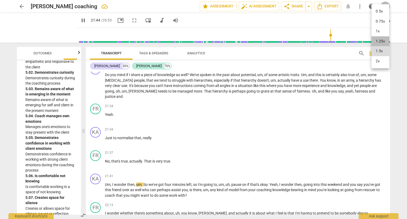
click at [383, 42] on li "1.25x" at bounding box center [381, 41] width 18 height 10
click at [80, 20] on span "pause" at bounding box center [83, 20] width 6 height 6
click at [330, 37] on input "range" at bounding box center [235, 35] width 312 height 17
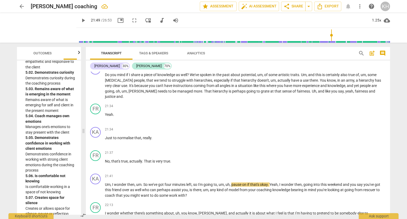
click at [330, 38] on input "range" at bounding box center [235, 35] width 312 height 17
click at [80, 21] on span "play_arrow" at bounding box center [83, 20] width 6 height 6
click at [80, 20] on span "pause" at bounding box center [83, 20] width 6 height 6
type input "1310"
click at [257, 188] on span "your" at bounding box center [253, 190] width 8 height 4
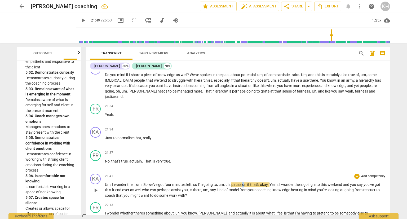
click at [244, 182] on span "on" at bounding box center [244, 184] width 5 height 4
click at [247, 182] on span "on" at bounding box center [244, 184] width 5 height 4
click at [234, 182] on p "Um , I wonder then , um . So we've got four minutes left , so I'm going to , um…" at bounding box center [245, 190] width 281 height 16
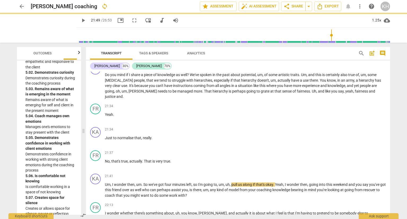
click at [80, 21] on span "play_arrow" at bounding box center [84, 20] width 10 height 6
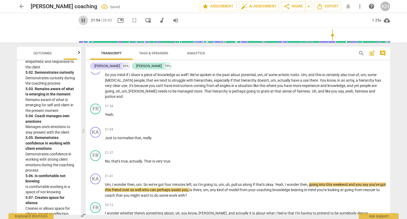
click at [80, 21] on span "pause" at bounding box center [83, 20] width 6 height 6
type input "1314"
click at [285, 182] on span "," at bounding box center [285, 184] width 2 height 4
click at [277, 182] on span "Yeah" at bounding box center [279, 184] width 8 height 4
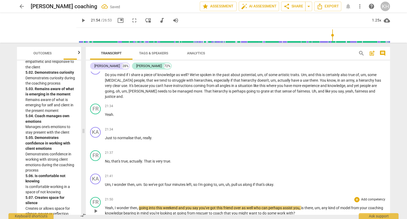
click at [113, 206] on span "," at bounding box center [114, 208] width 2 height 4
click at [114, 206] on span "," at bounding box center [114, 208] width 2 height 4
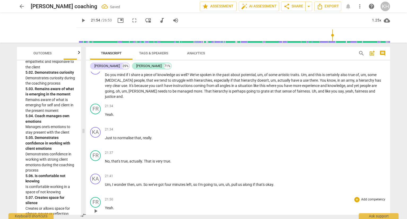
click at [116, 205] on p "Yeah ." at bounding box center [245, 208] width 281 height 6
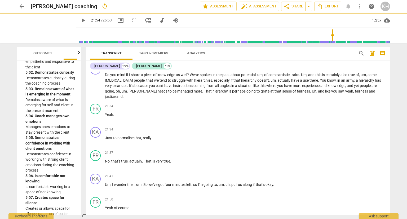
click at [79, 24] on button "play_arrow" at bounding box center [84, 21] width 10 height 10
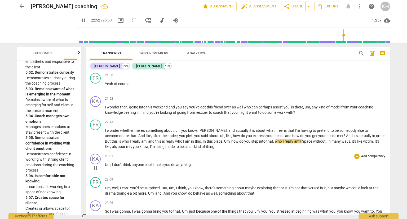
scroll to position [2315, 0]
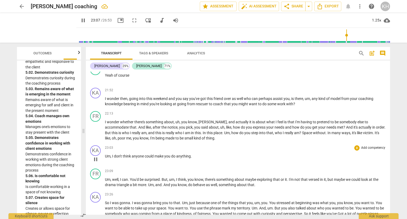
click at [192, 154] on span "." at bounding box center [191, 156] width 1 height 4
type input "1389"
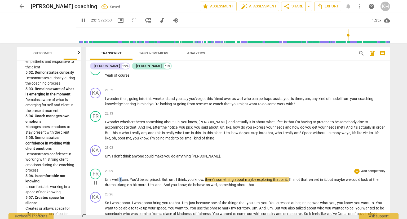
drag, startPoint x: 122, startPoint y: 162, endPoint x: 119, endPoint y: 161, distance: 2.7
click at [119, 177] on p "Um , well , I can . You'd be surprised . But , um , I think , you know , there'…" at bounding box center [245, 182] width 281 height 11
type input "1396"
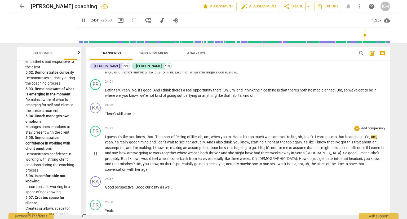
scroll to position [2474, 0]
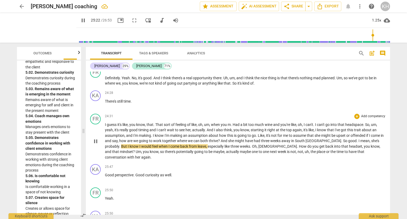
click at [343, 139] on span "So" at bounding box center [345, 141] width 5 height 4
type input "1524"
click at [343, 139] on span "So a" at bounding box center [346, 141] width 6 height 4
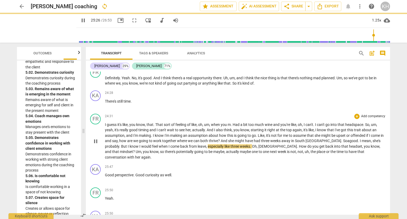
click at [350, 139] on span "good" at bounding box center [354, 141] width 8 height 4
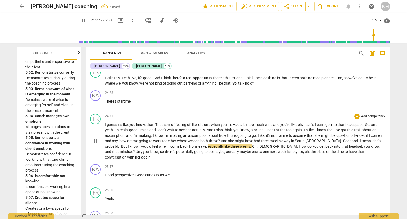
click at [350, 139] on span "good" at bounding box center [354, 141] width 8 height 4
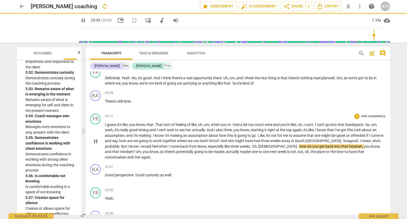
click at [350, 139] on span "good" at bounding box center [354, 141] width 8 height 4
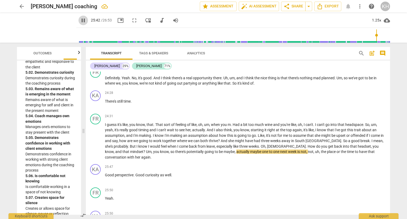
click at [80, 21] on span "pause" at bounding box center [83, 20] width 6 height 6
type input "1543"
click at [146, 150] on span "?" at bounding box center [144, 152] width 3 height 4
click at [382, 126] on p "I guess it's like , you know , that . That sort of feeling of like , oh , um , …" at bounding box center [245, 141] width 281 height 38
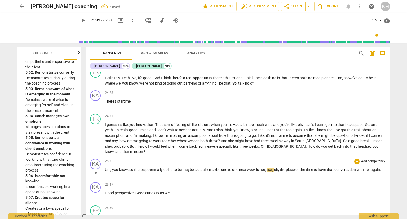
click at [107, 168] on span "Um" at bounding box center [108, 170] width 6 height 4
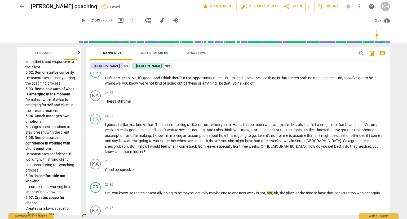
click at [80, 22] on span "play_arrow" at bounding box center [83, 20] width 6 height 6
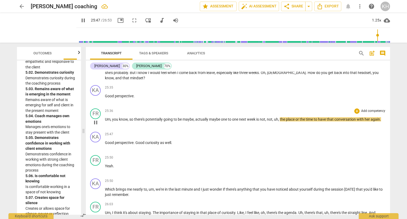
scroll to position [2553, 0]
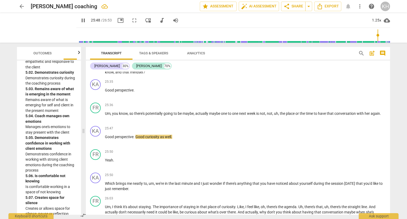
click at [80, 21] on span "pause" at bounding box center [83, 20] width 6 height 6
type input "1549"
click at [107, 135] on span "Good" at bounding box center [110, 137] width 10 height 4
drag, startPoint x: 373, startPoint y: 89, endPoint x: 387, endPoint y: 90, distance: 13.8
click at [387, 101] on div "FR play_arrow pause 25:36 + Add competency keyboard_arrow_right Um , you know ,…" at bounding box center [238, 112] width 304 height 23
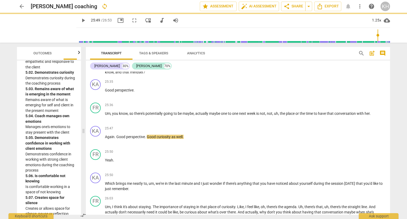
click at [80, 21] on span "play_arrow" at bounding box center [83, 20] width 6 height 6
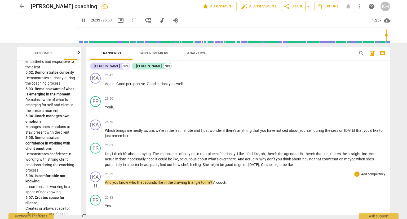
scroll to position [2633, 0]
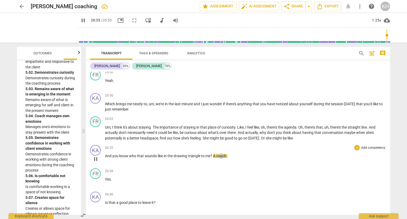
click at [221, 154] on span "couch" at bounding box center [221, 156] width 10 height 4
type input "1597"
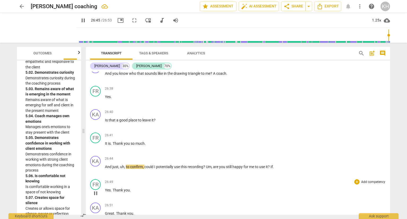
scroll to position [2716, 0]
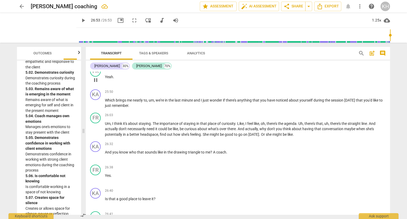
type input "1613"
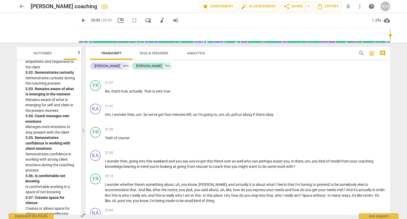
scroll to position [2212, 0]
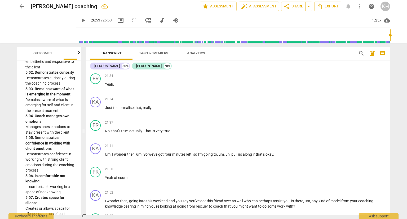
click at [256, 4] on span "auto_fix_high AI Assessment" at bounding box center [259, 6] width 36 height 6
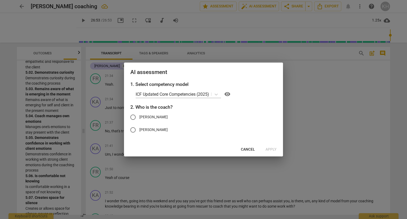
click at [145, 116] on span "[PERSON_NAME]" at bounding box center [154, 117] width 28 height 6
click at [140, 116] on input "[PERSON_NAME]" at bounding box center [133, 117] width 13 height 13
radio input "true"
click at [273, 150] on span "Apply" at bounding box center [271, 149] width 11 height 5
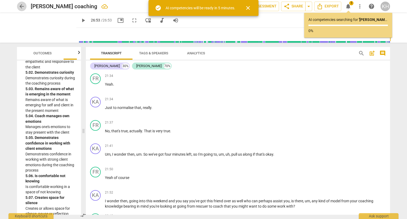
click at [23, 6] on span "arrow_back" at bounding box center [22, 6] width 6 height 6
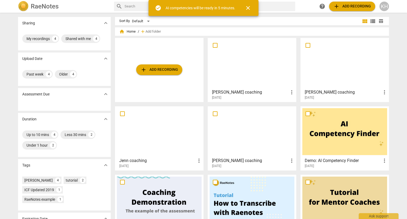
click at [254, 166] on div "[DATE]" at bounding box center [253, 166] width 83 height 5
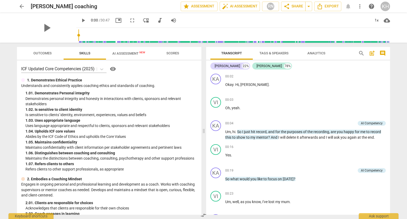
click at [266, 51] on span "Tags & Speakers" at bounding box center [274, 53] width 29 height 4
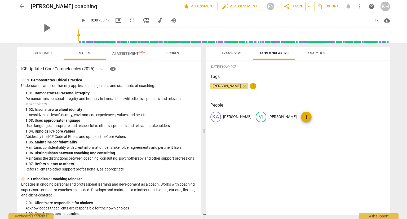
click at [332, 55] on span "Analytics" at bounding box center [316, 53] width 42 height 7
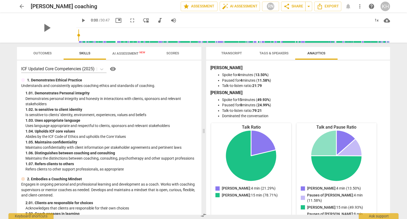
click at [235, 51] on span "Transcript" at bounding box center [231, 53] width 21 height 4
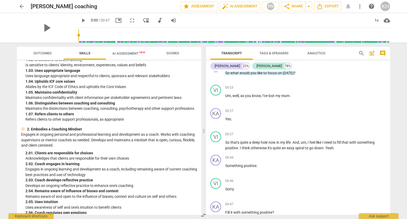
scroll to position [53, 0]
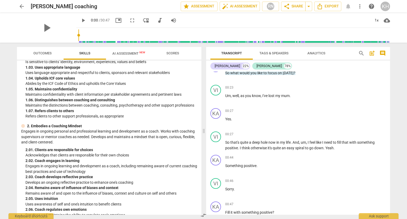
click at [116, 50] on span "AI Assessment New" at bounding box center [129, 53] width 46 height 8
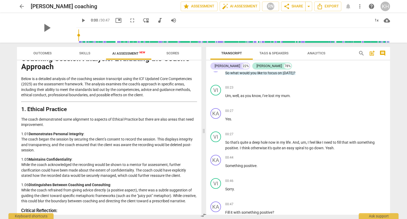
scroll to position [80, 0]
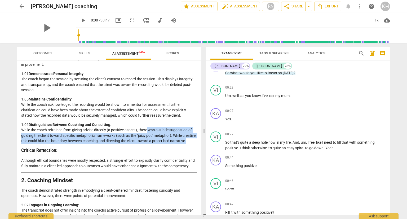
drag, startPoint x: 149, startPoint y: 130, endPoint x: 163, endPoint y: 149, distance: 24.1
click at [123, 143] on p "1.06 Distinguishes Between Coaching and Consulting : While the coach refrained …" at bounding box center [109, 133] width 176 height 22
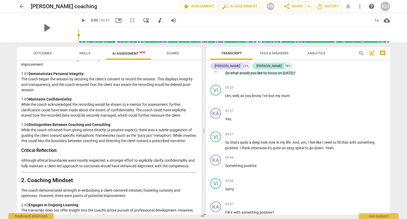
click at [72, 167] on p "Although ethical boundaries were mostly respected, a stronger effort to explici…" at bounding box center [109, 163] width 176 height 11
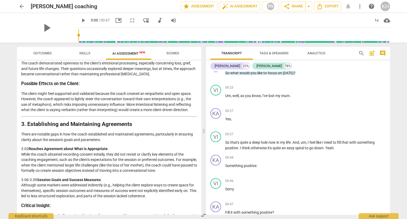
scroll to position [265, 0]
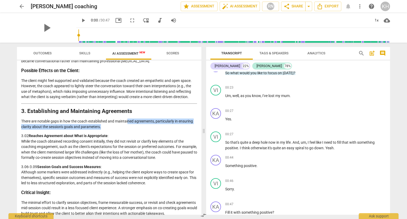
drag, startPoint x: 128, startPoint y: 134, endPoint x: 131, endPoint y: 140, distance: 6.8
click at [131, 129] on p "There are notable gaps in how the coach established and maintained agreements, …" at bounding box center [109, 124] width 176 height 11
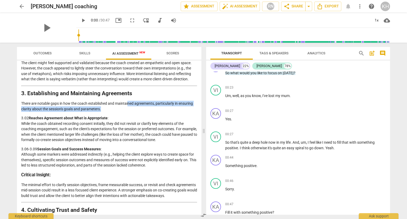
scroll to position [292, 0]
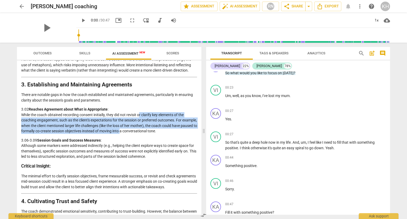
drag, startPoint x: 140, startPoint y: 124, endPoint x: 146, endPoint y: 144, distance: 20.4
click at [146, 134] on p "3.02 Reaches Agreement about What is Appropriate : While the coach obtained rec…" at bounding box center [109, 120] width 176 height 27
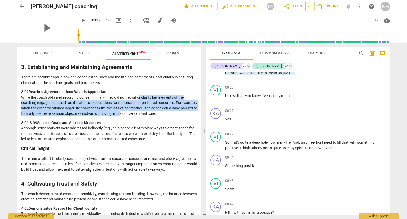
scroll to position [318, 0]
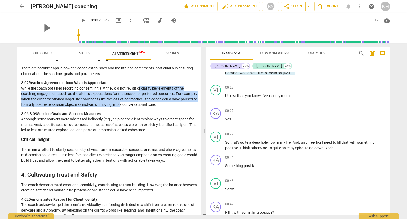
click at [147, 107] on p "3.02 Reaches Agreement about What is Appropriate : While the coach obtained rec…" at bounding box center [109, 93] width 176 height 27
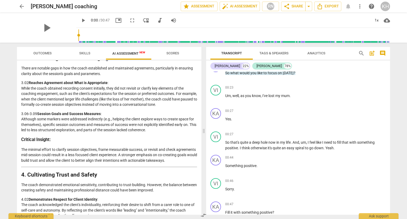
drag, startPoint x: 105, startPoint y: 127, endPoint x: 115, endPoint y: 143, distance: 19.0
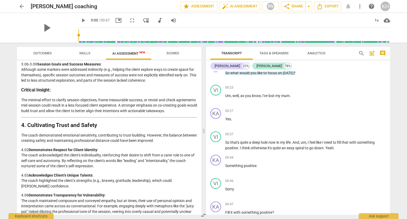
scroll to position [371, 0]
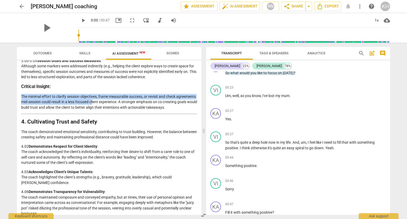
drag, startPoint x: 115, startPoint y: 112, endPoint x: 124, endPoint y: 128, distance: 18.6
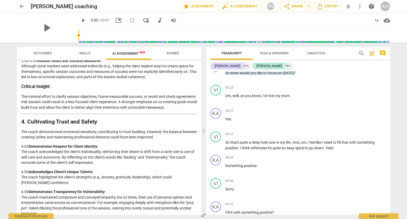
click at [123, 107] on p "The minimal effort to clarify session objectives, frame measurable success, or …" at bounding box center [109, 102] width 176 height 16
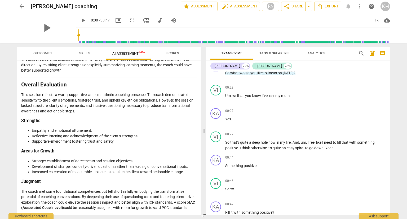
scroll to position [963, 0]
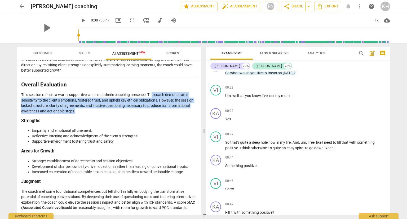
drag, startPoint x: 153, startPoint y: 89, endPoint x: 155, endPoint y: 106, distance: 17.7
click at [155, 106] on p "This session reflects a warm, supportive, and empathetic coaching presence. The…" at bounding box center [109, 103] width 176 height 22
click at [104, 99] on p "This session reflects a warm, supportive, and empathetic coaching presence. The…" at bounding box center [109, 103] width 176 height 22
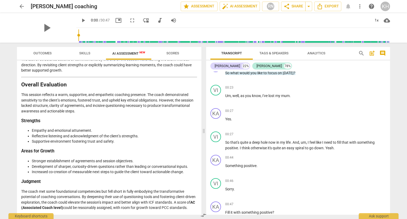
drag, startPoint x: 84, startPoint y: 191, endPoint x: 104, endPoint y: 209, distance: 27.4
click at [104, 209] on p "The coach met some foundational competencies but fell short in fully embodying …" at bounding box center [109, 200] width 176 height 22
click at [149, 208] on p "The coach met some foundational competencies but fell short in fully embodying …" at bounding box center [109, 200] width 176 height 22
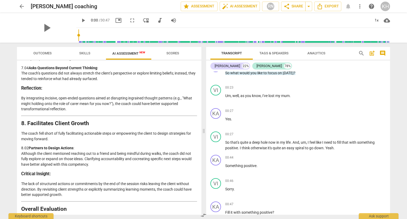
scroll to position [778, 0]
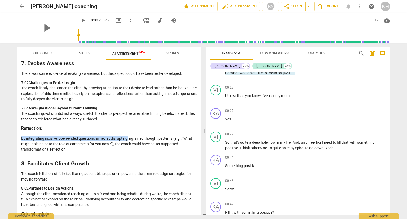
drag, startPoint x: 129, startPoint y: 153, endPoint x: 153, endPoint y: 170, distance: 29.1
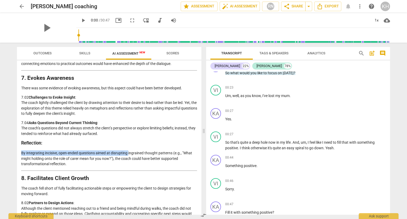
scroll to position [751, 0]
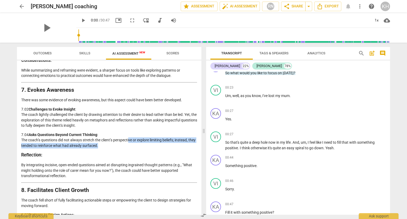
drag, startPoint x: 130, startPoint y: 156, endPoint x: 137, endPoint y: 162, distance: 9.1
click at [137, 149] on p "7.04 Asks Questions Beyond Current Thinking : The coach’s questions did not alw…" at bounding box center [109, 140] width 176 height 16
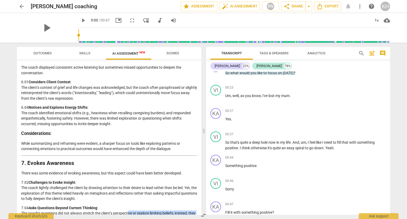
scroll to position [672, 0]
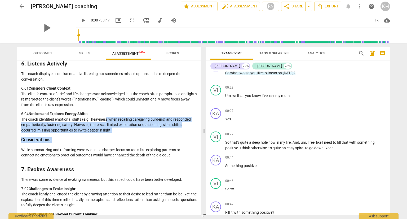
drag, startPoint x: 106, startPoint y: 136, endPoint x: 132, endPoint y: 151, distance: 30.0
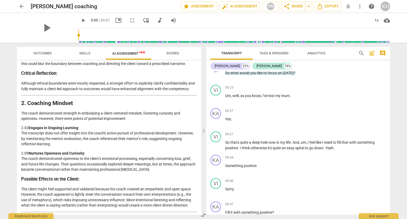
scroll to position [159, 0]
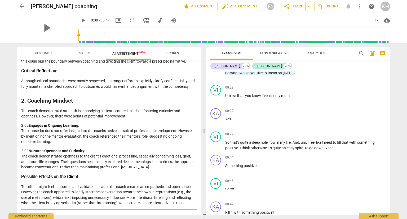
click at [127, 170] on p "2.09 Nurtures Openness and Curiosity : The coach demonstrated openness to the c…" at bounding box center [109, 159] width 176 height 22
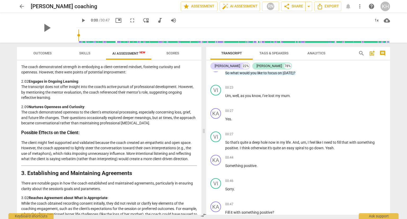
scroll to position [212, 0]
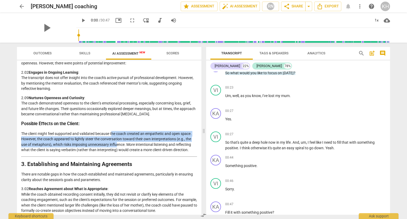
drag, startPoint x: 113, startPoint y: 147, endPoint x: 118, endPoint y: 157, distance: 10.9
click at [118, 153] on p "The client might feel supported and validated because the coach created an empa…" at bounding box center [109, 142] width 176 height 22
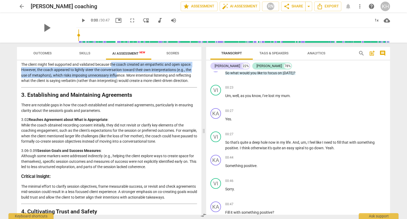
scroll to position [292, 0]
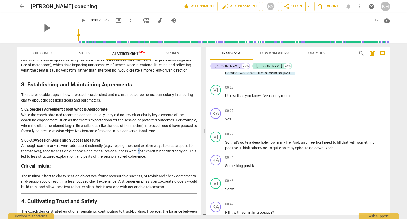
click at [147, 159] on p "3.06-3.09 Session Goals and Success Measures : Although some markers were addre…" at bounding box center [109, 149] width 176 height 22
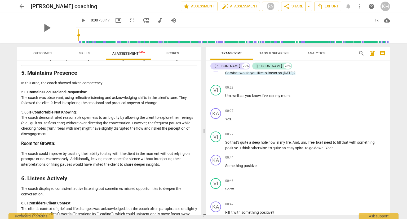
scroll to position [557, 0]
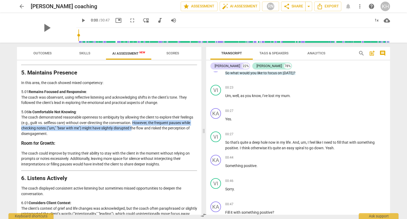
drag, startPoint x: 133, startPoint y: 141, endPoint x: 133, endPoint y: 147, distance: 5.6
click at [133, 137] on p "5.06 Is Comfortable Not Knowing : The coach demonstrated reasonable openness to…" at bounding box center [109, 122] width 176 height 27
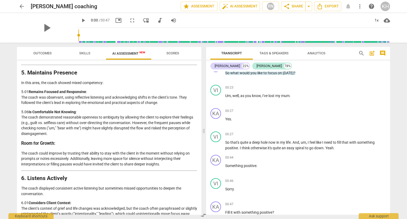
click at [100, 137] on p "5.06 Is Comfortable Not Knowing : The coach demonstrated reasonable openness to…" at bounding box center [109, 122] width 176 height 27
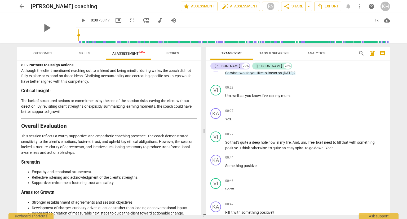
scroll to position [902, 0]
click at [126, 58] on p "The coach fell short of fully facilitating actionable steps or empowering the c…" at bounding box center [109, 52] width 176 height 11
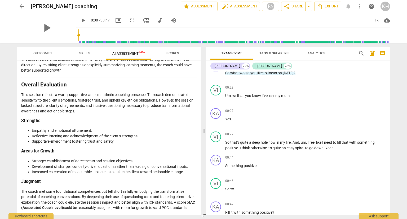
scroll to position [963, 0]
